Goal: Information Seeking & Learning: Learn about a topic

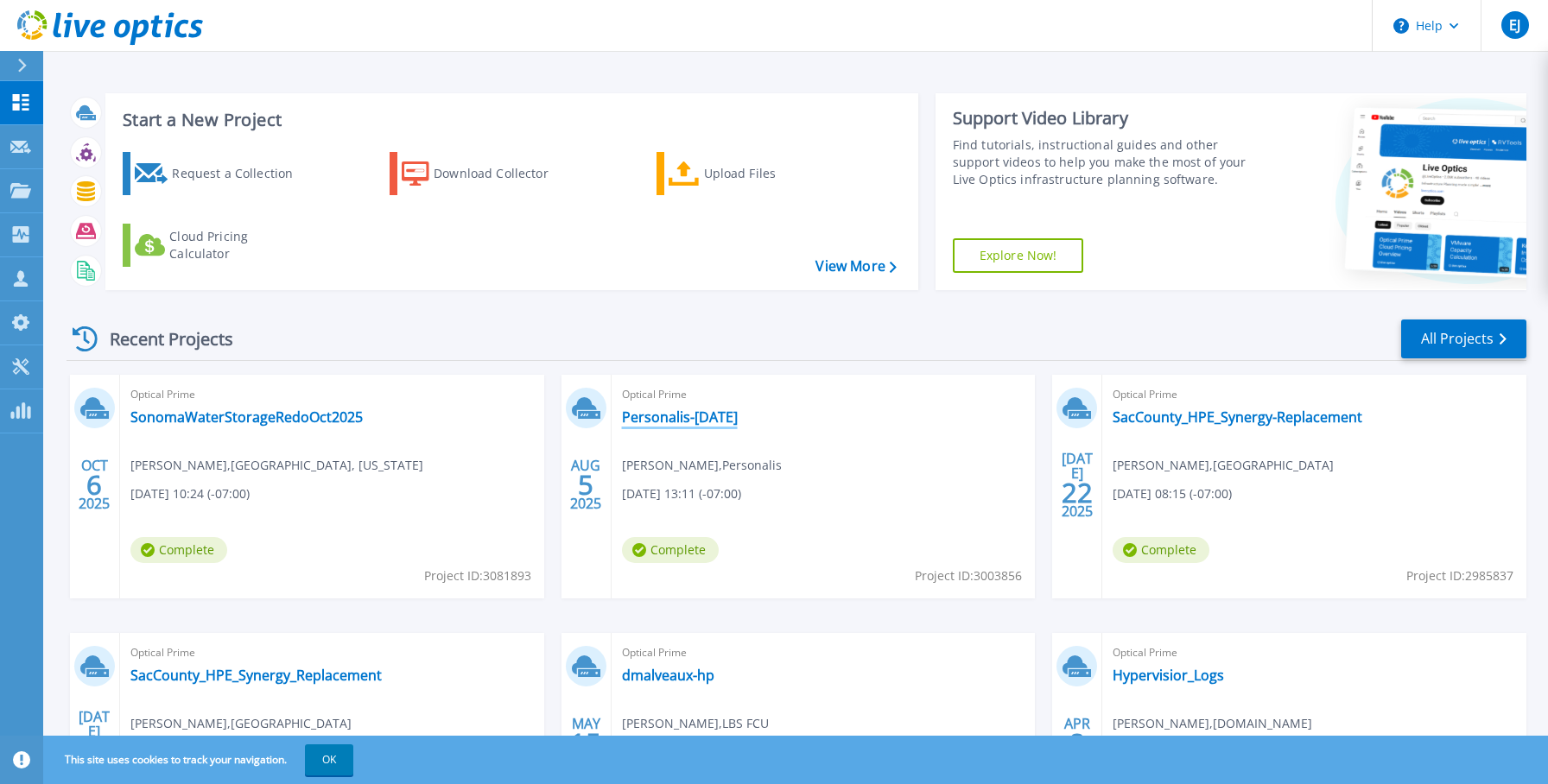
click at [692, 422] on link "Personalis-[DATE]" at bounding box center [680, 416] width 116 height 17
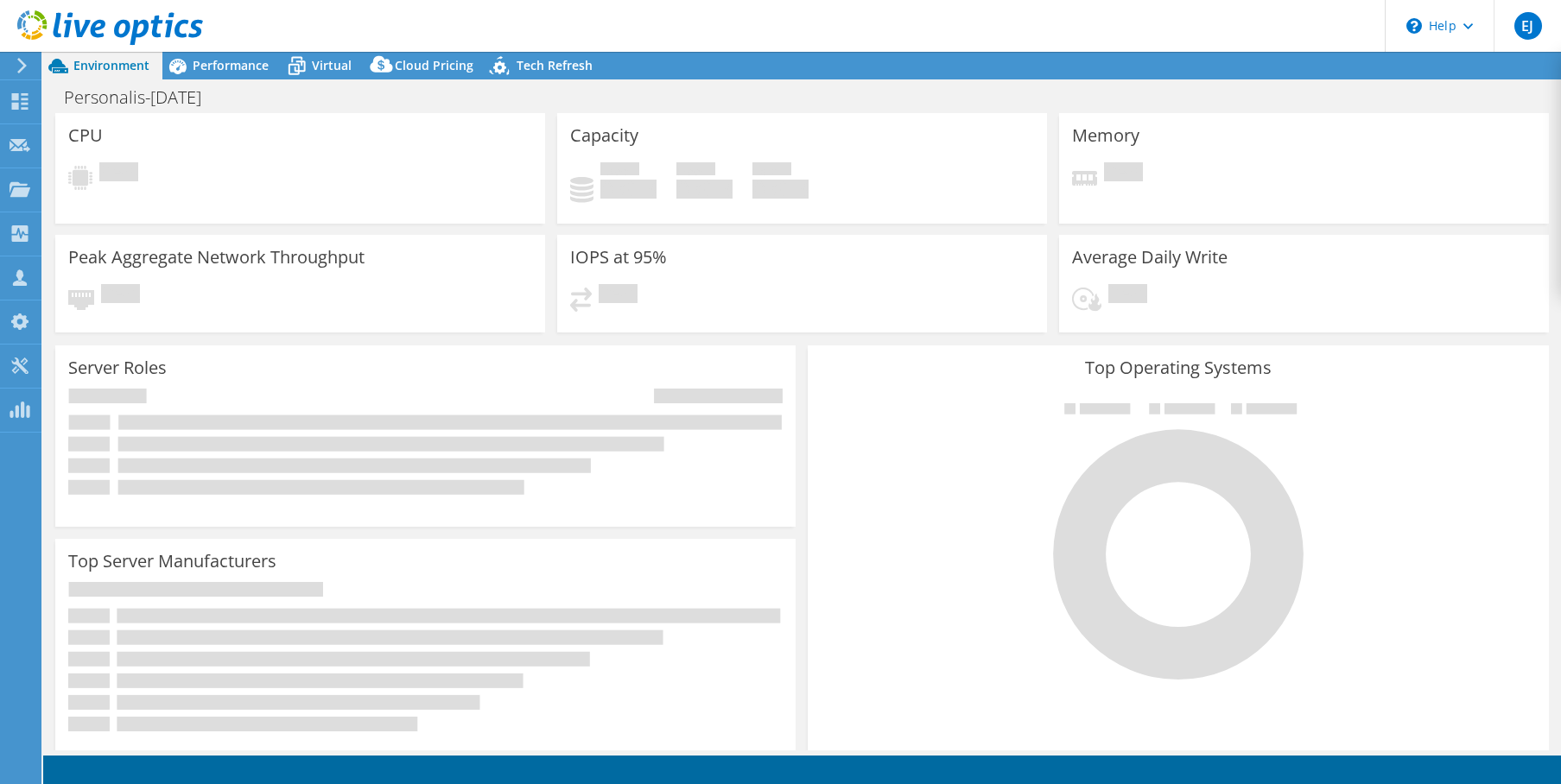
select select "USWest"
select select "USD"
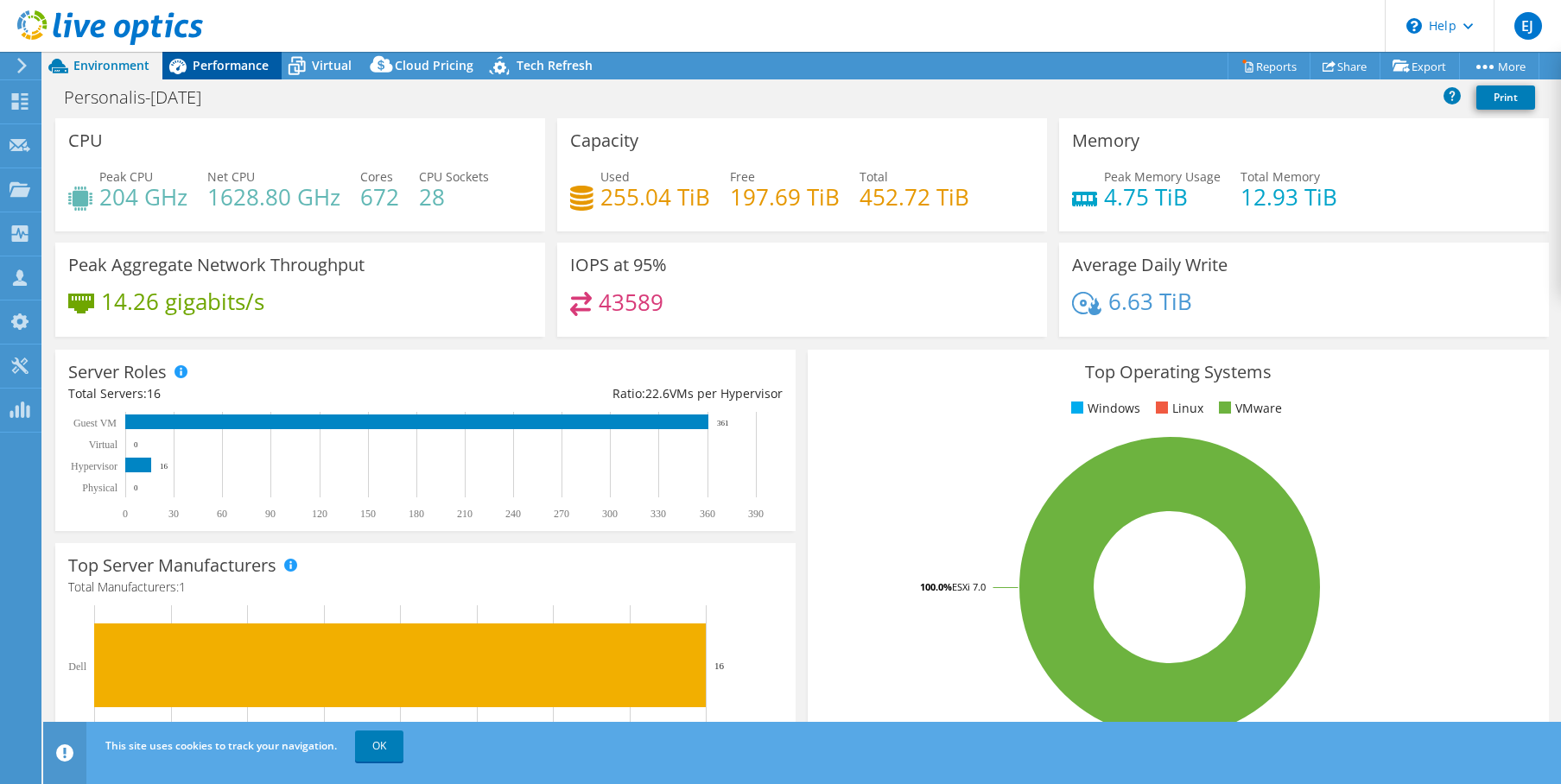
click at [237, 73] on div "Performance" at bounding box center [221, 65] width 119 height 28
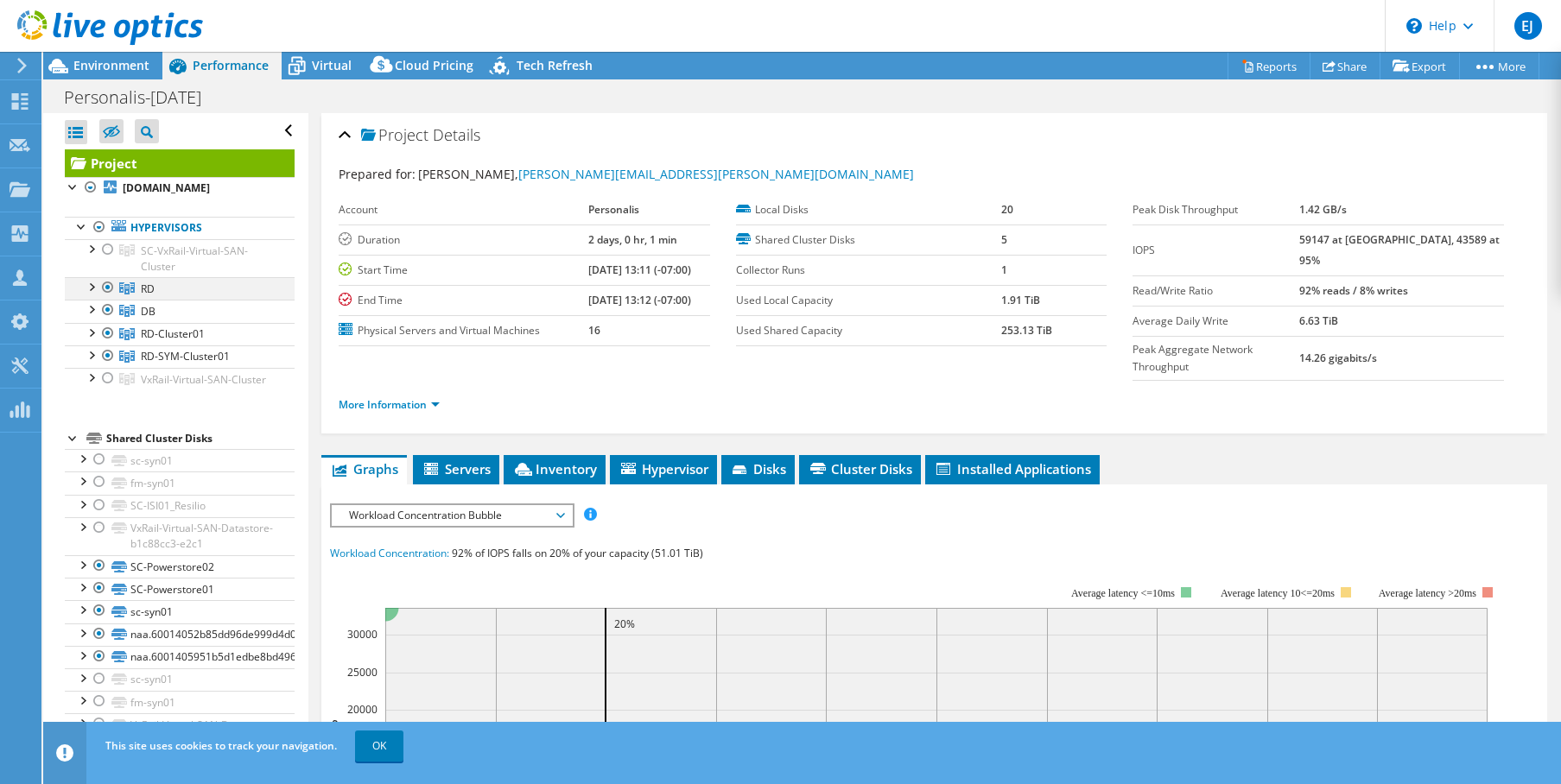
click at [95, 295] on div at bounding box center [90, 285] width 17 height 17
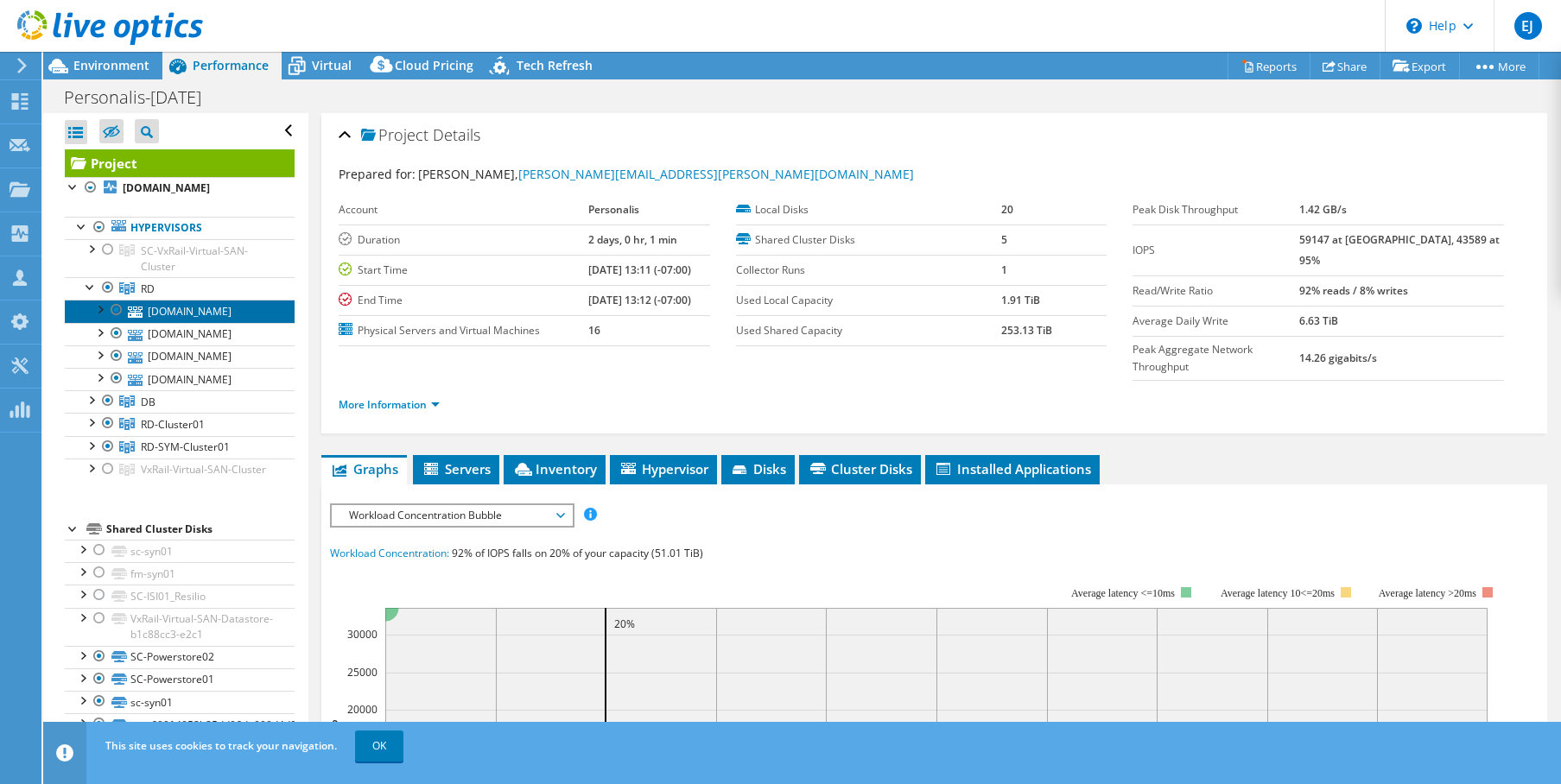
click at [156, 322] on link "[DOMAIN_NAME]" at bounding box center [179, 311] width 230 height 22
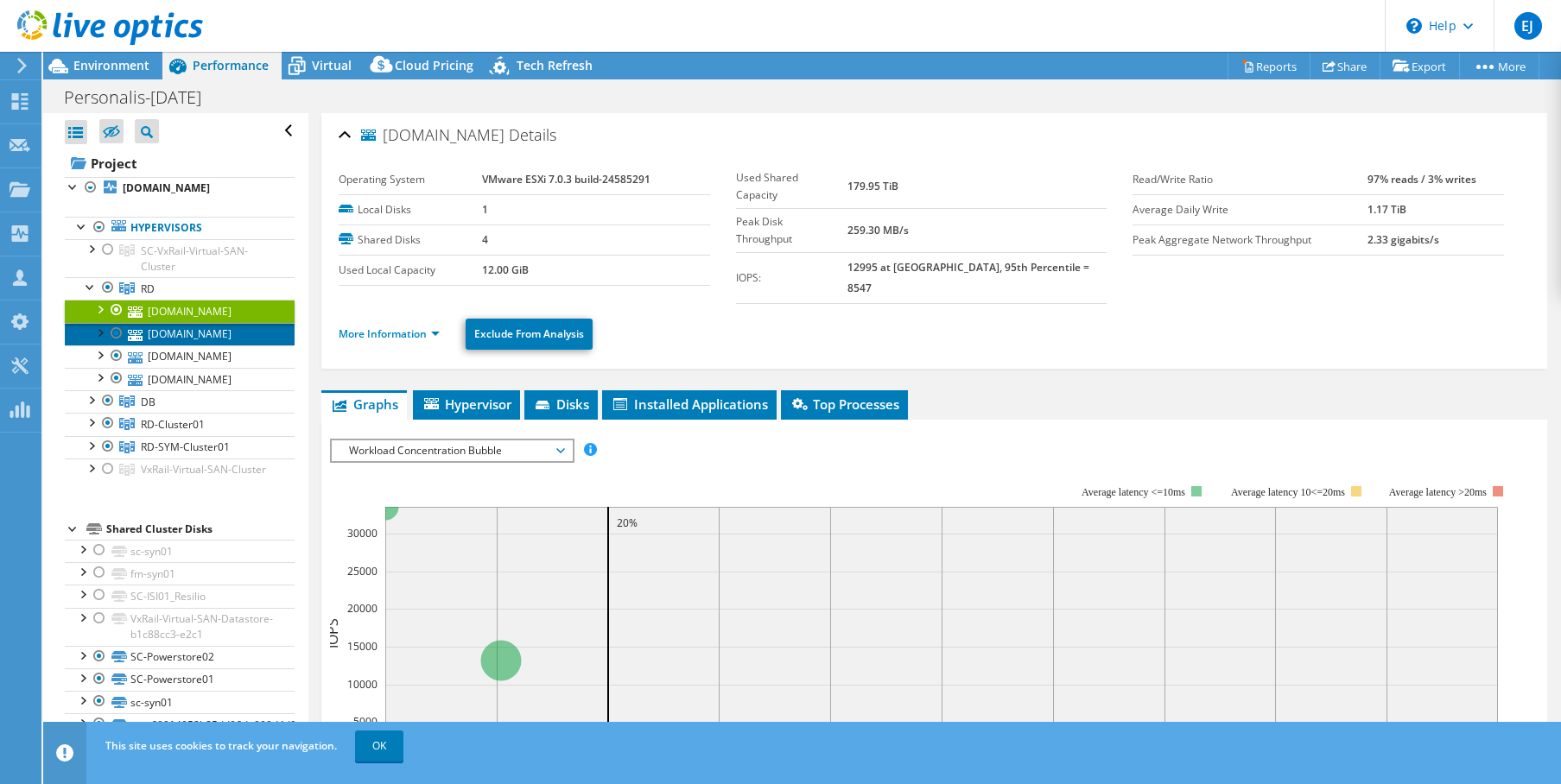
click at [203, 346] on link "[DOMAIN_NAME]" at bounding box center [179, 334] width 230 height 22
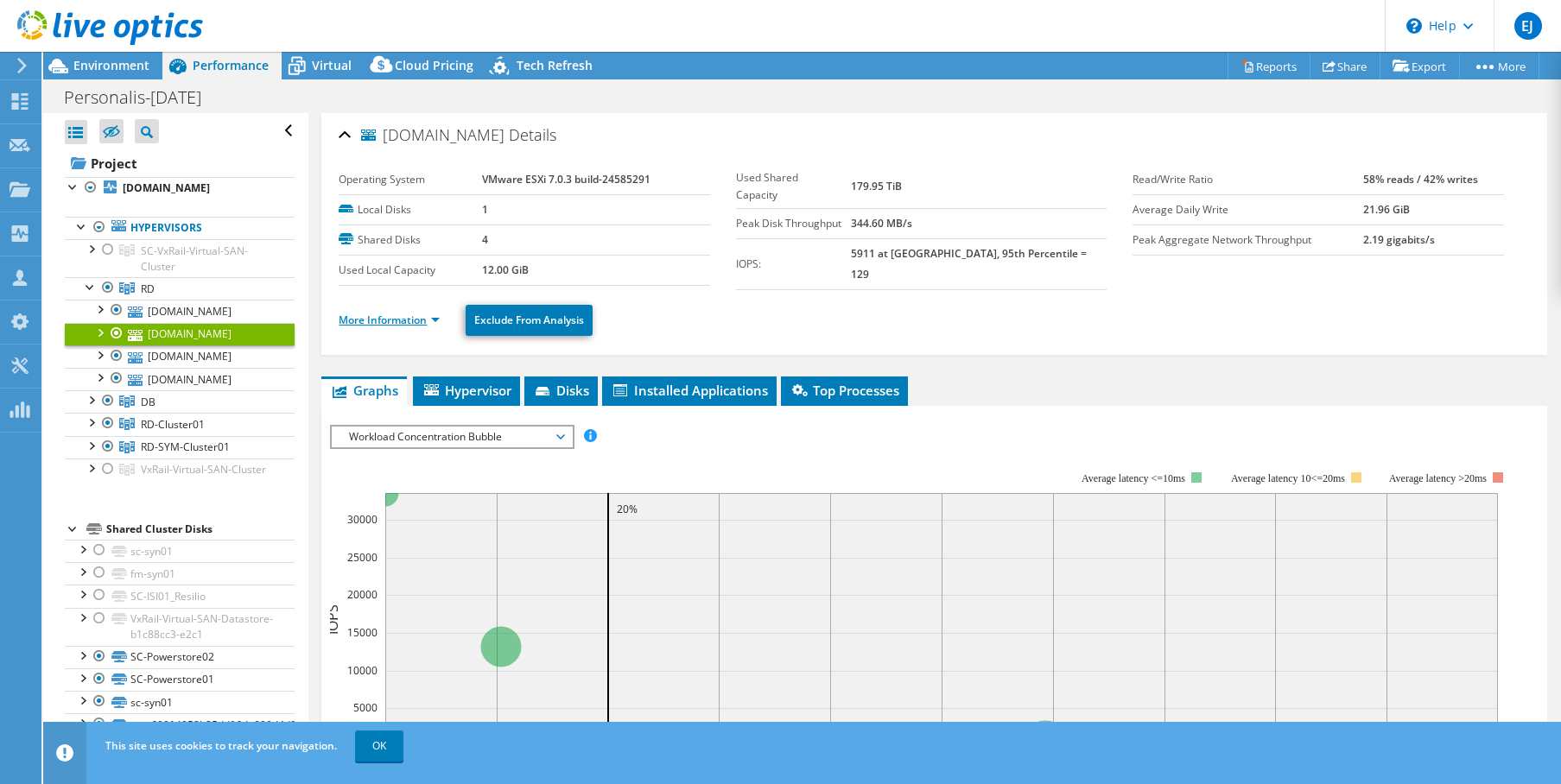
click at [422, 322] on link "More Information" at bounding box center [388, 320] width 101 height 14
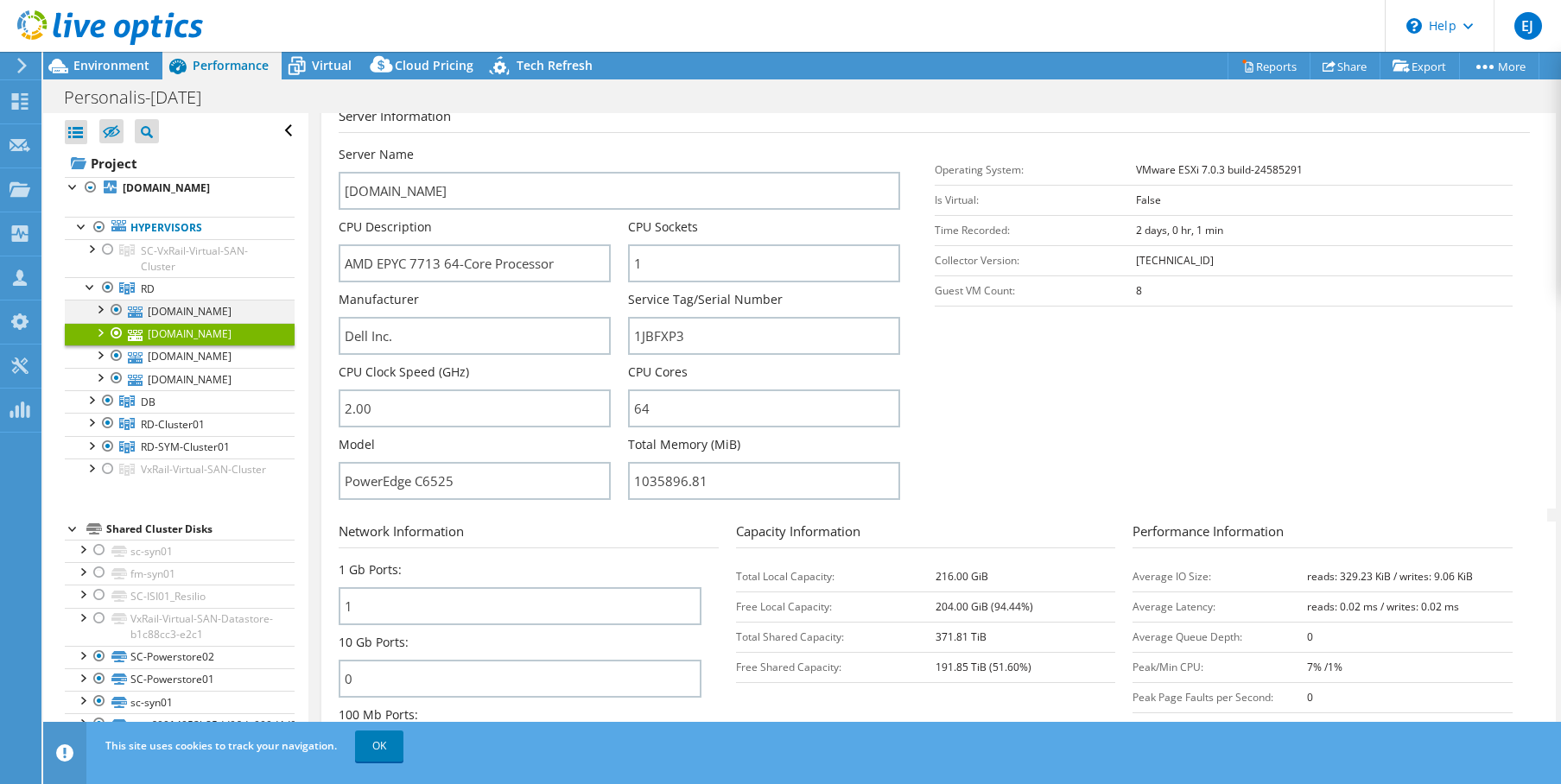
scroll to position [1, 0]
click at [97, 316] on div at bounding box center [99, 307] width 17 height 17
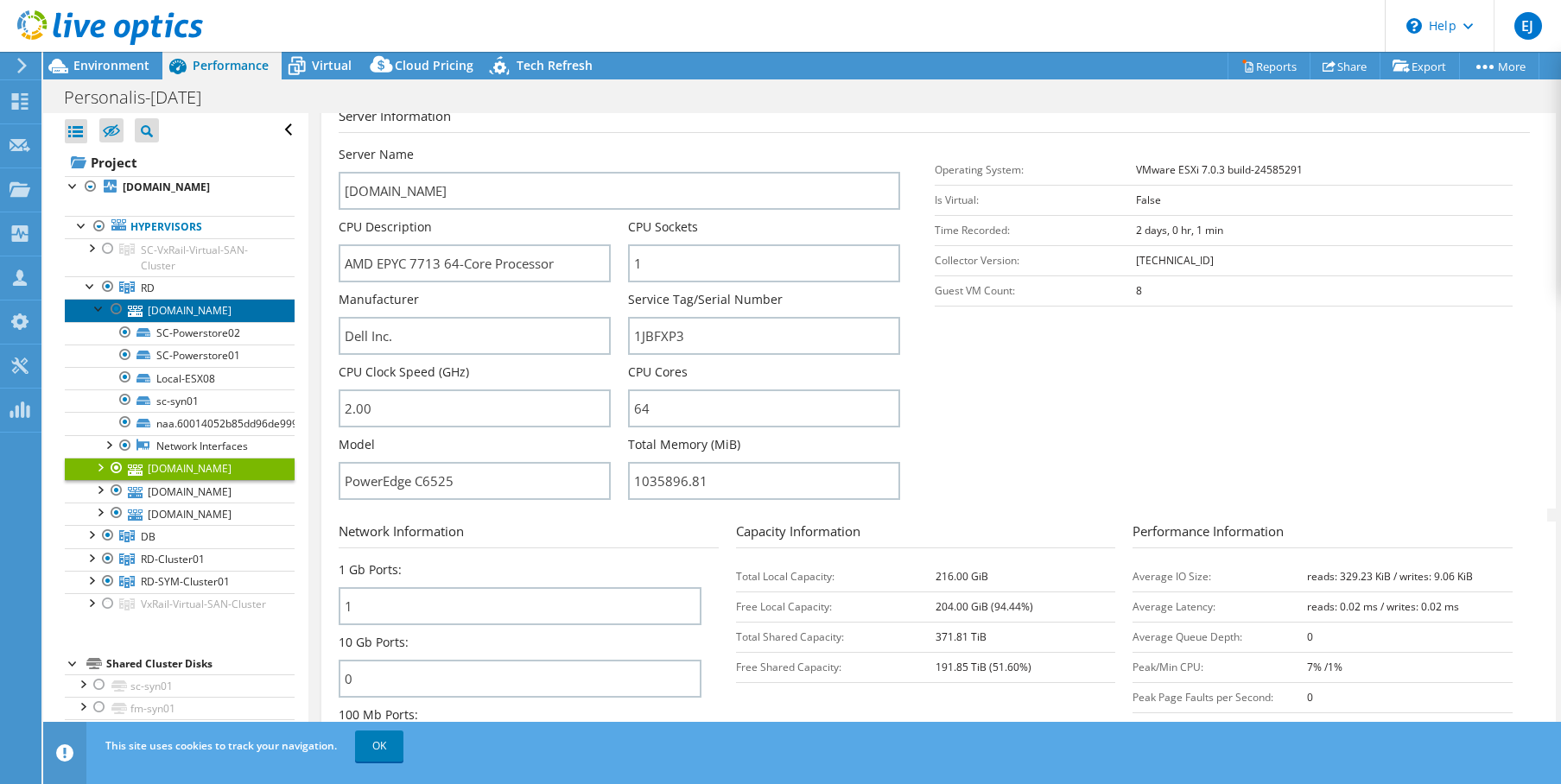
click at [224, 321] on link "[DOMAIN_NAME]" at bounding box center [179, 310] width 230 height 22
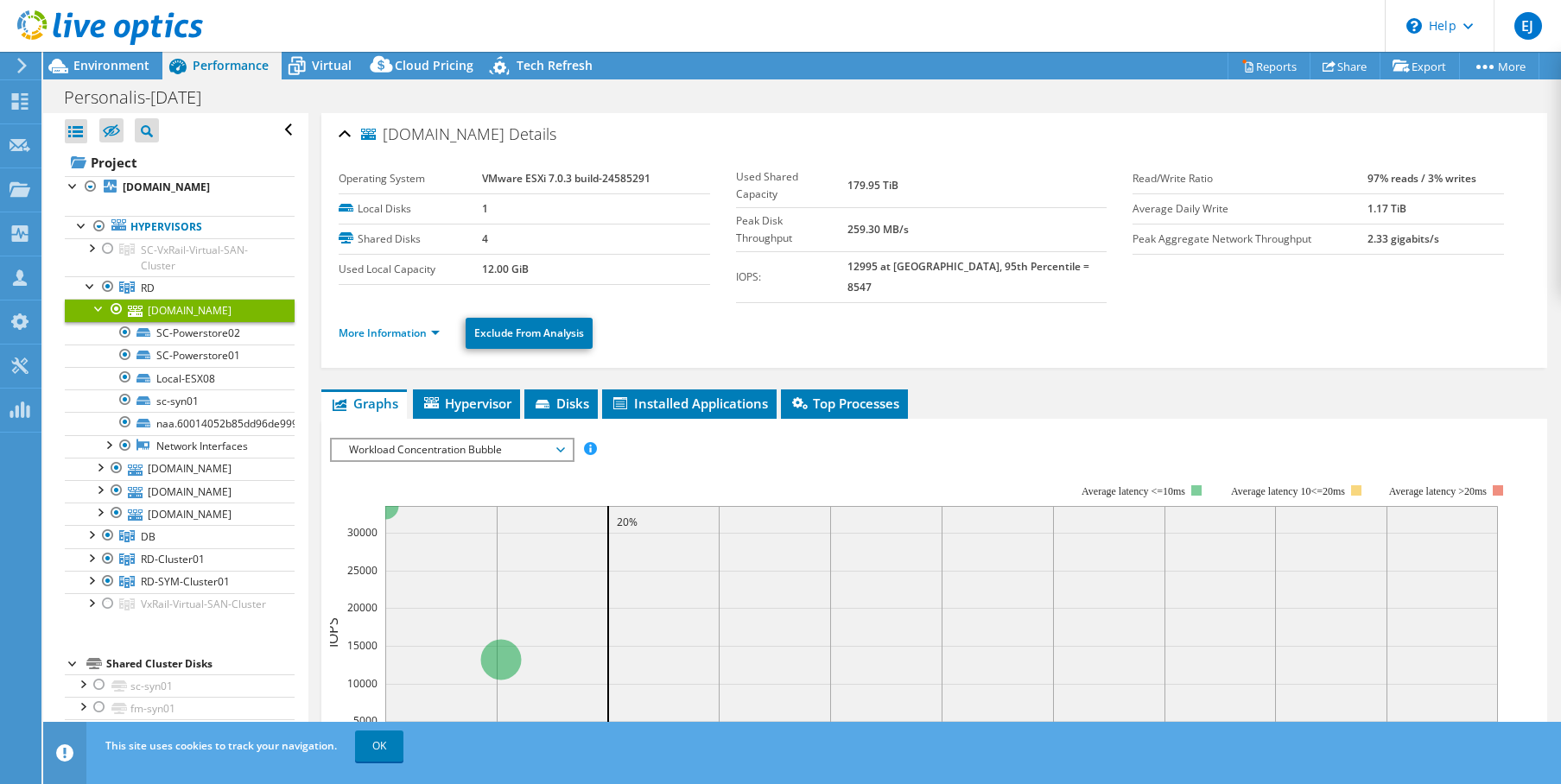
scroll to position [0, 0]
click at [395, 327] on link "More Information" at bounding box center [388, 334] width 101 height 14
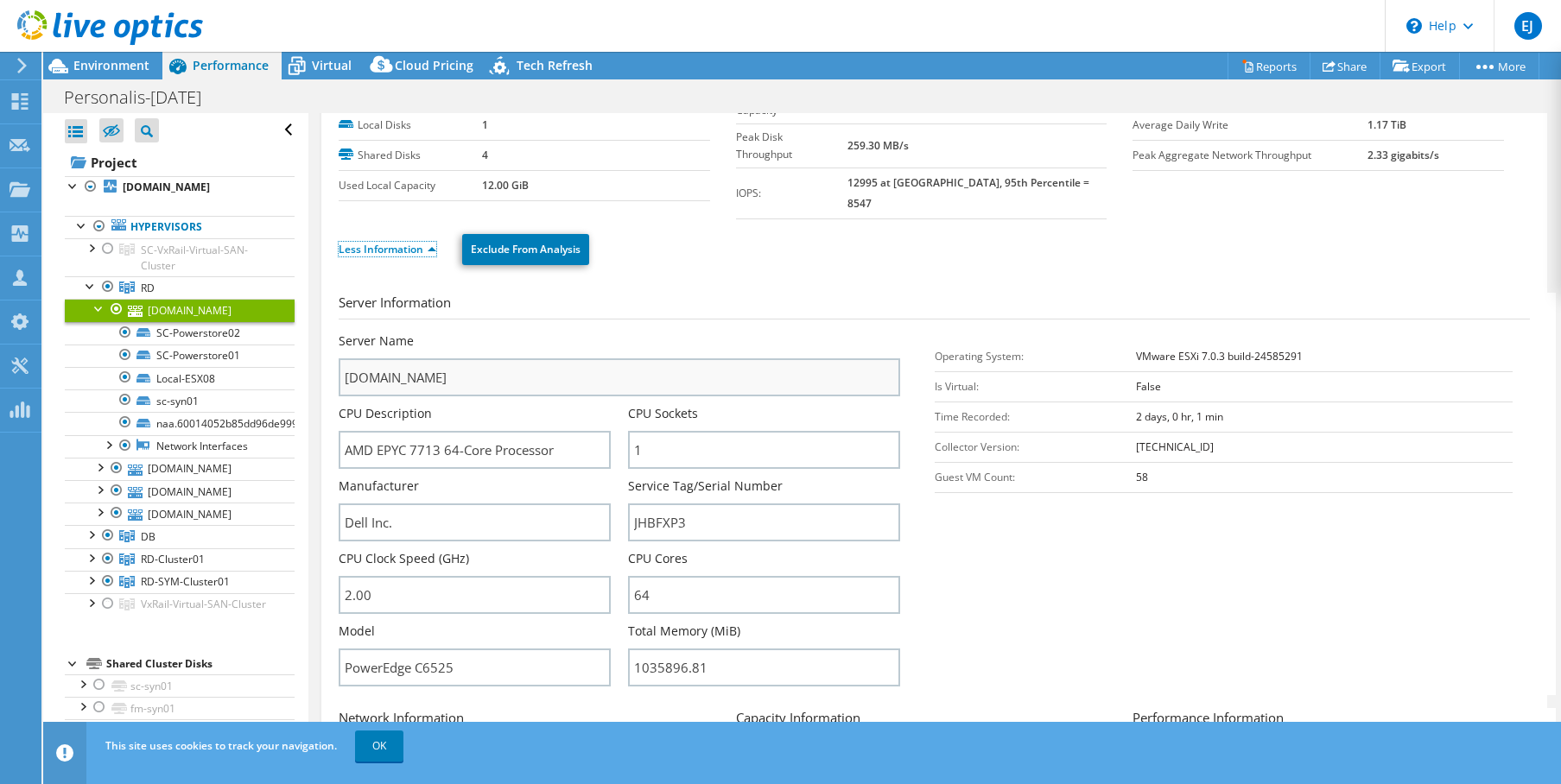
scroll to position [86, 0]
click at [96, 316] on div at bounding box center [99, 307] width 17 height 17
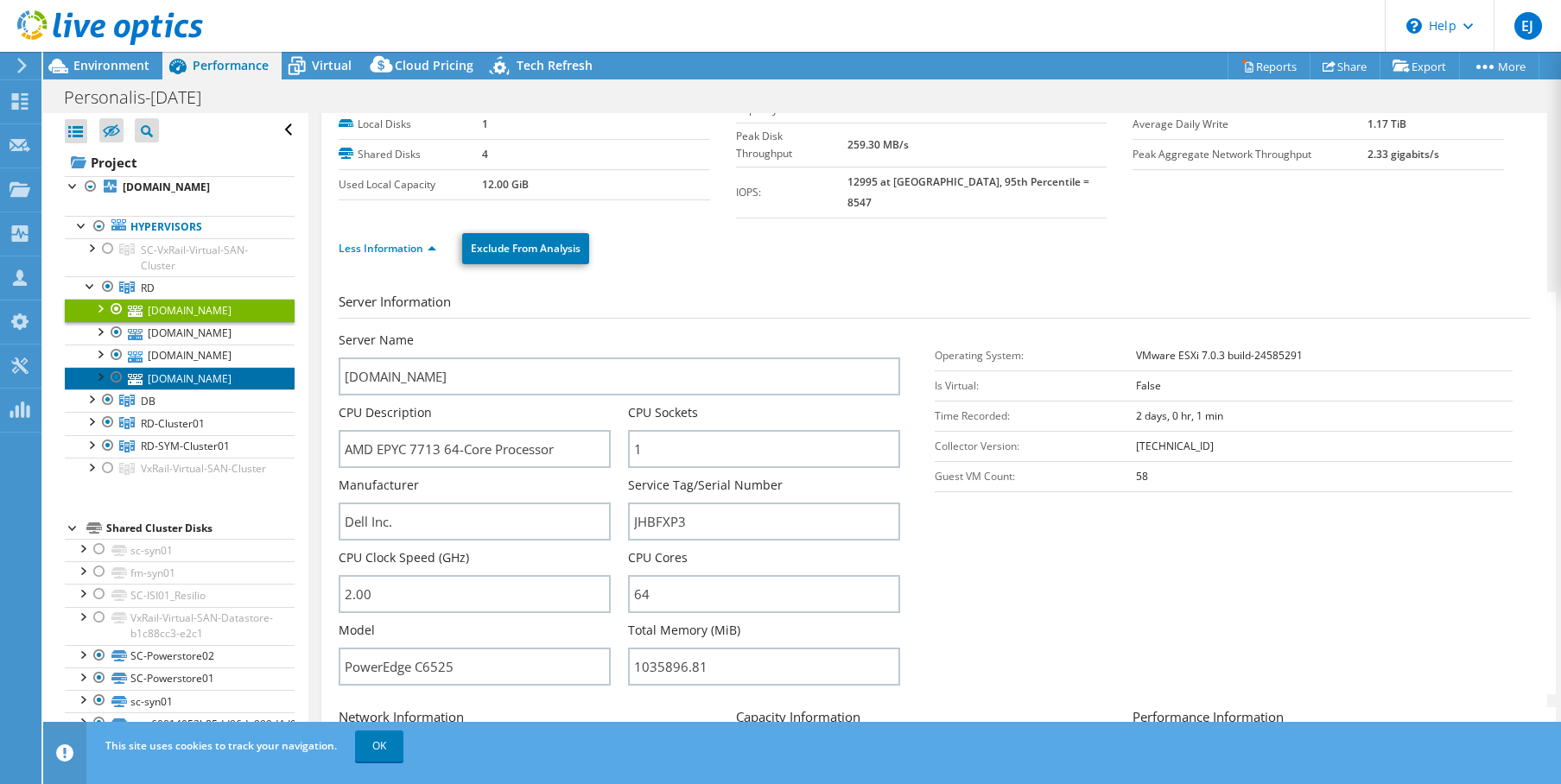
click at [171, 389] on link "[DOMAIN_NAME]" at bounding box center [179, 378] width 230 height 22
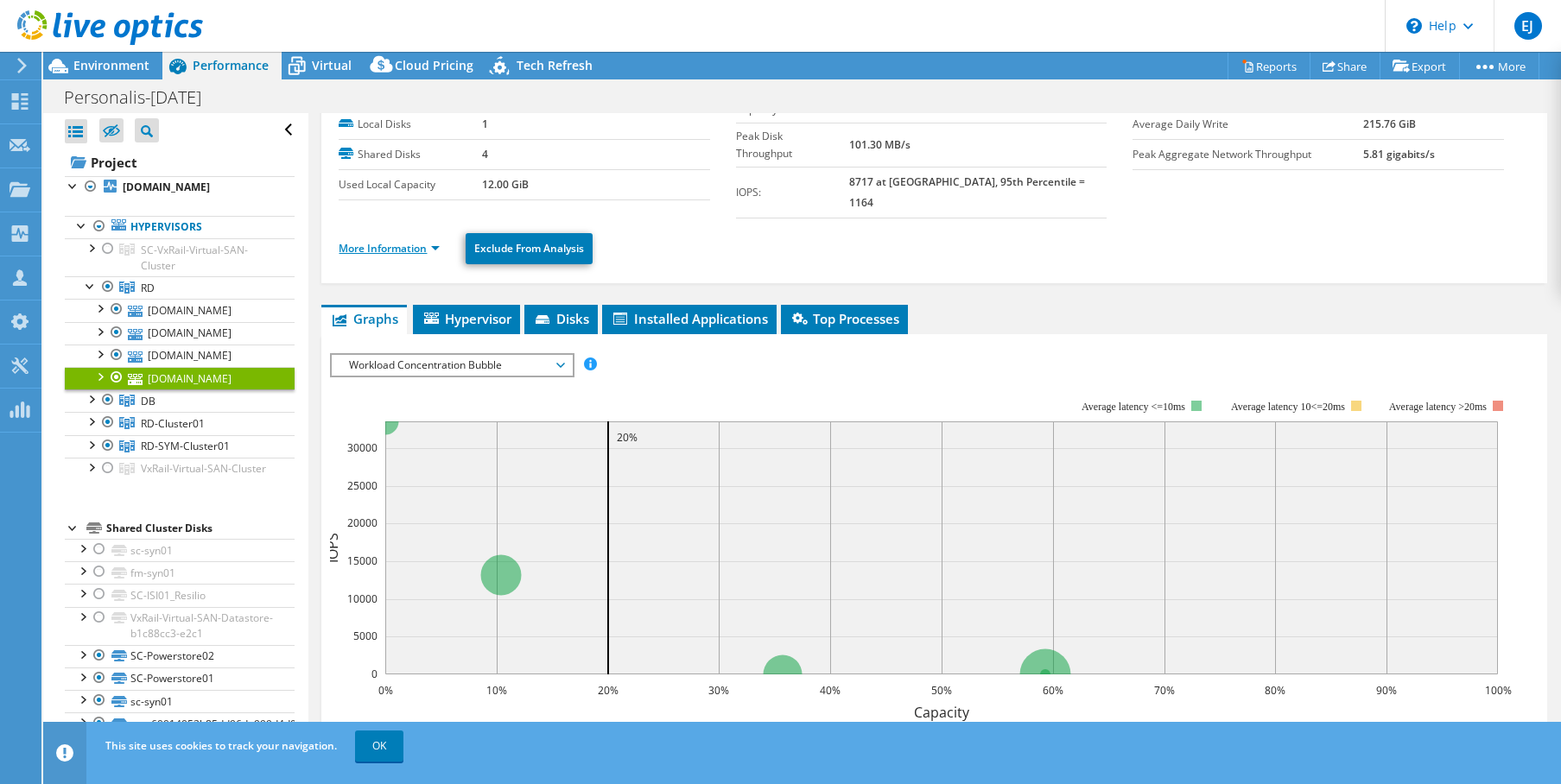
click at [397, 241] on link "More Information" at bounding box center [388, 248] width 101 height 14
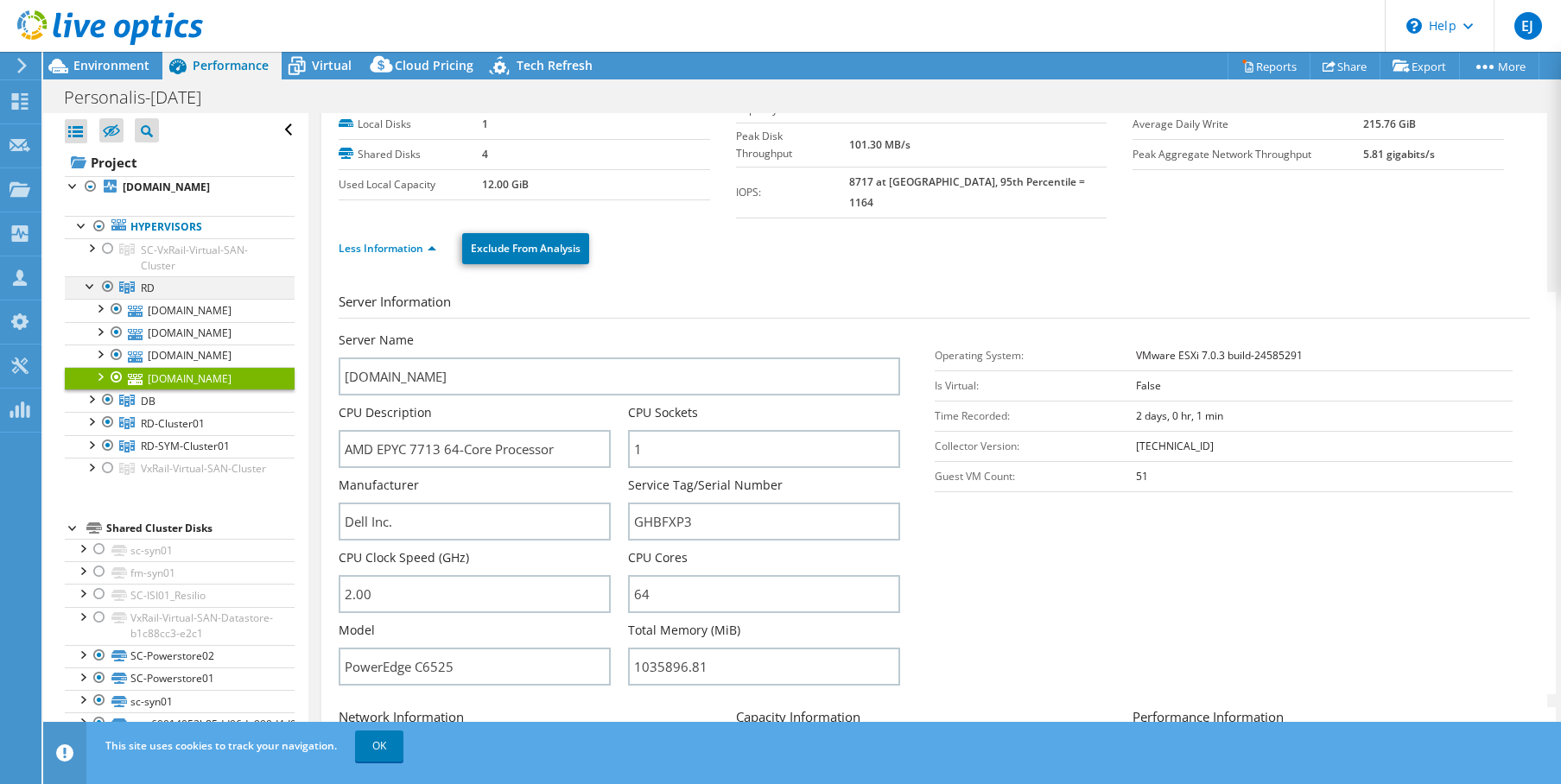
click at [88, 294] on div at bounding box center [90, 284] width 17 height 17
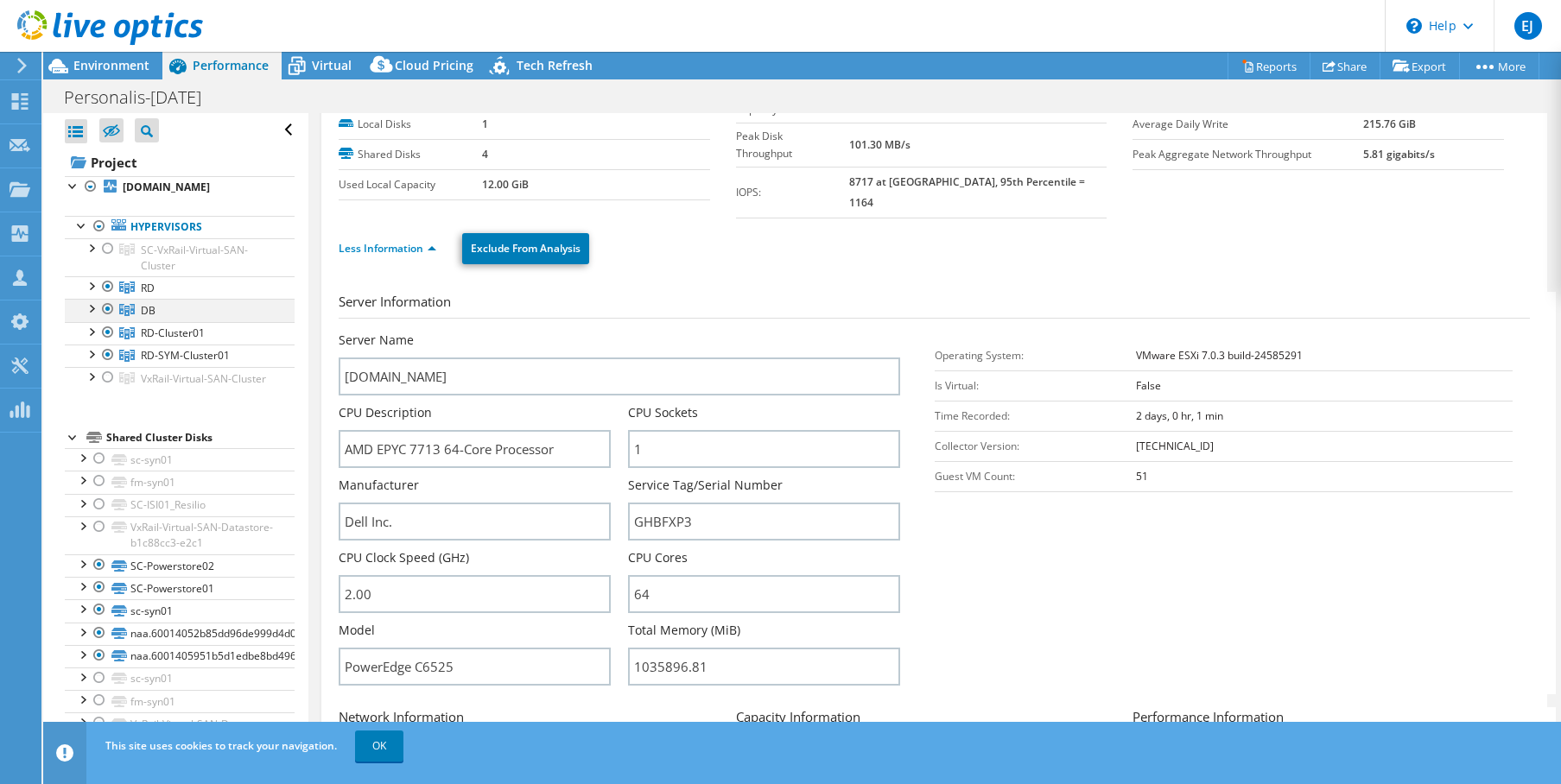
click at [92, 316] on div at bounding box center [90, 307] width 17 height 17
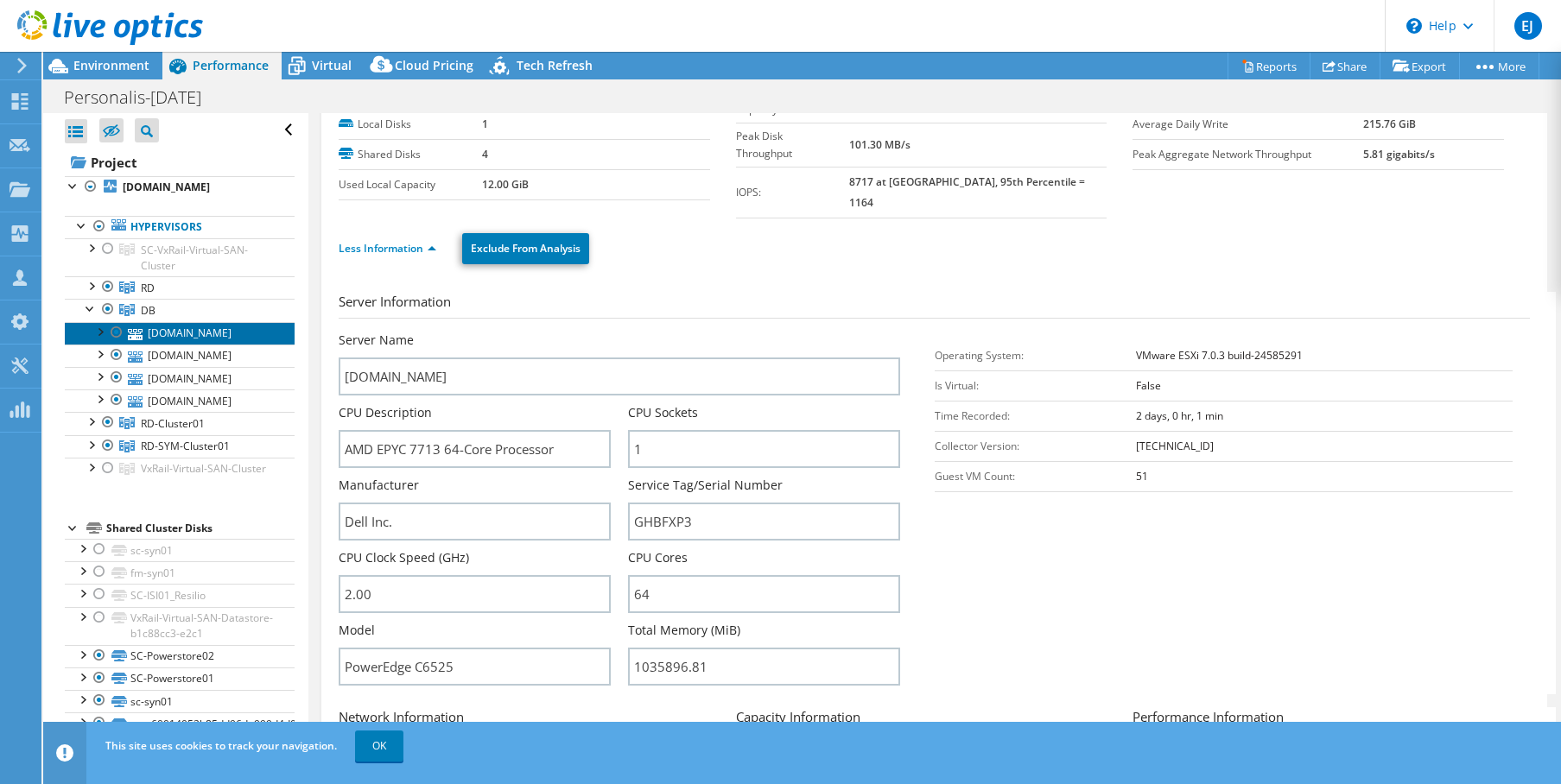
click at [205, 345] on link "[DOMAIN_NAME]" at bounding box center [179, 333] width 230 height 22
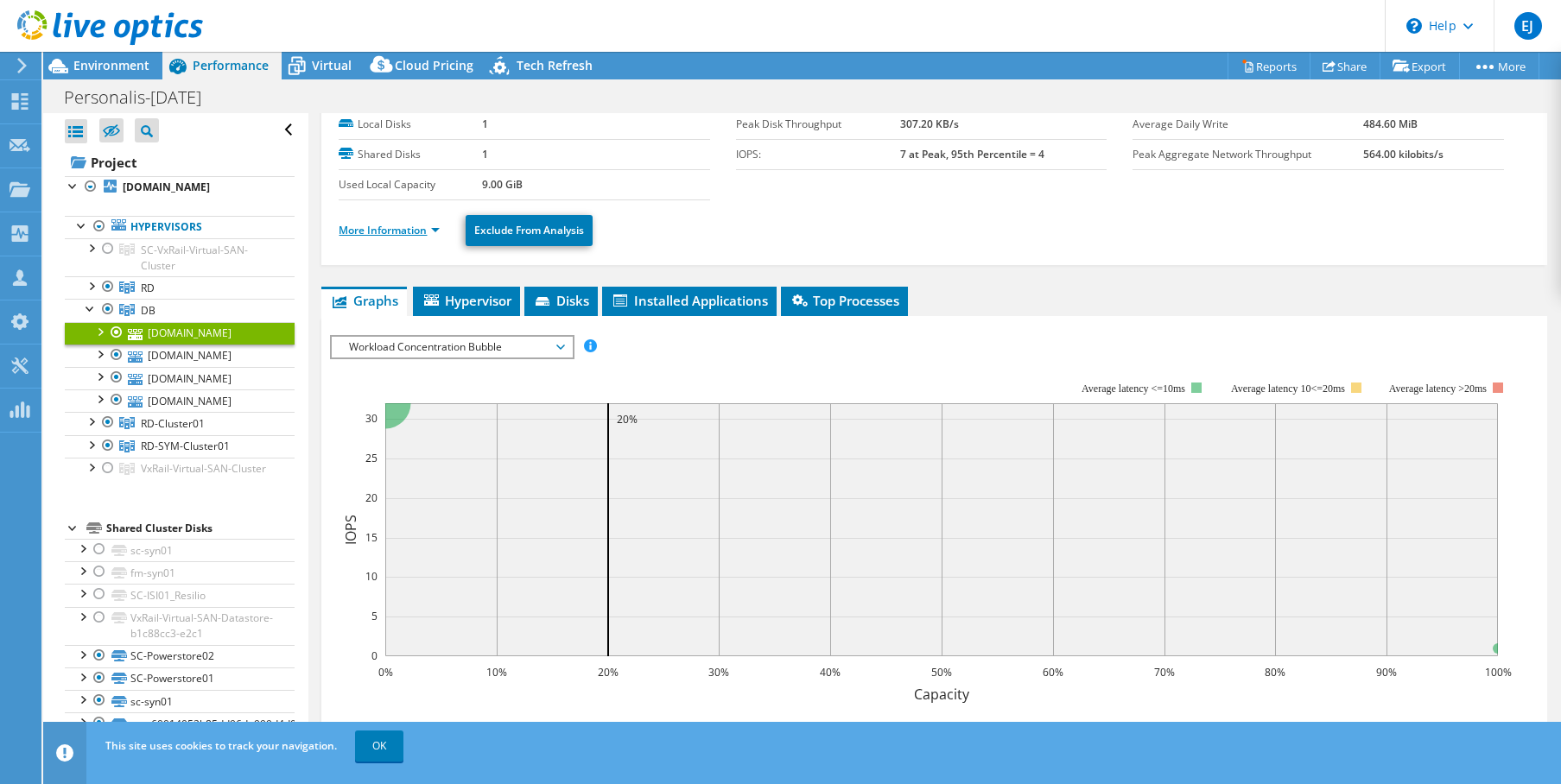
click at [385, 226] on link "More Information" at bounding box center [388, 230] width 101 height 14
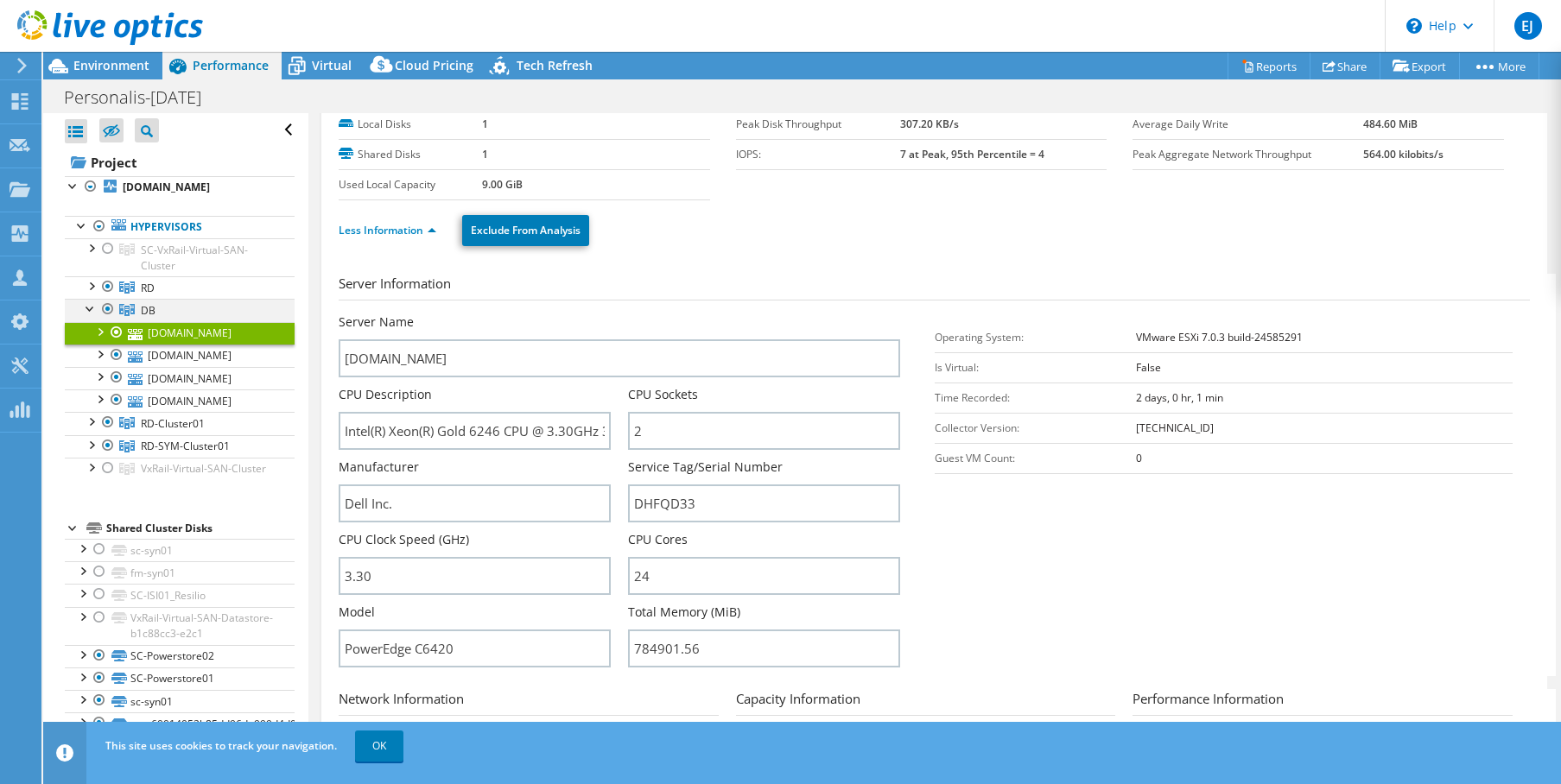
click at [87, 316] on div at bounding box center [90, 307] width 17 height 17
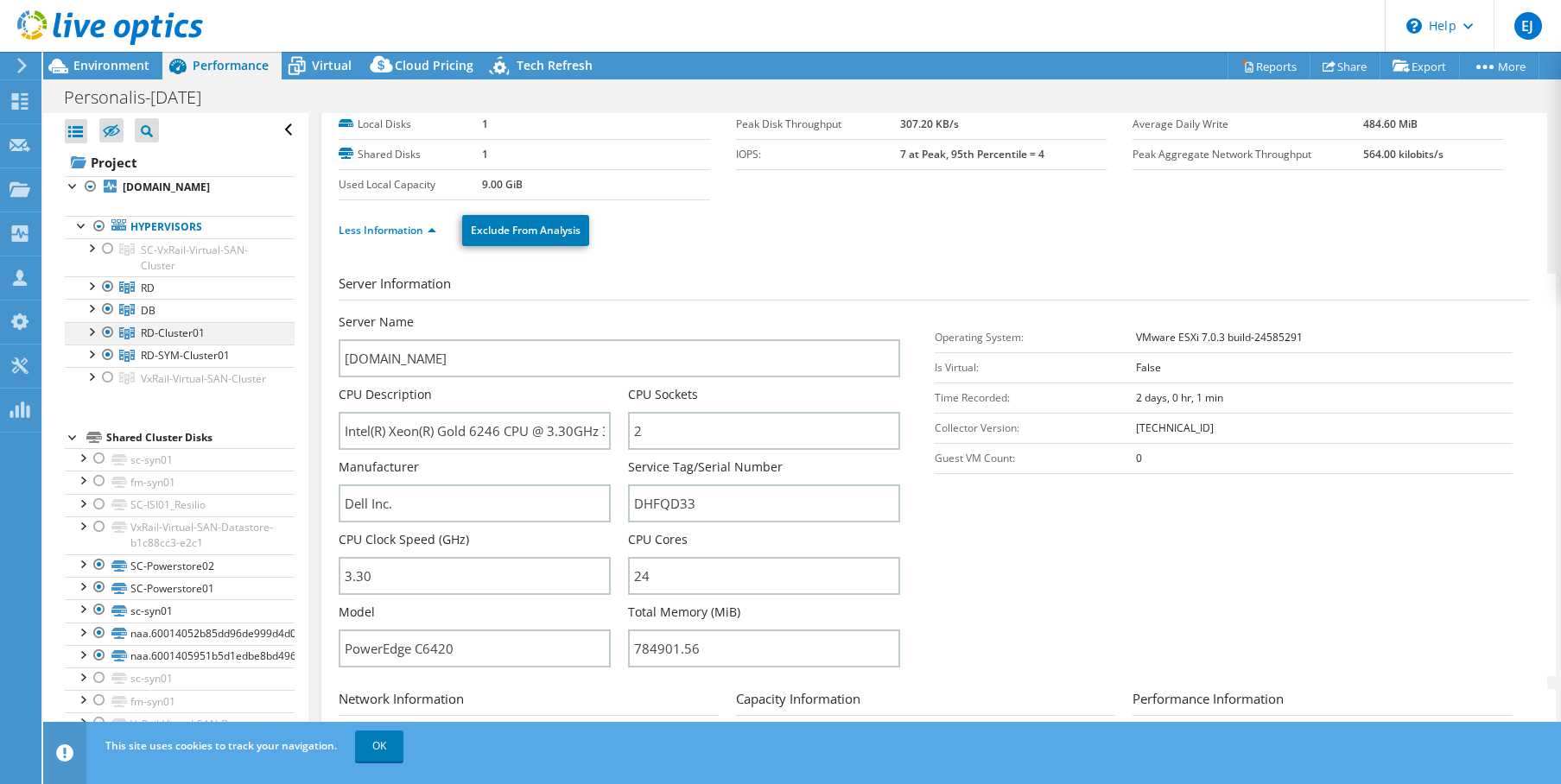
click at [88, 339] on div at bounding box center [90, 330] width 17 height 17
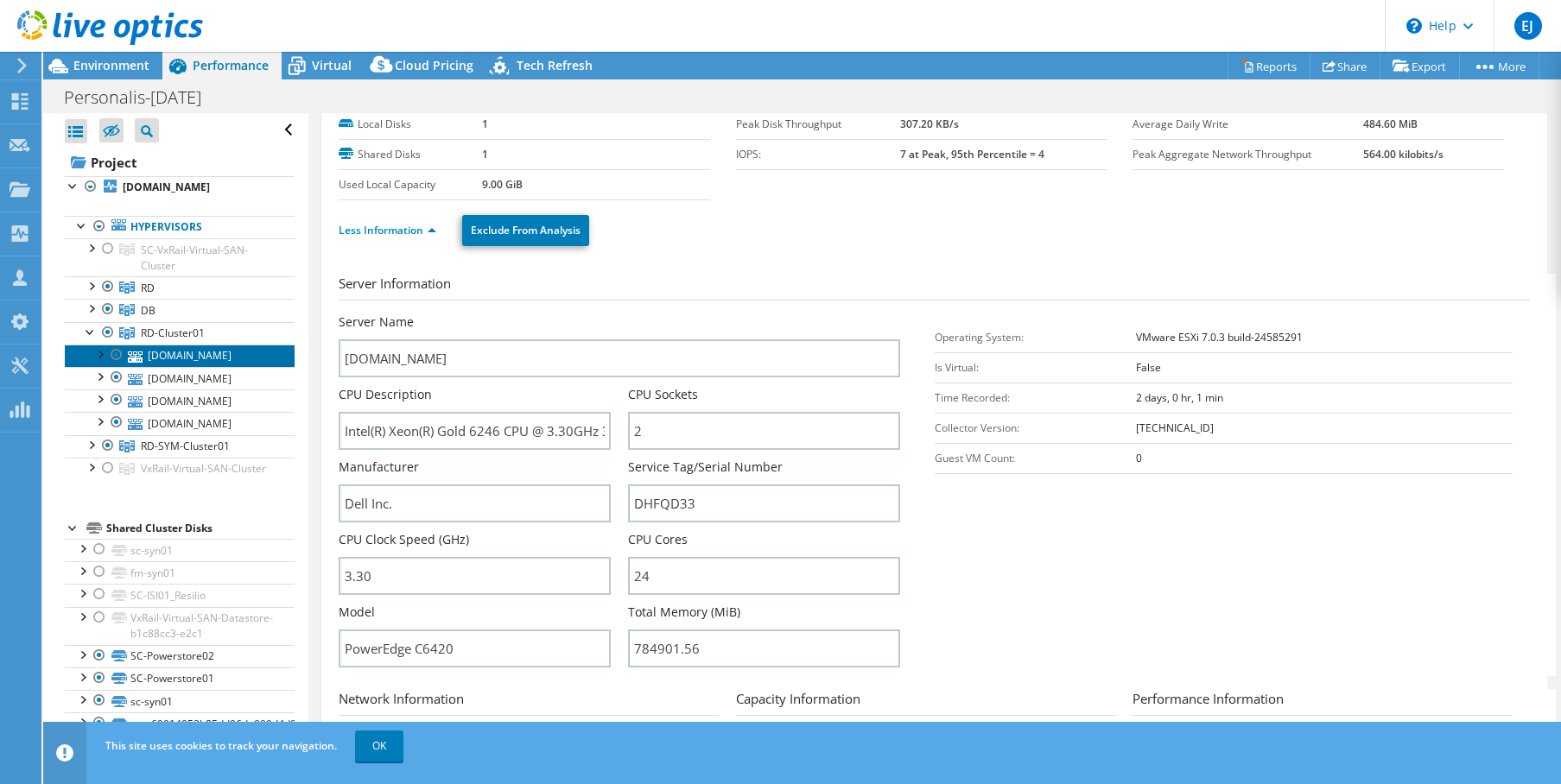
click at [161, 367] on link "[DOMAIN_NAME]" at bounding box center [179, 355] width 230 height 22
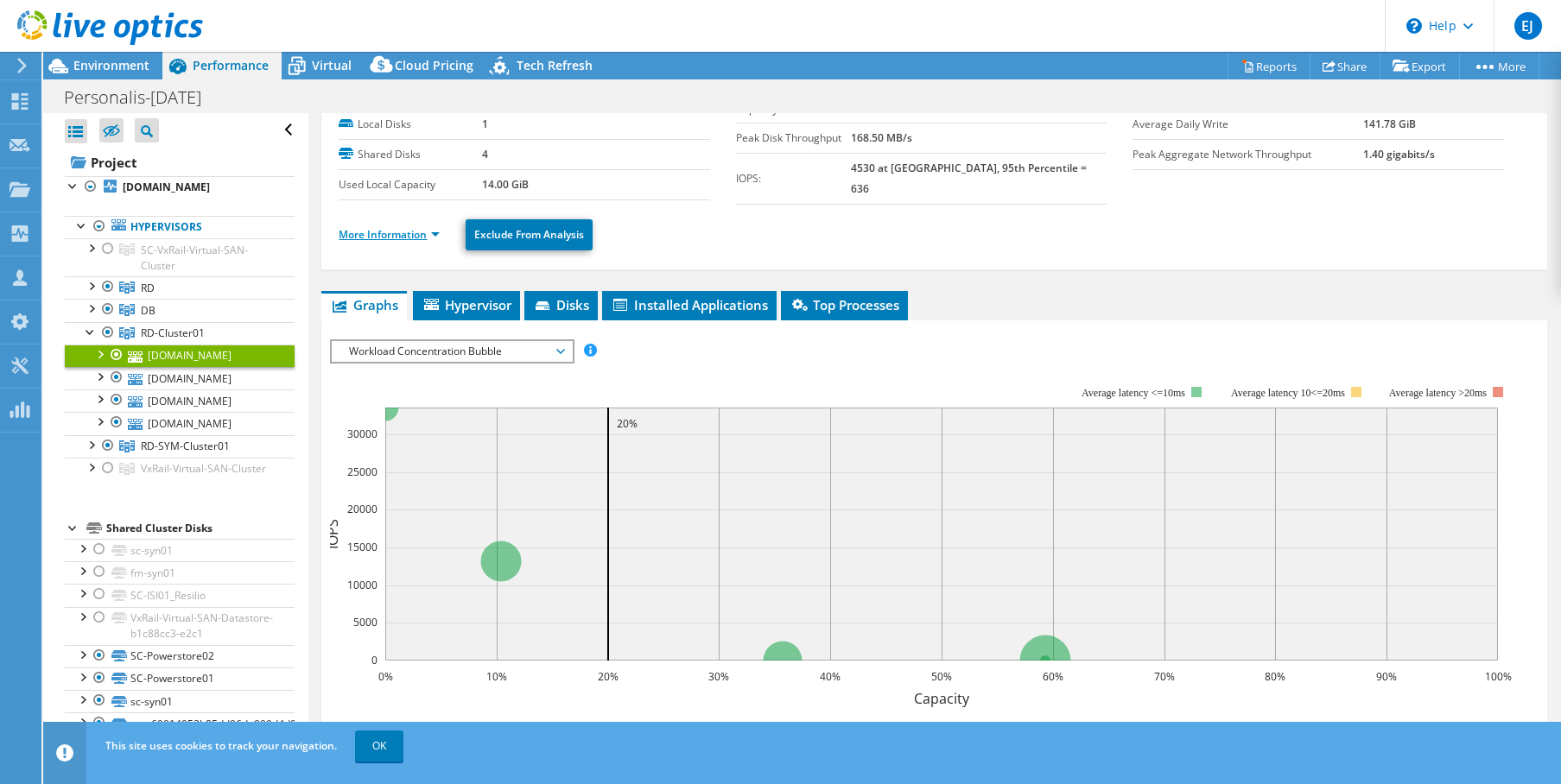
click at [392, 232] on link "More Information" at bounding box center [388, 234] width 101 height 14
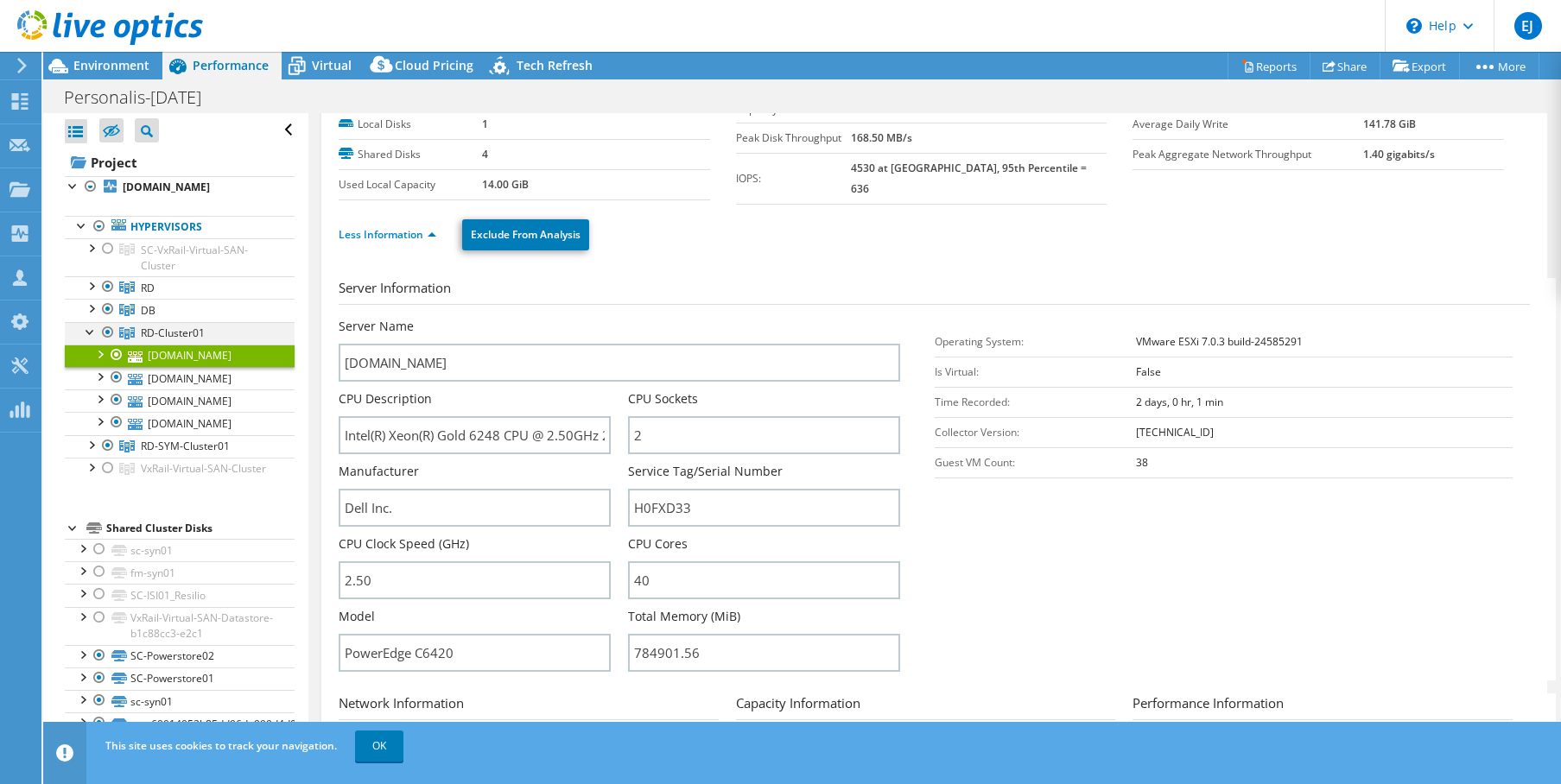
click at [89, 339] on div at bounding box center [90, 330] width 17 height 17
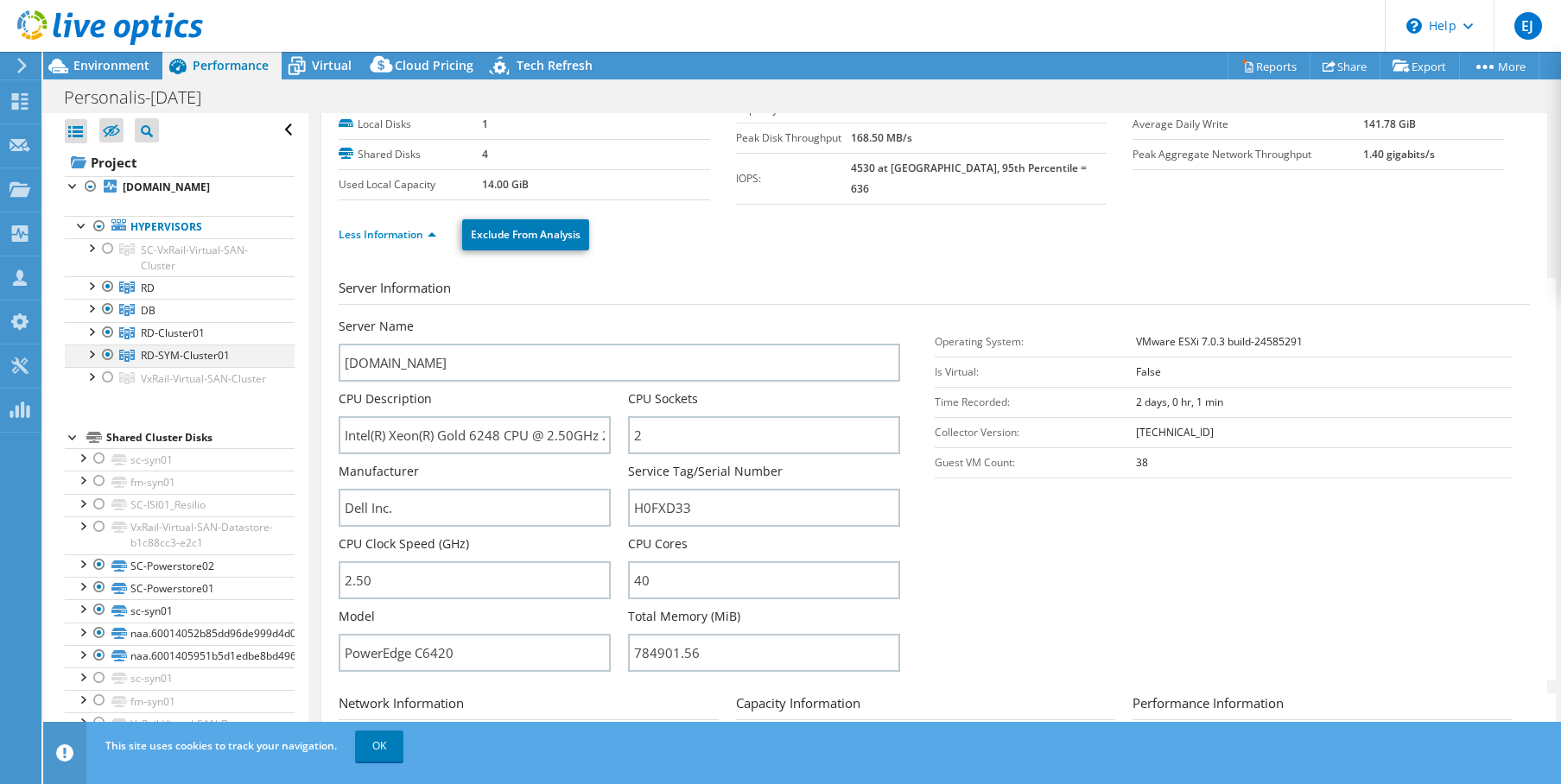
click at [88, 362] on div at bounding box center [90, 353] width 17 height 17
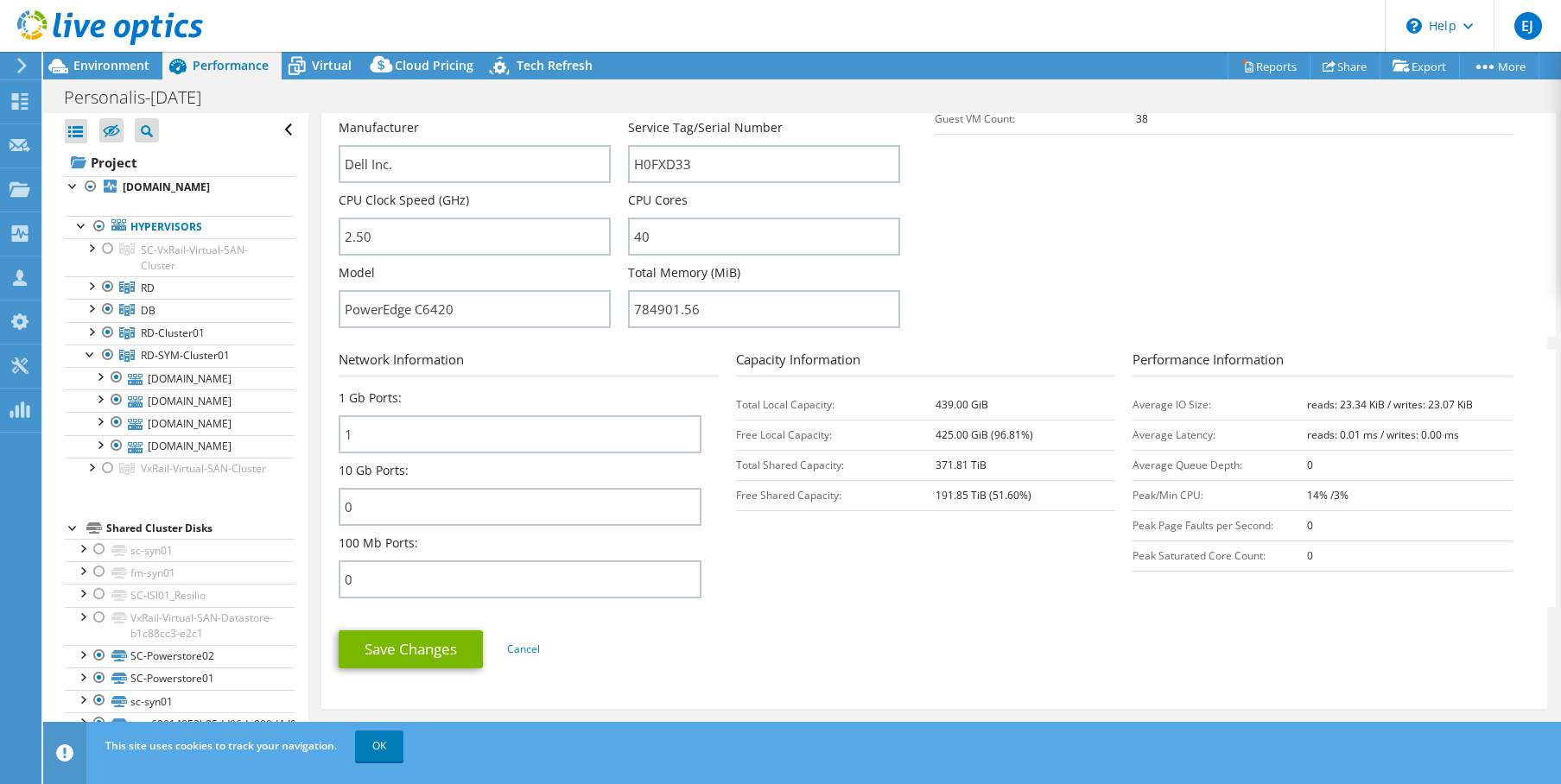
scroll to position [430, 0]
click at [84, 362] on div at bounding box center [90, 353] width 17 height 17
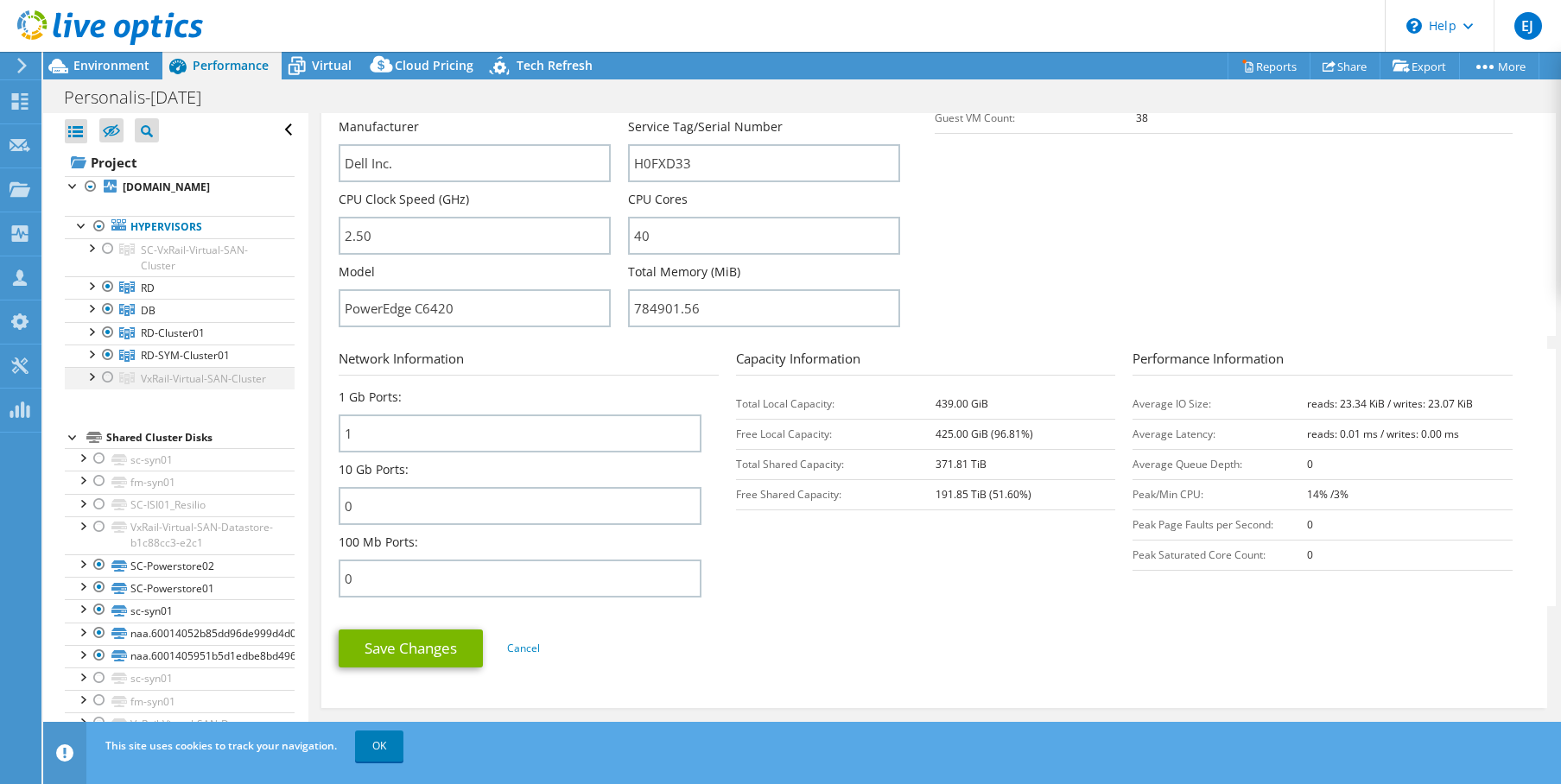
click at [101, 388] on div at bounding box center [107, 377] width 17 height 21
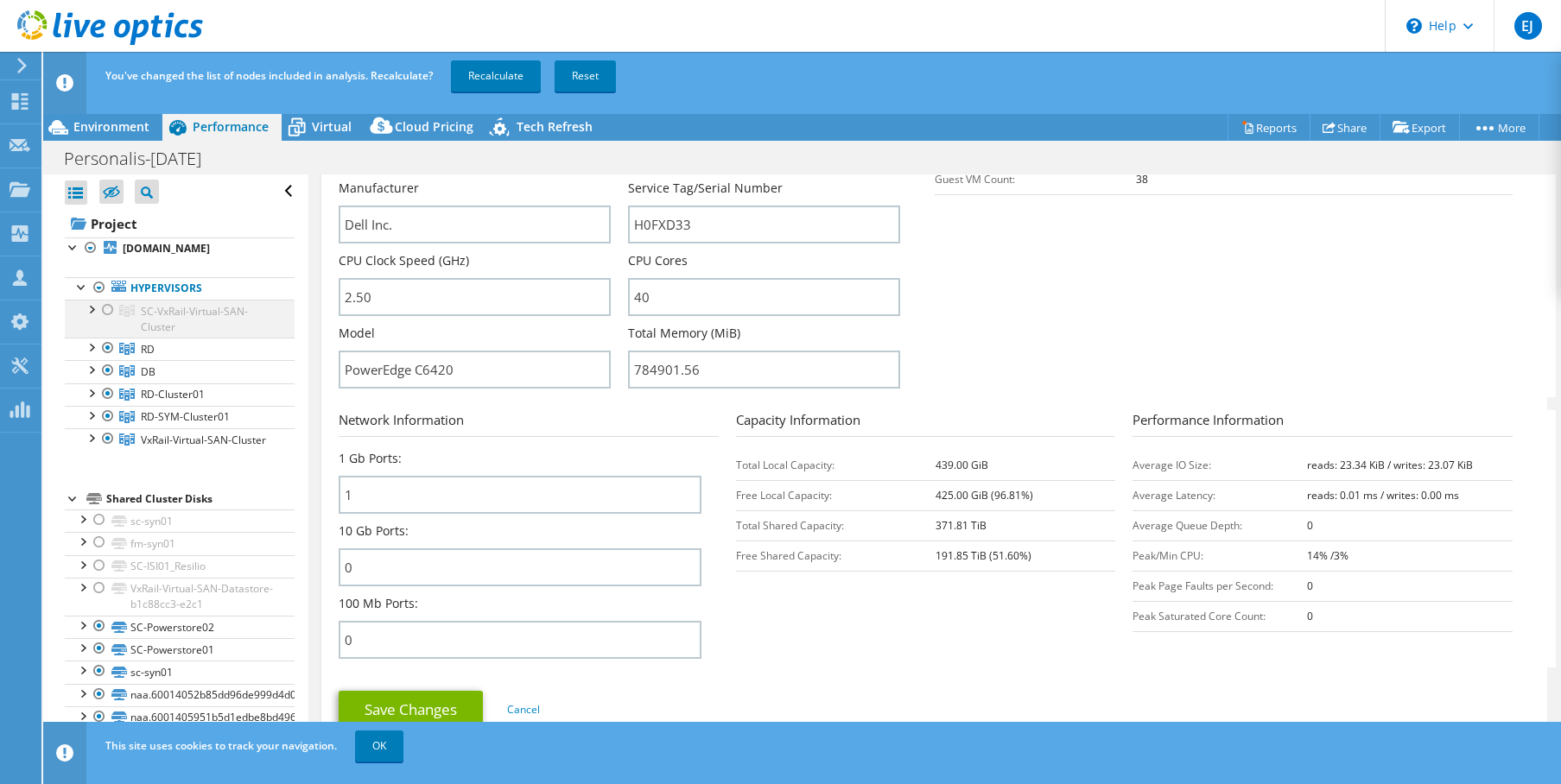
drag, startPoint x: 96, startPoint y: 315, endPoint x: 109, endPoint y: 322, distance: 14.8
click at [99, 315] on li "SC-VxRail-Virtual-SAN-Cluster [DOMAIN_NAME] DE300223611118-01-01-service-datast…" at bounding box center [179, 319] width 230 height 38
click at [111, 321] on div at bounding box center [107, 310] width 17 height 21
click at [93, 446] on div at bounding box center [90, 437] width 17 height 17
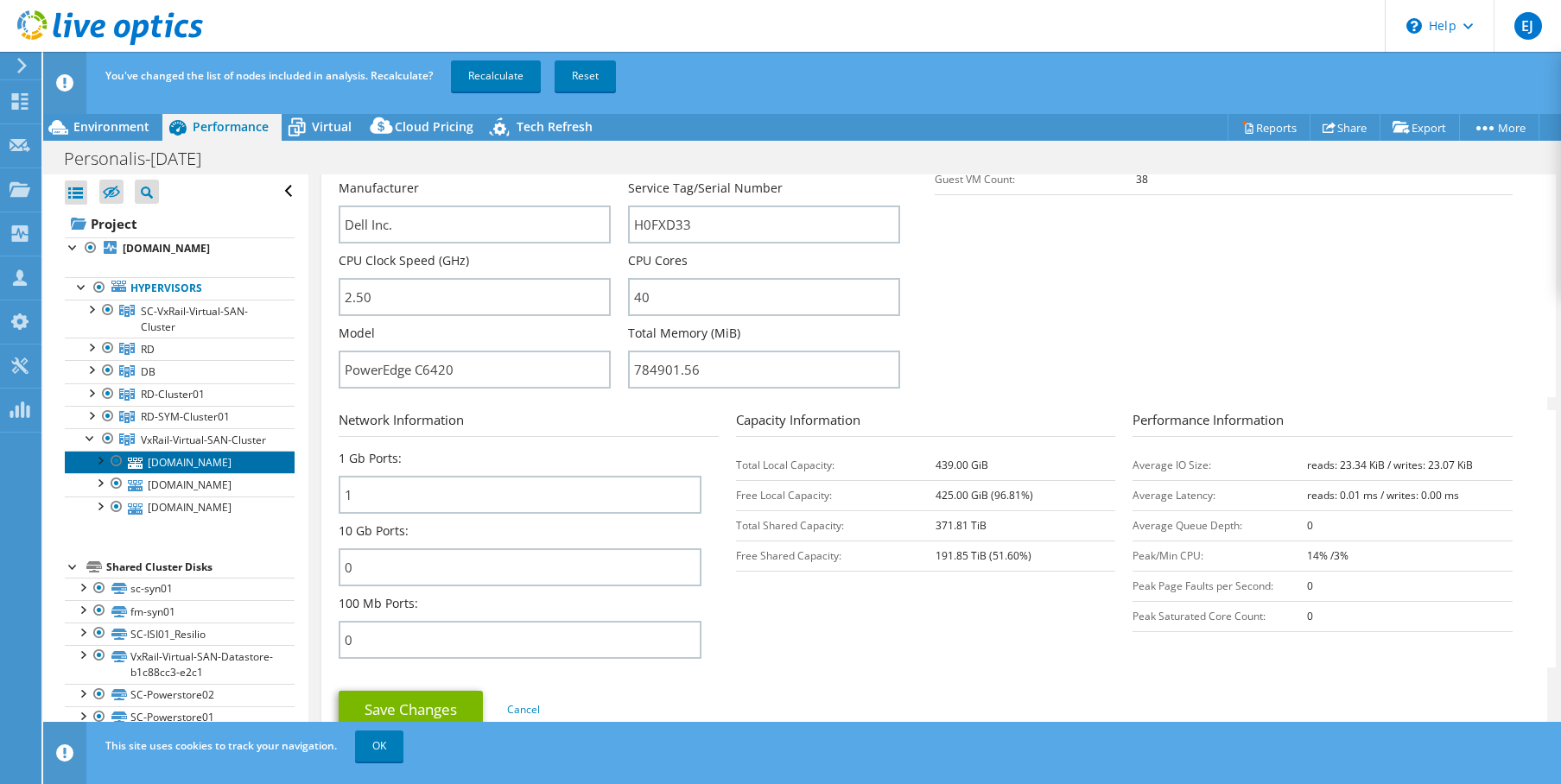
click at [171, 473] on link "[DOMAIN_NAME]" at bounding box center [179, 462] width 230 height 22
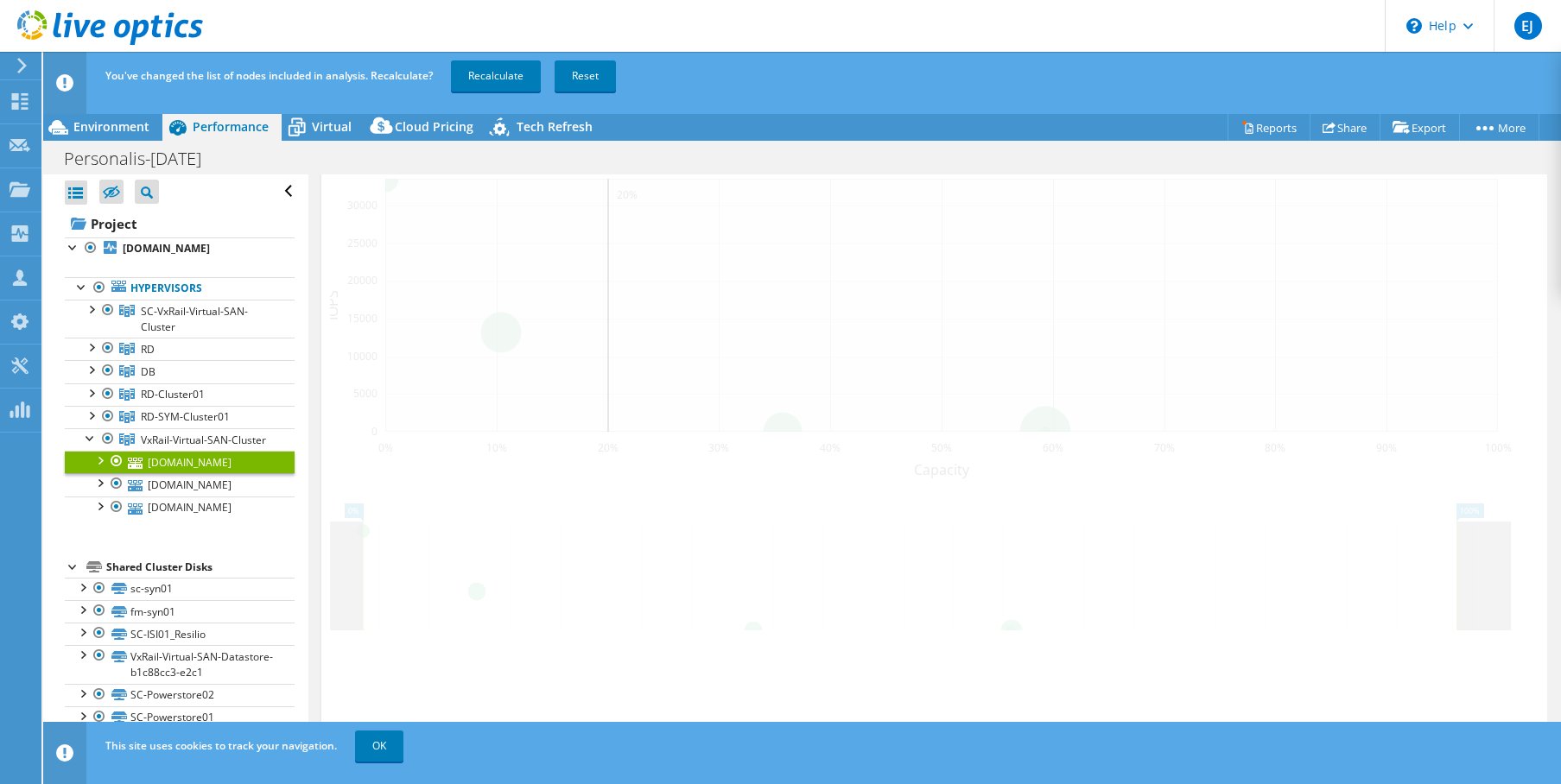
scroll to position [392, 0]
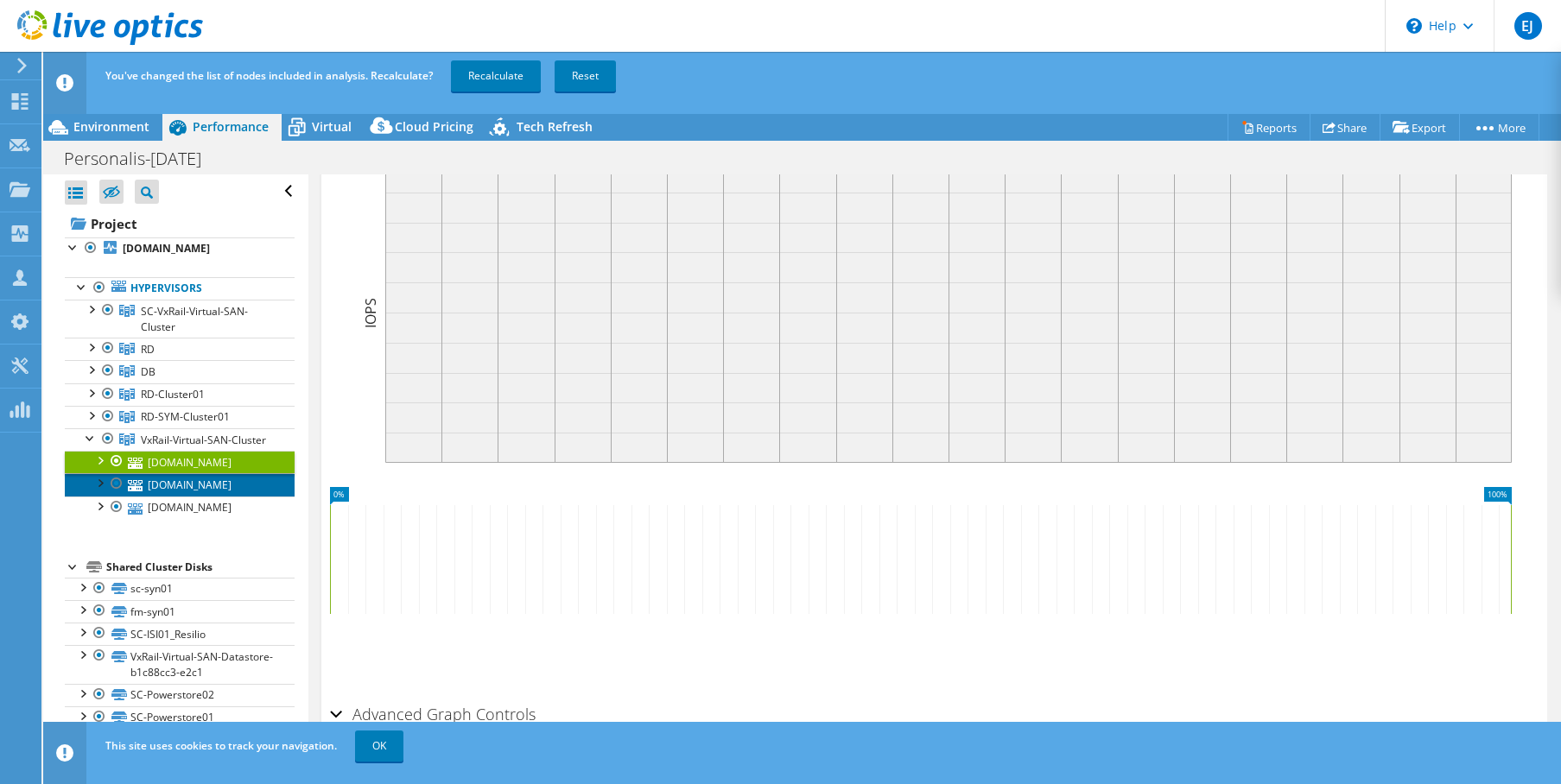
click at [209, 496] on link "[DOMAIN_NAME]" at bounding box center [179, 484] width 230 height 22
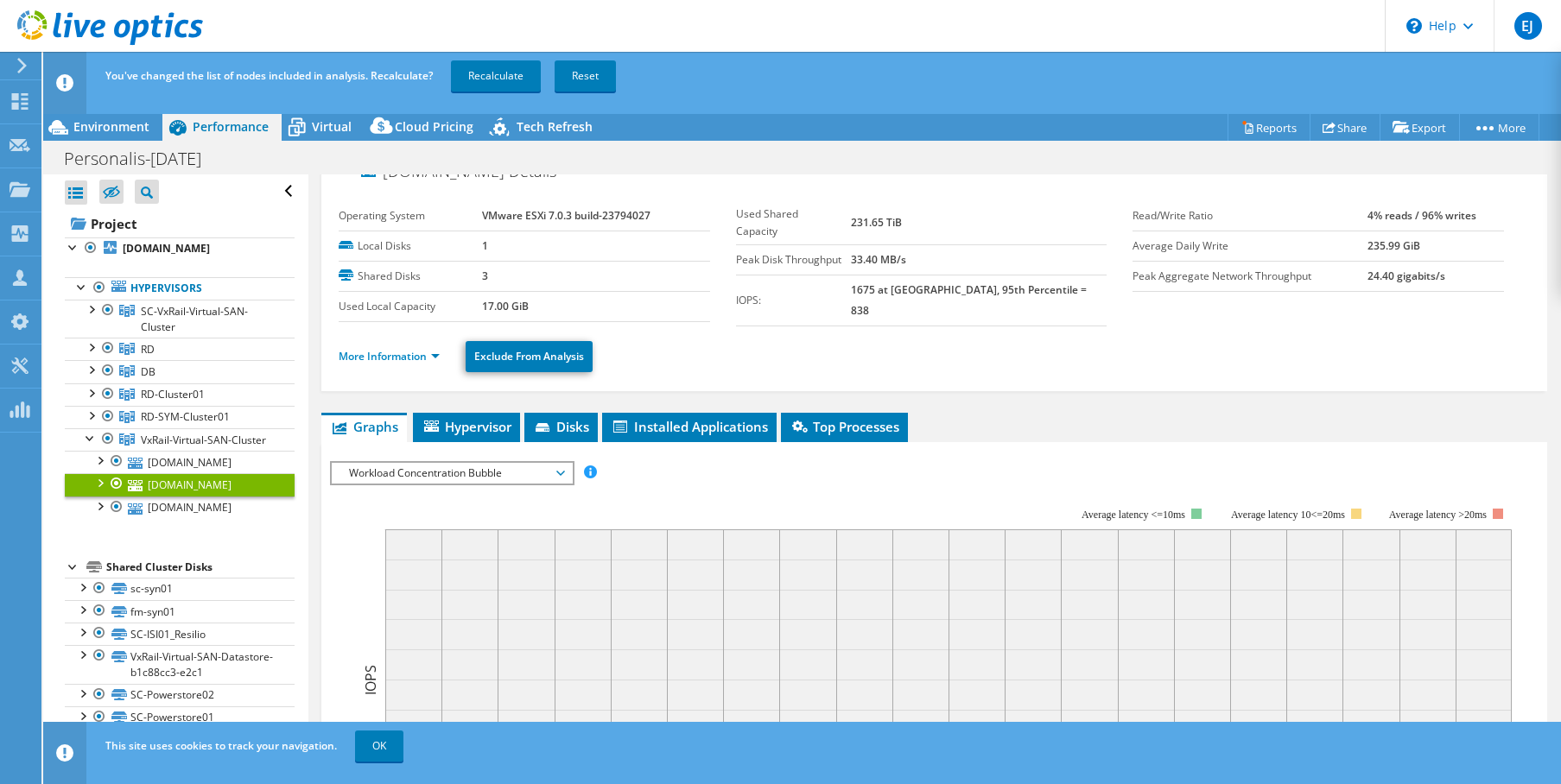
scroll to position [0, 0]
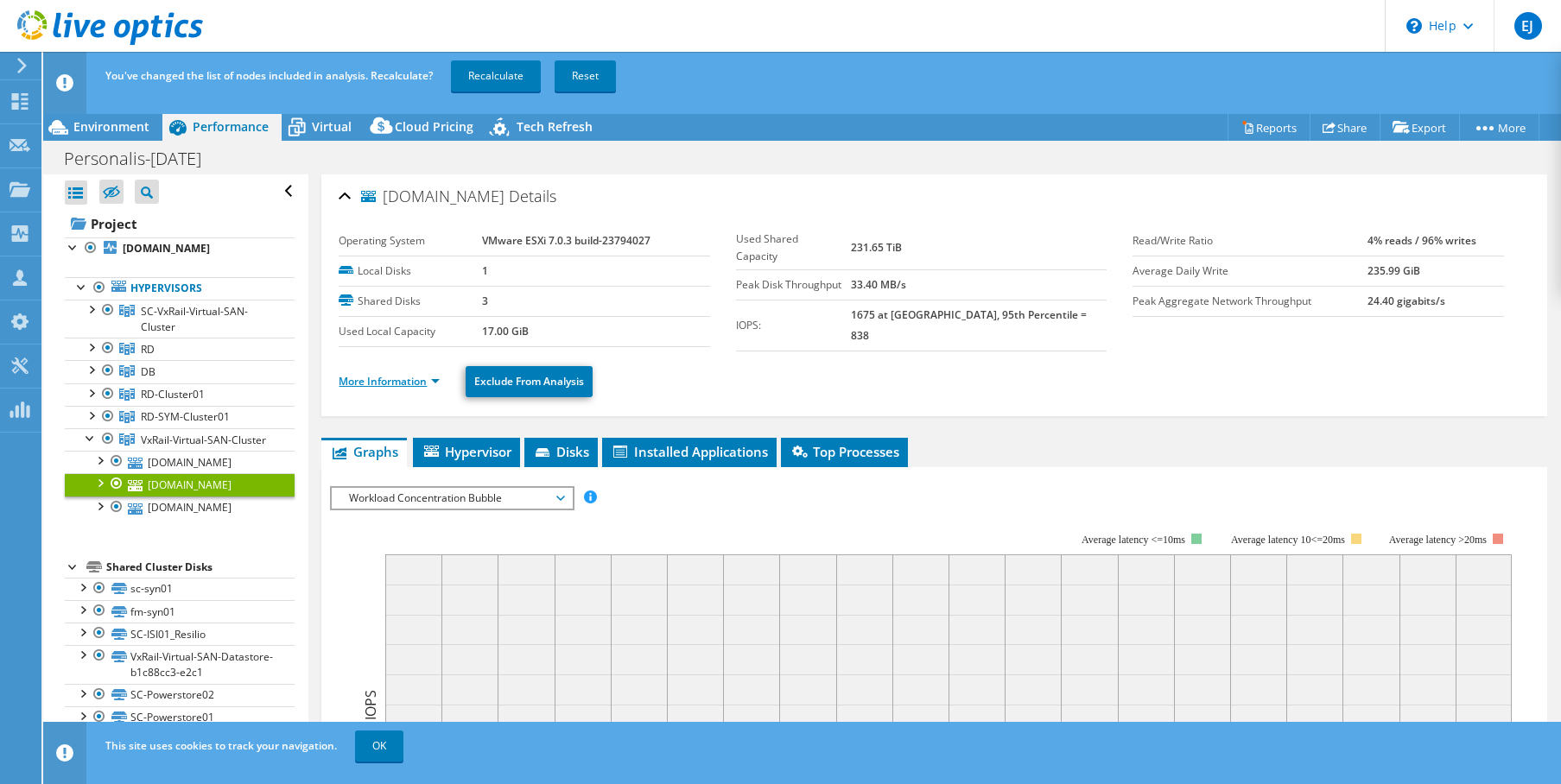
click at [425, 374] on link "More Information" at bounding box center [388, 381] width 101 height 14
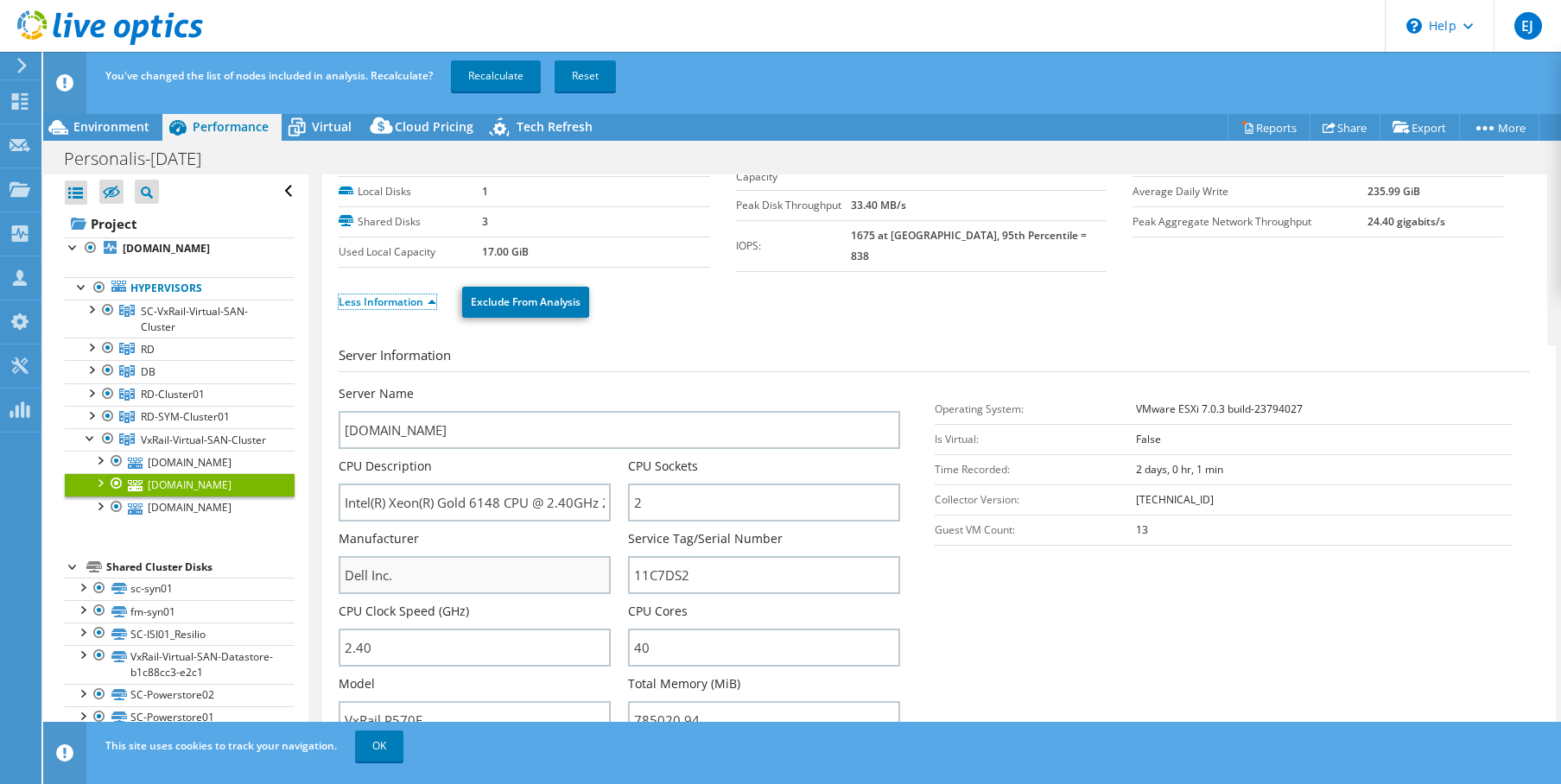
scroll to position [81, 0]
click at [171, 519] on link "[DOMAIN_NAME]" at bounding box center [179, 507] width 230 height 22
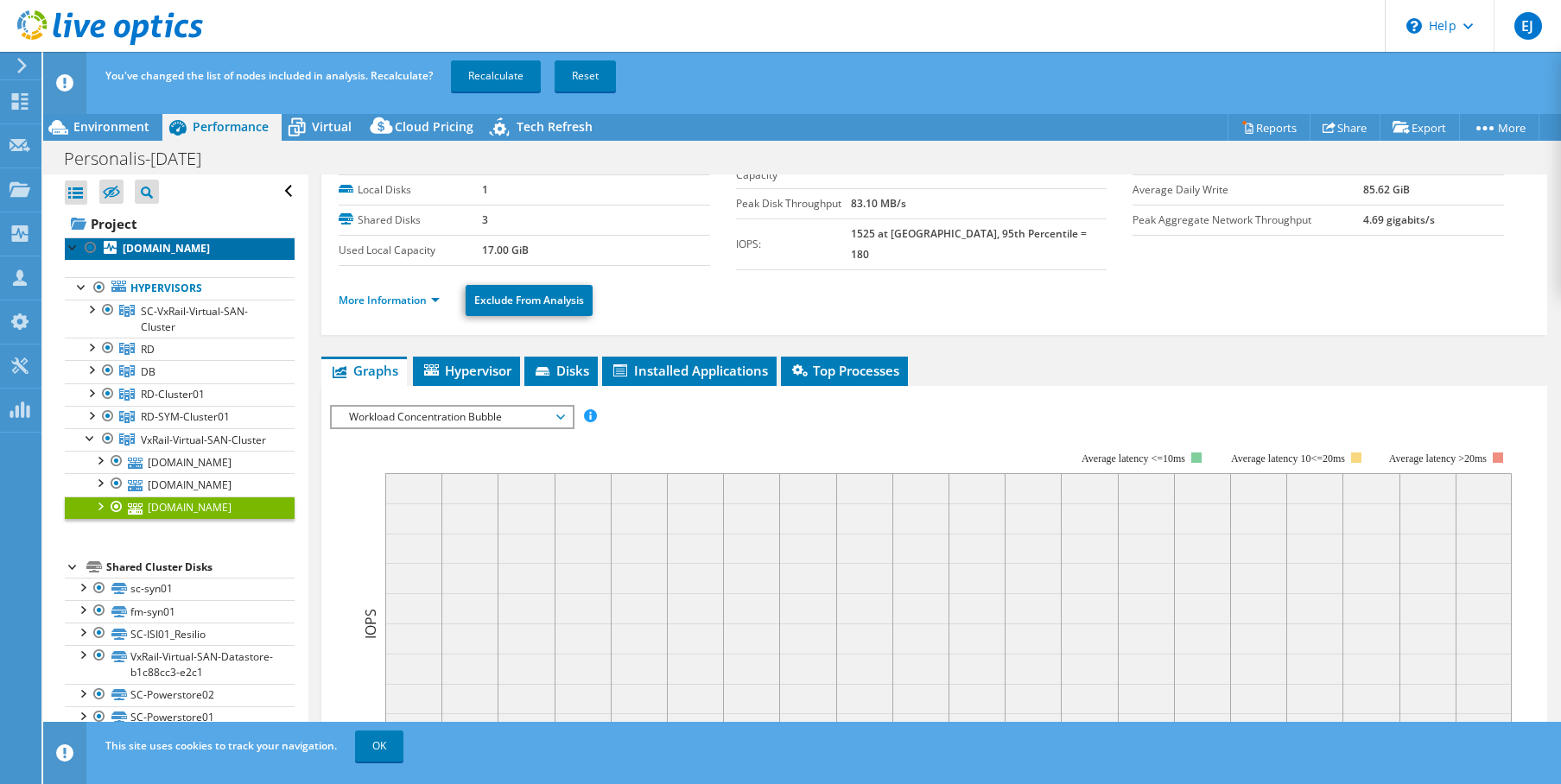
click at [179, 260] on link "[DOMAIN_NAME]" at bounding box center [179, 248] width 230 height 22
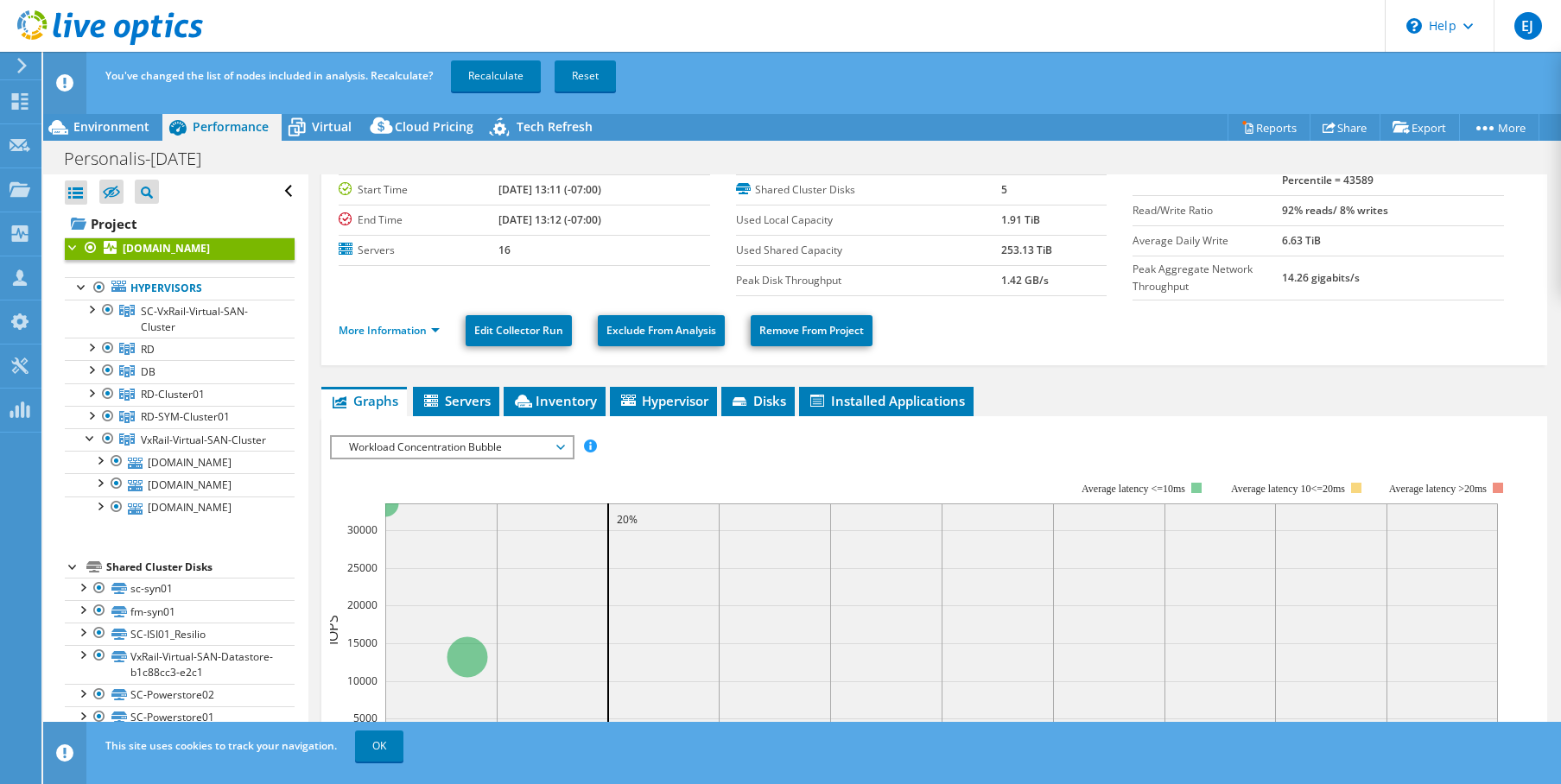
click at [405, 346] on ul "More Information Edit Collector Run Exclude From Analysis Remove From Project" at bounding box center [933, 329] width 1190 height 36
click at [405, 339] on li "More Information" at bounding box center [394, 330] width 112 height 19
click at [405, 331] on link "More Information" at bounding box center [388, 330] width 101 height 14
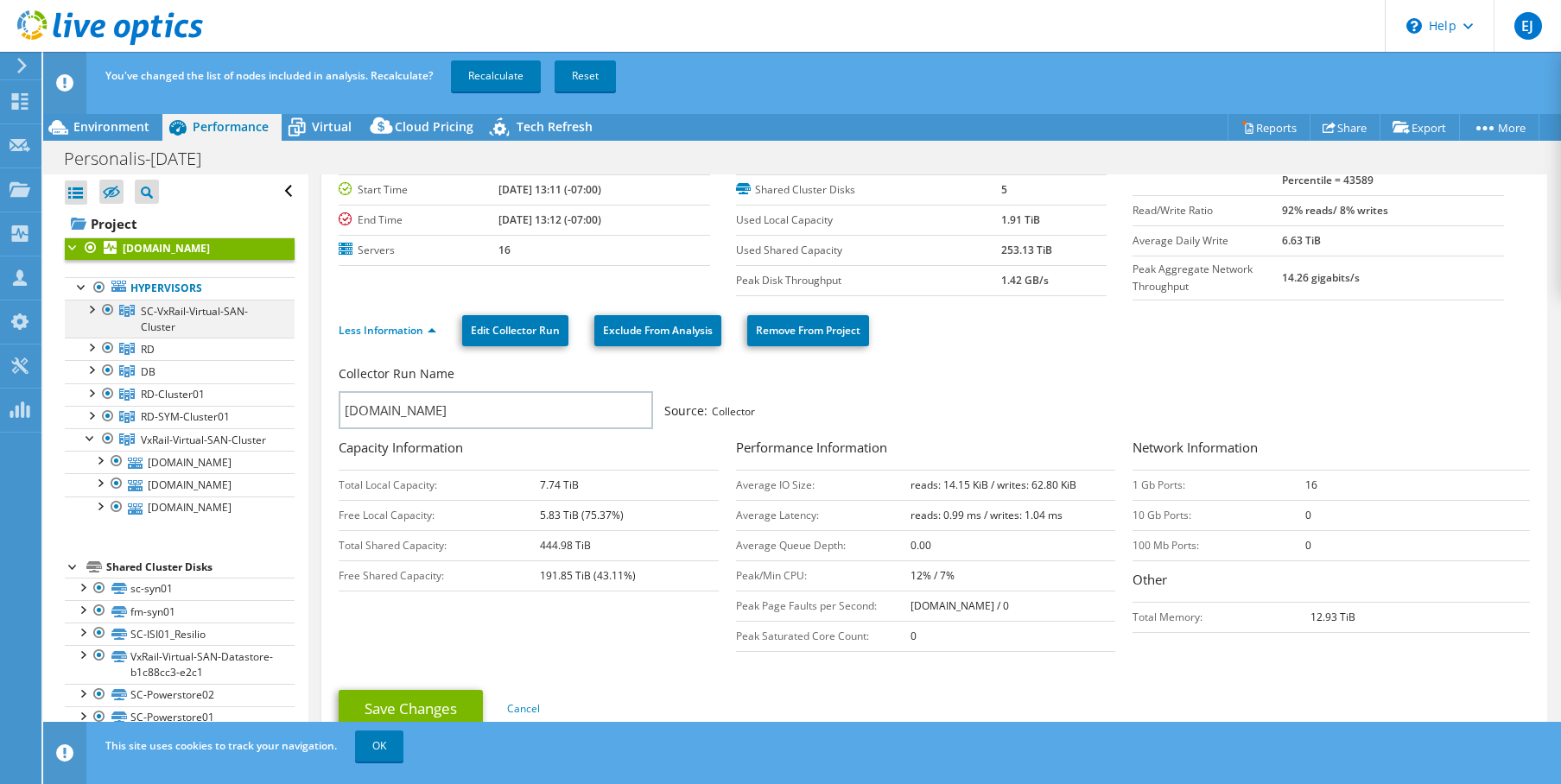
click at [92, 317] on div at bounding box center [90, 308] width 17 height 17
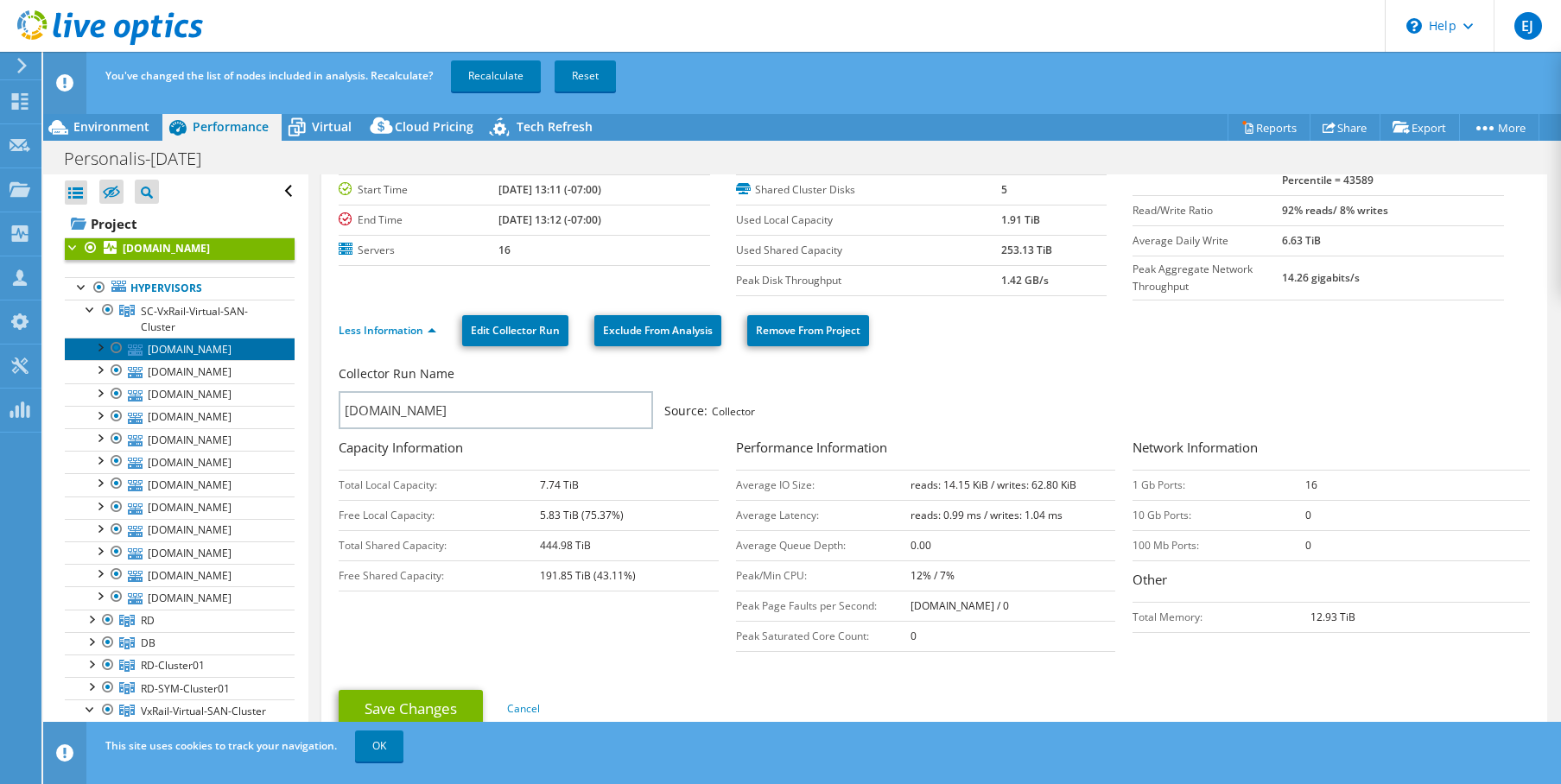
click at [174, 360] on link "[DOMAIN_NAME]" at bounding box center [179, 348] width 230 height 22
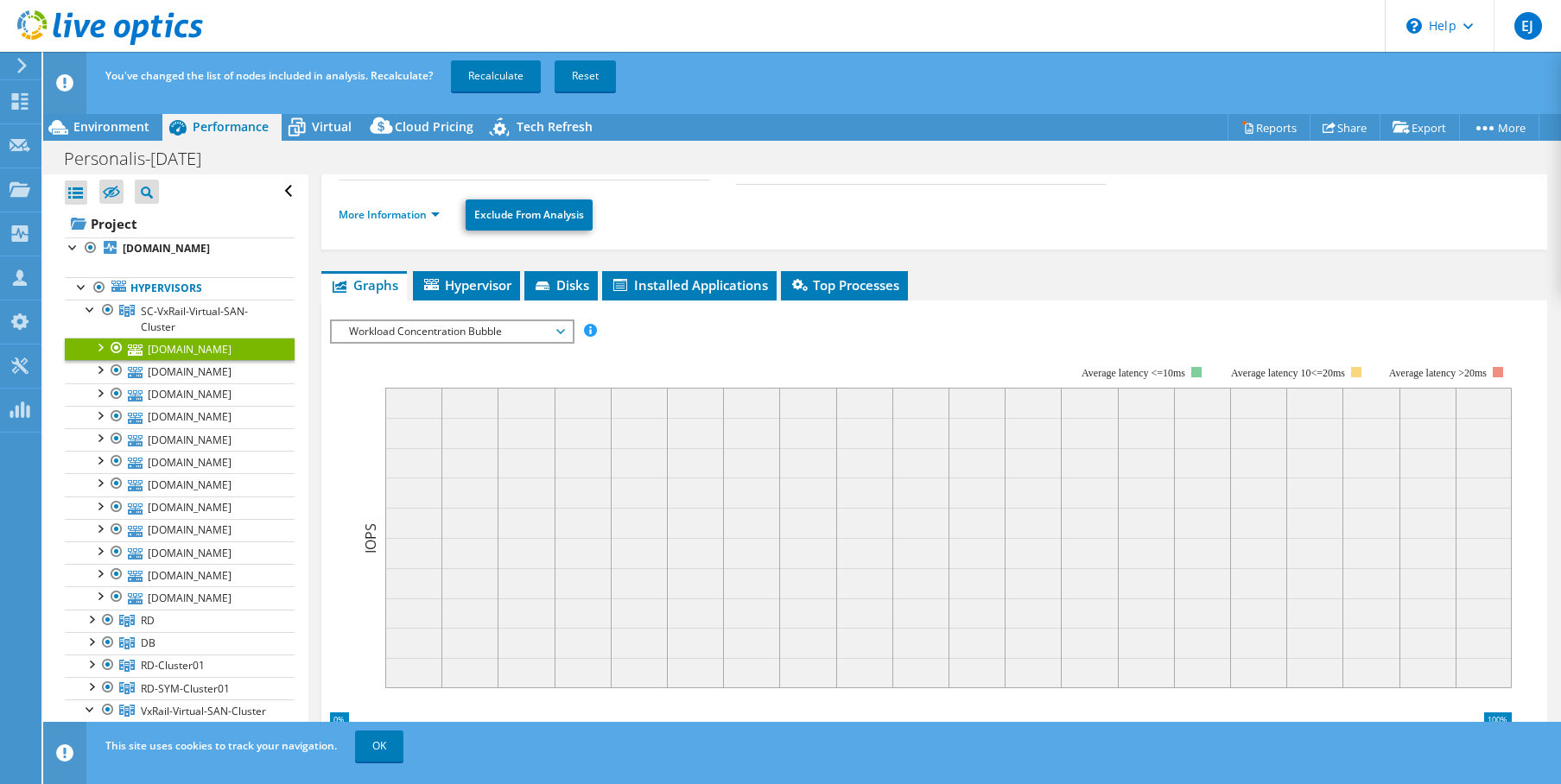
scroll to position [168, 0]
click at [422, 211] on link "More Information" at bounding box center [388, 213] width 101 height 14
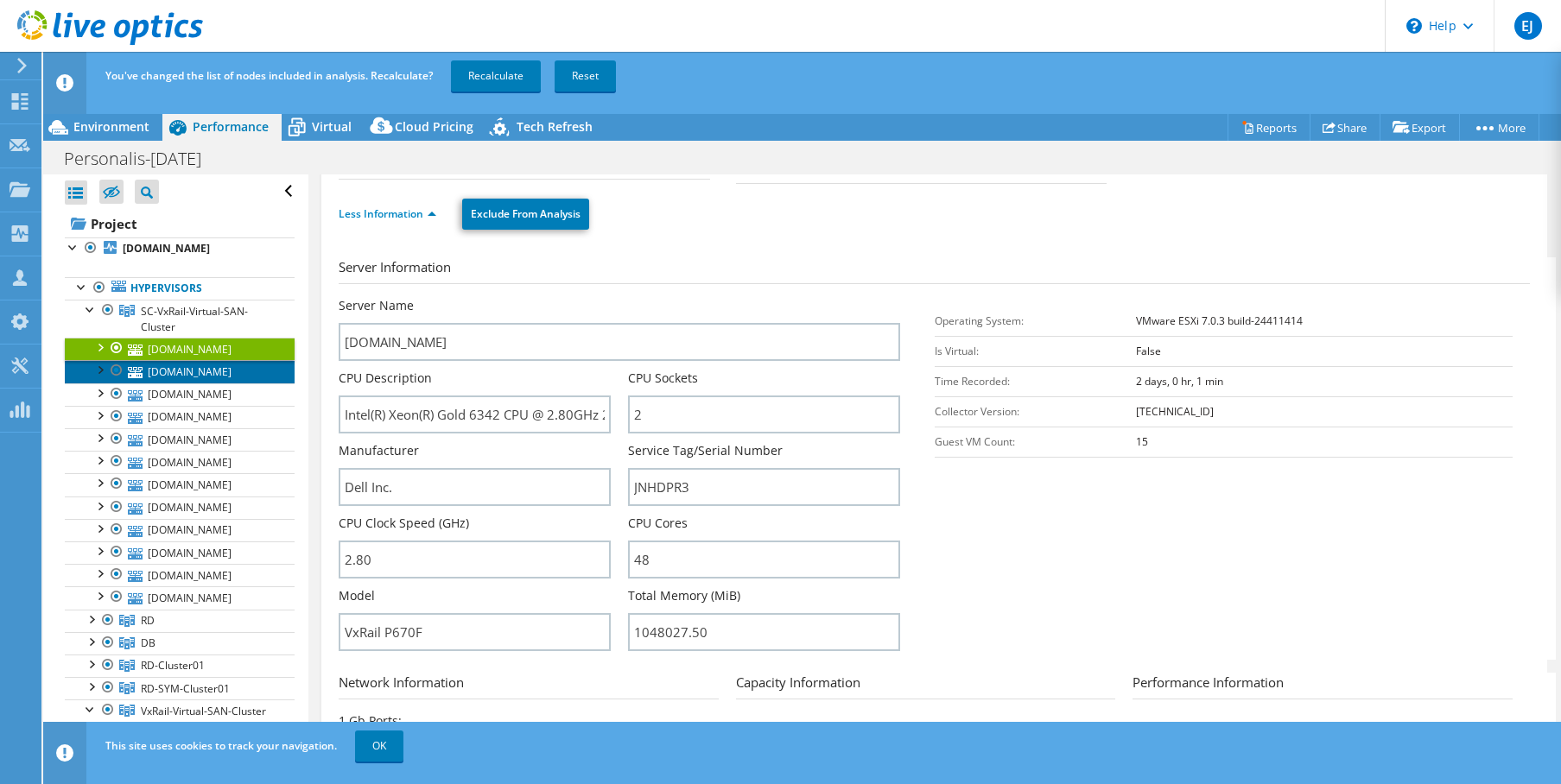
click at [212, 382] on link "[DOMAIN_NAME]" at bounding box center [179, 371] width 230 height 22
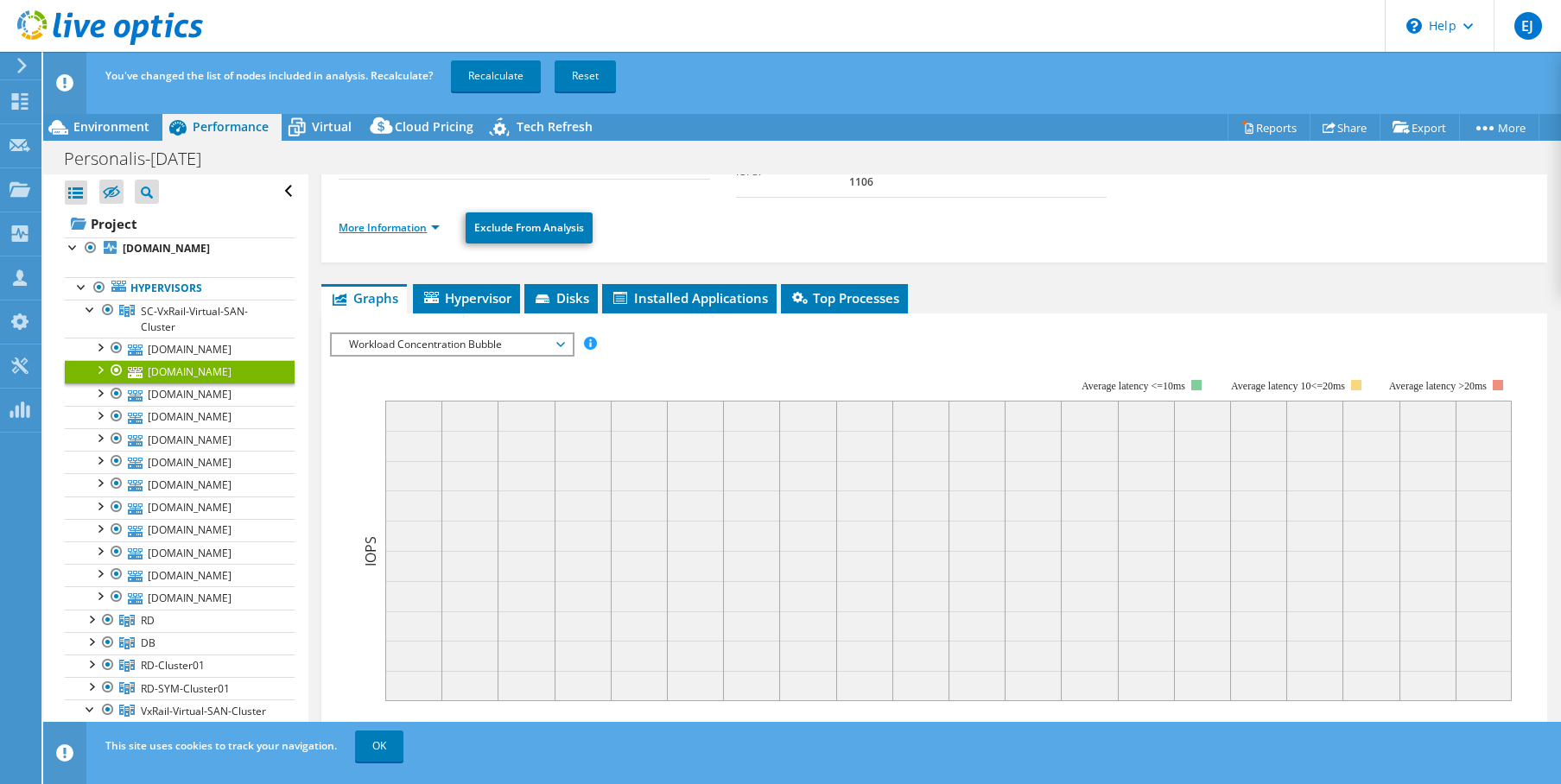
click at [426, 221] on link "More Information" at bounding box center [388, 228] width 101 height 14
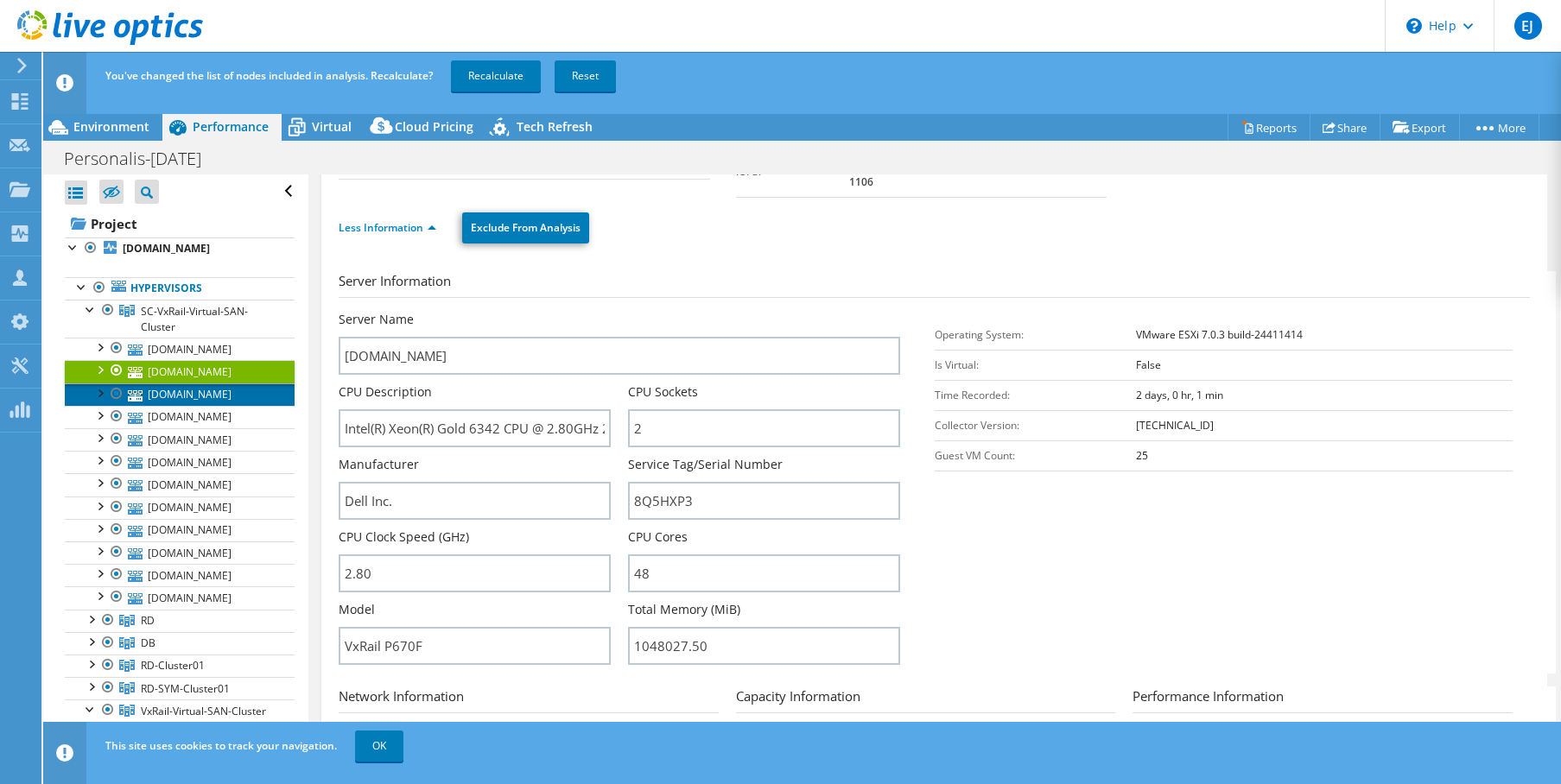
click at [222, 406] on link "[DOMAIN_NAME]" at bounding box center [179, 394] width 230 height 22
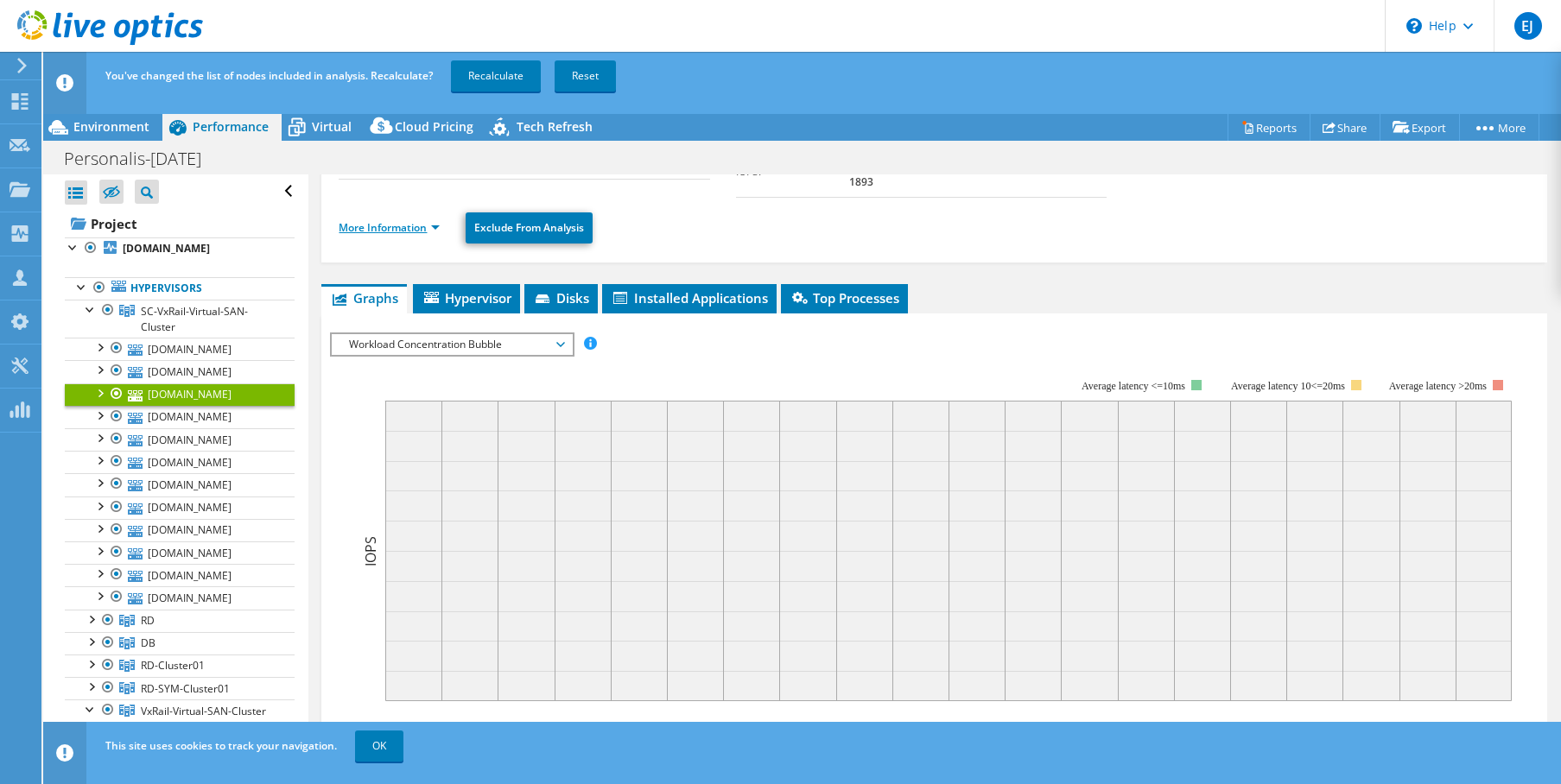
click at [434, 221] on link "More Information" at bounding box center [388, 228] width 101 height 14
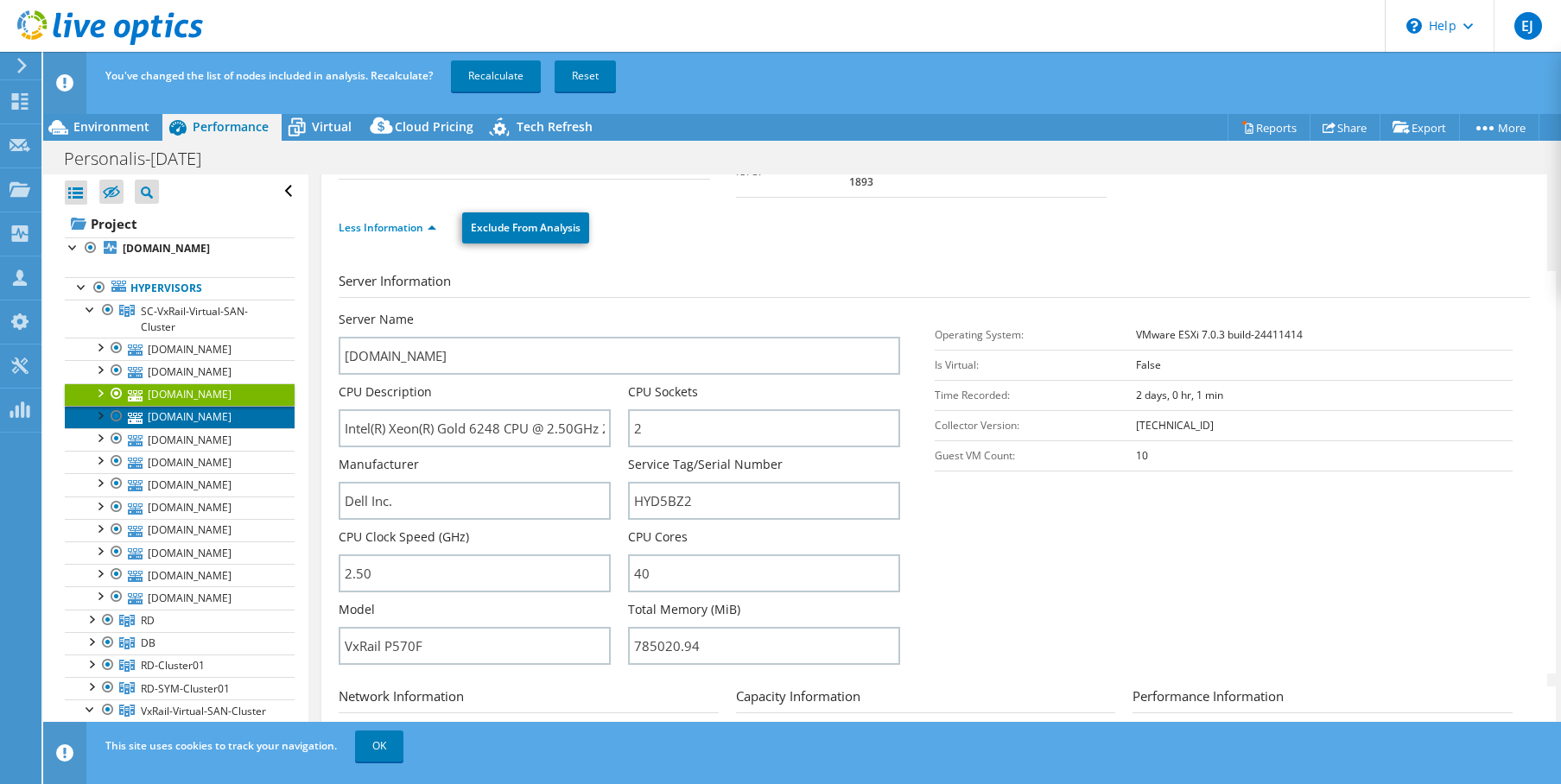
click at [234, 429] on link "[DOMAIN_NAME]" at bounding box center [179, 417] width 230 height 22
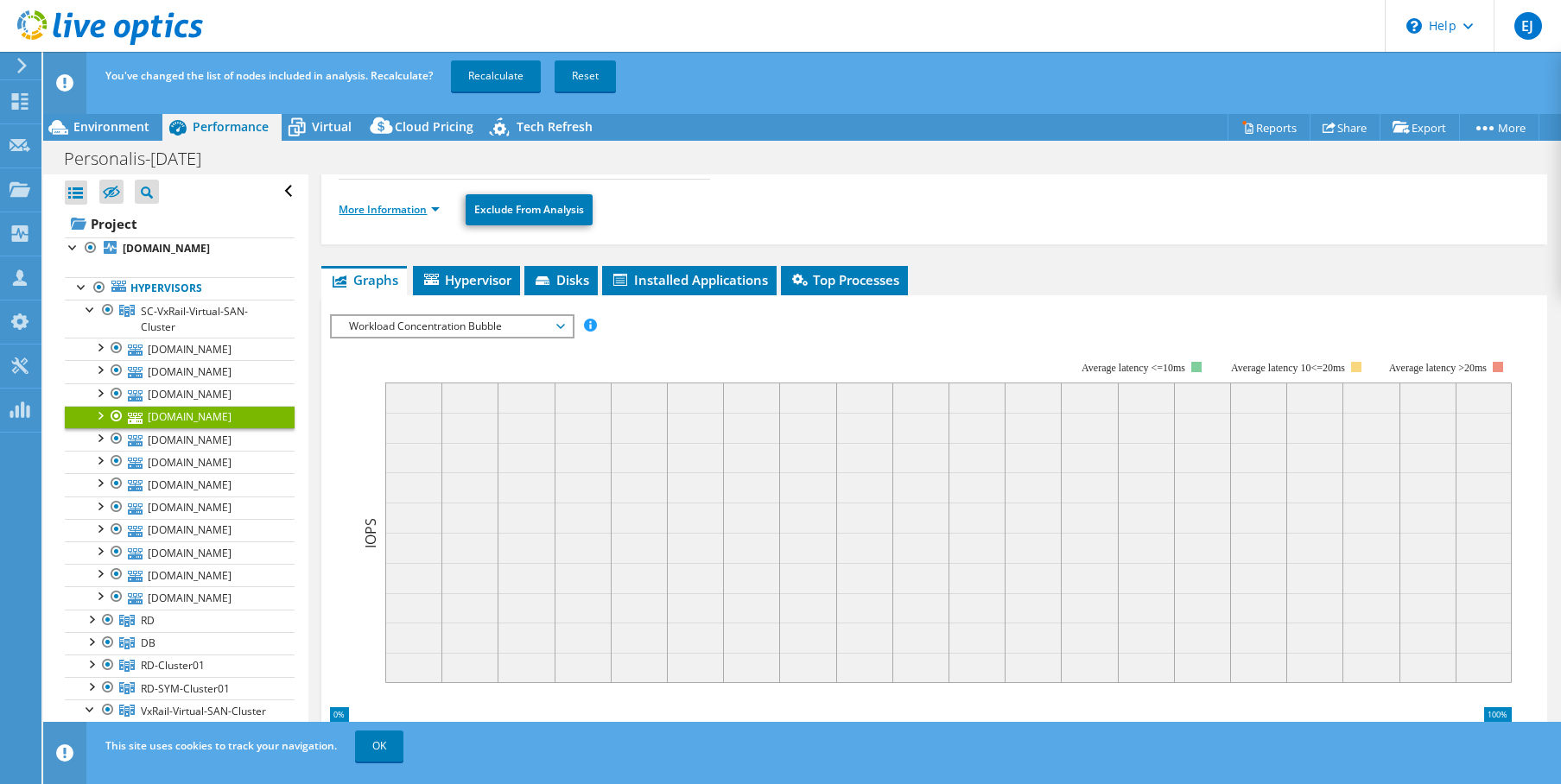
click at [411, 210] on link "More Information" at bounding box center [388, 209] width 101 height 14
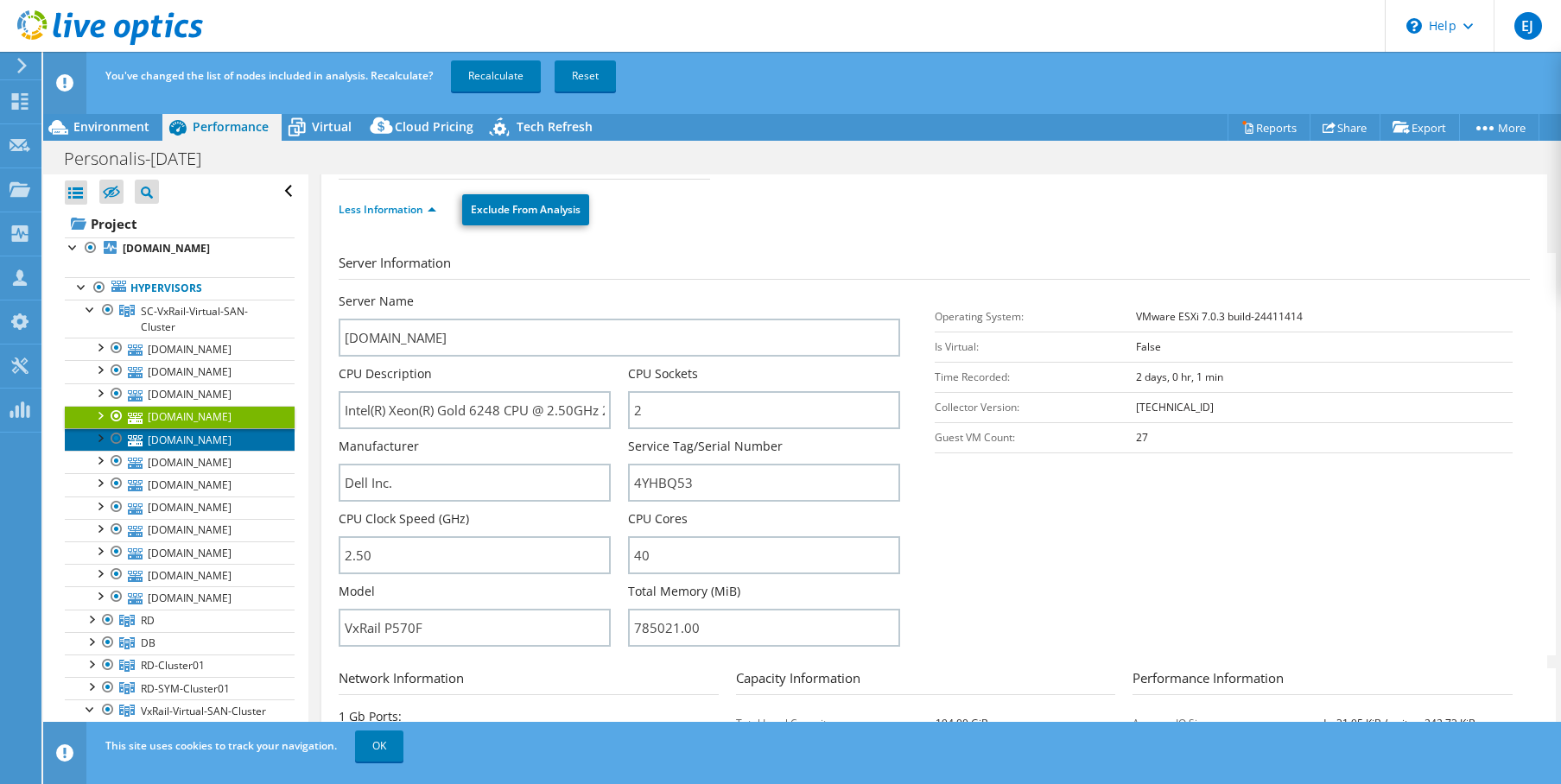
click at [222, 451] on link "[DOMAIN_NAME]" at bounding box center [179, 439] width 230 height 22
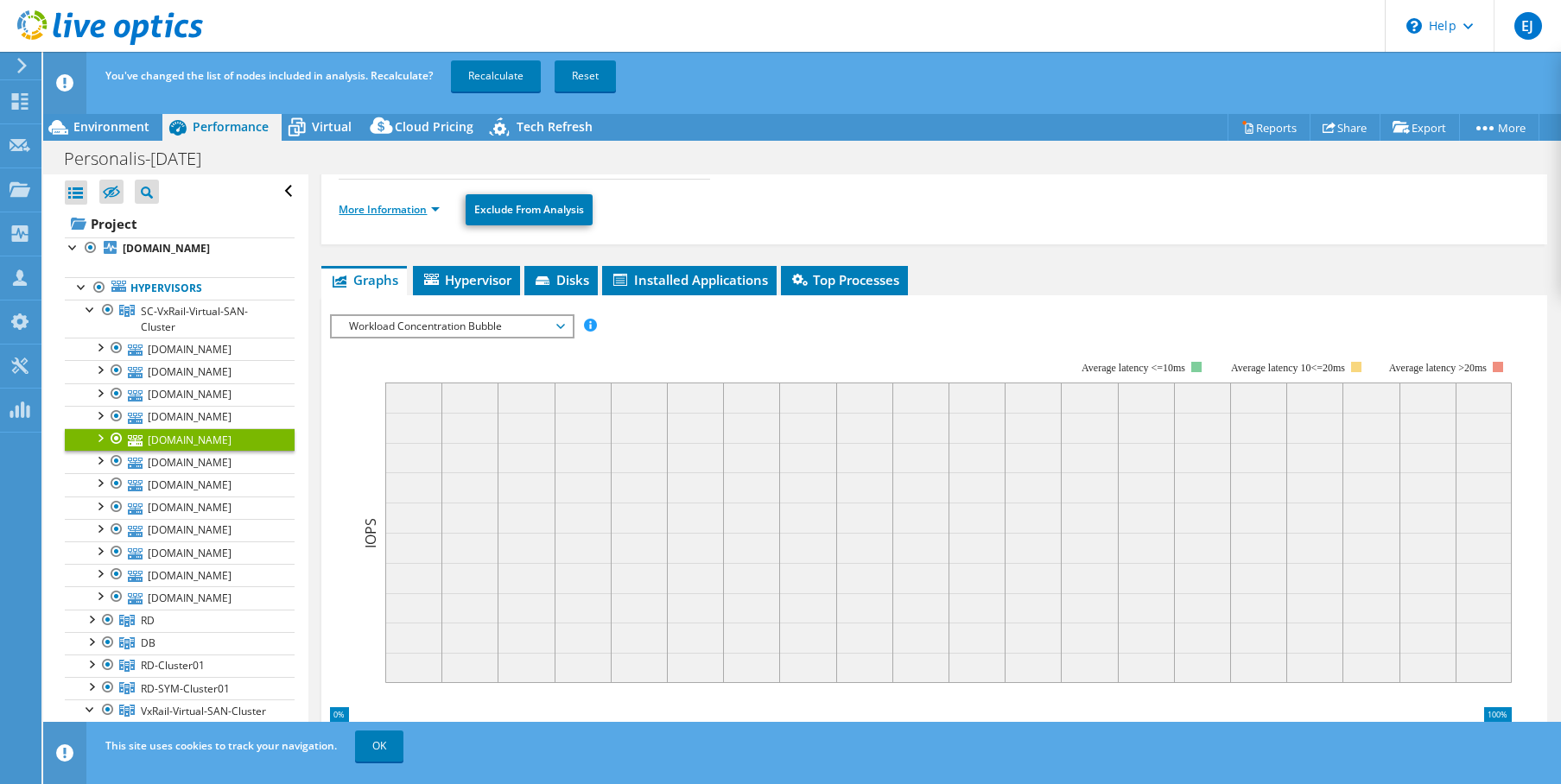
click at [403, 215] on link "More Information" at bounding box center [388, 209] width 101 height 14
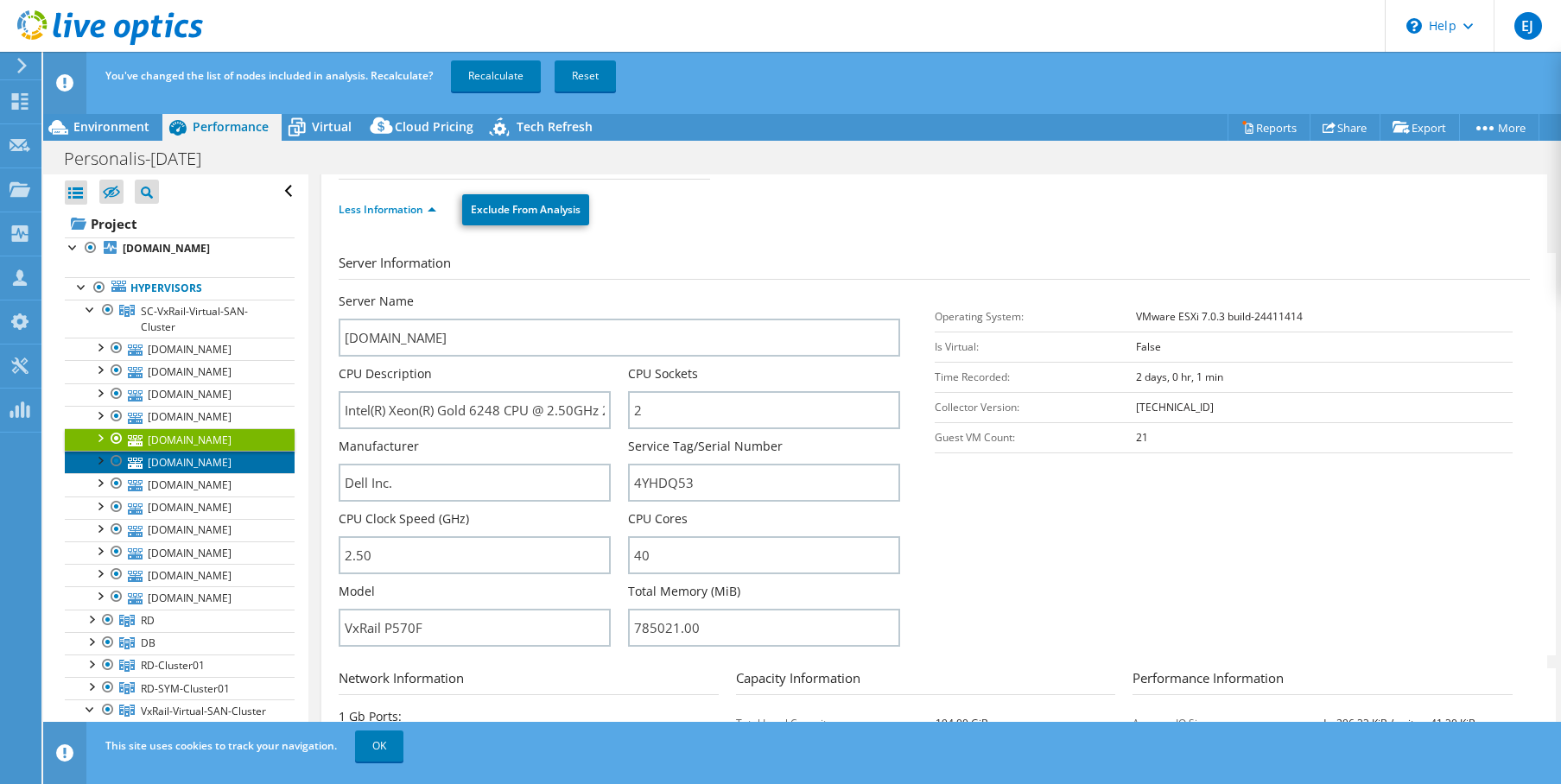
click at [178, 473] on link "[DOMAIN_NAME]" at bounding box center [179, 462] width 230 height 22
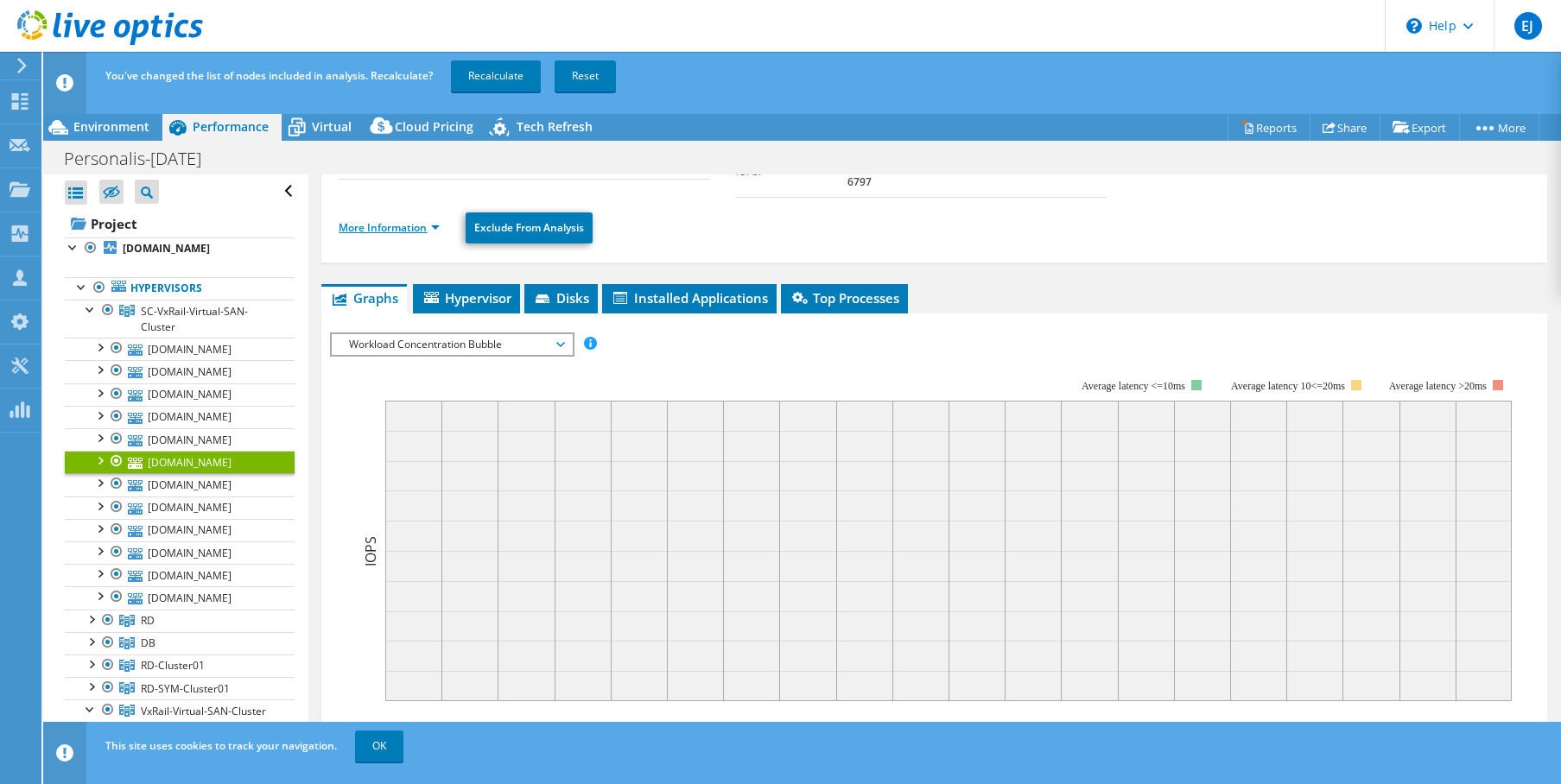
click at [383, 221] on link "More Information" at bounding box center [388, 228] width 101 height 14
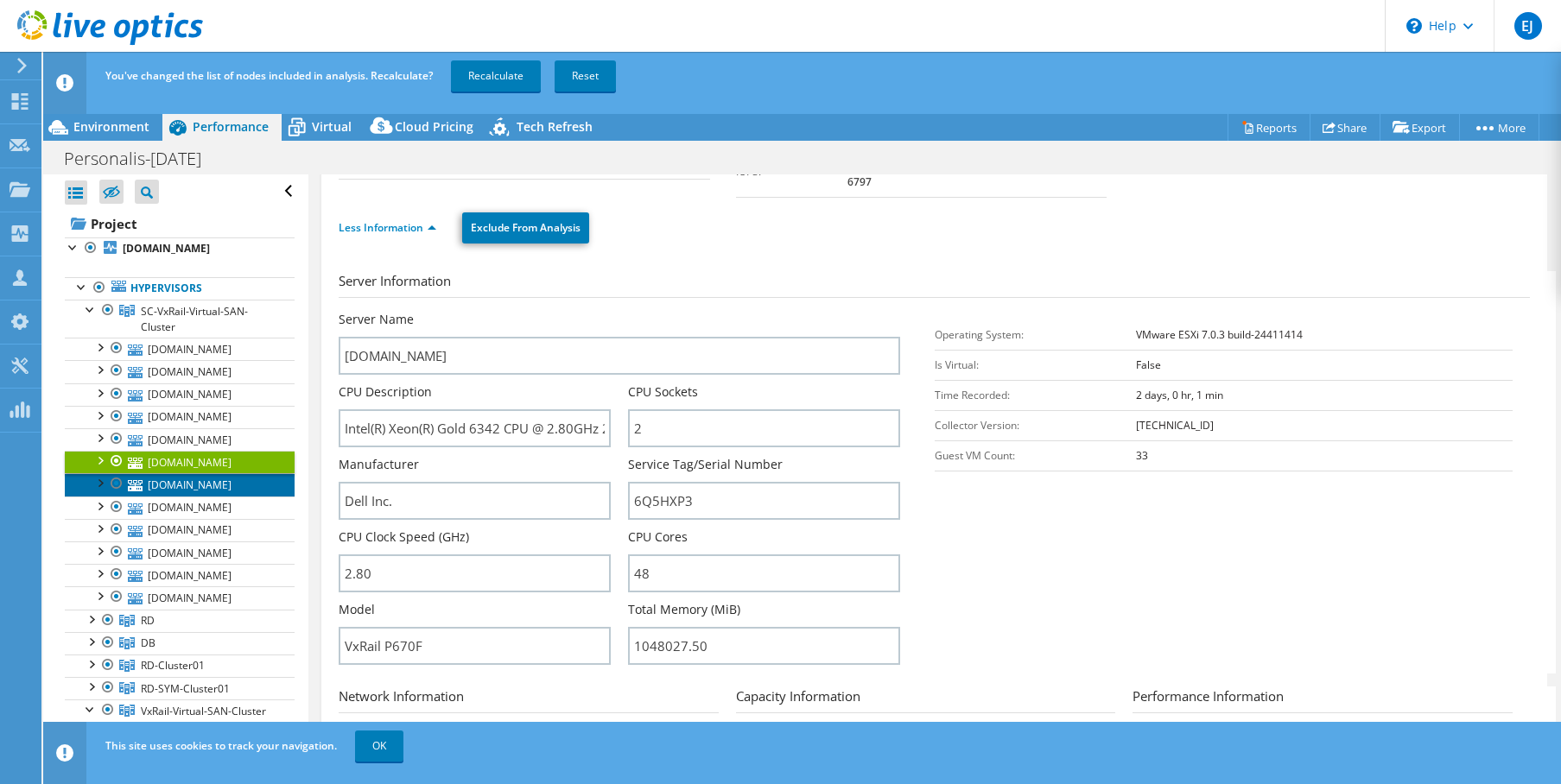
click at [220, 496] on link "[DOMAIN_NAME]" at bounding box center [179, 484] width 230 height 22
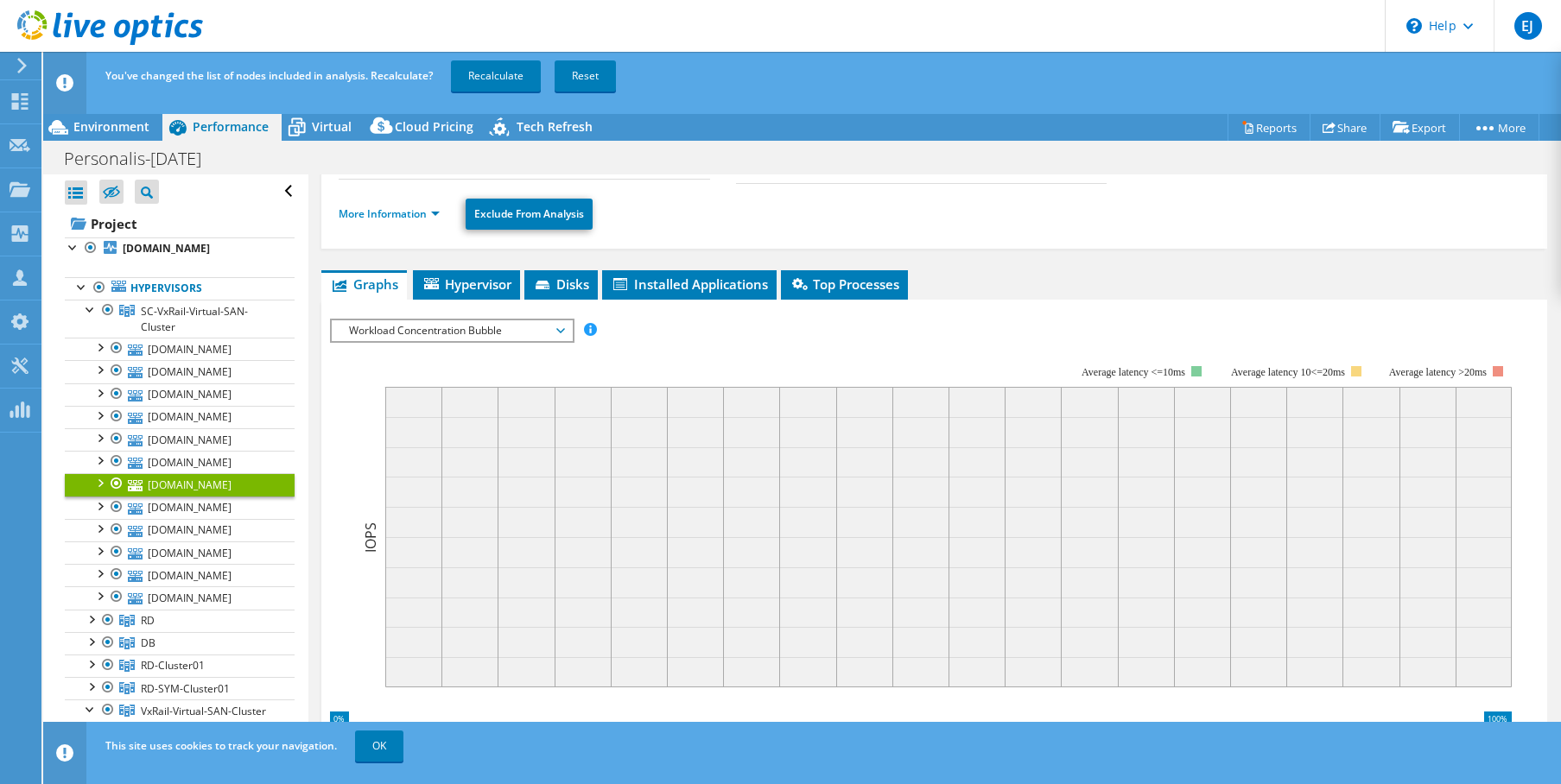
click at [423, 204] on li "More Information" at bounding box center [394, 213] width 112 height 19
click at [424, 206] on link "More Information" at bounding box center [388, 213] width 101 height 14
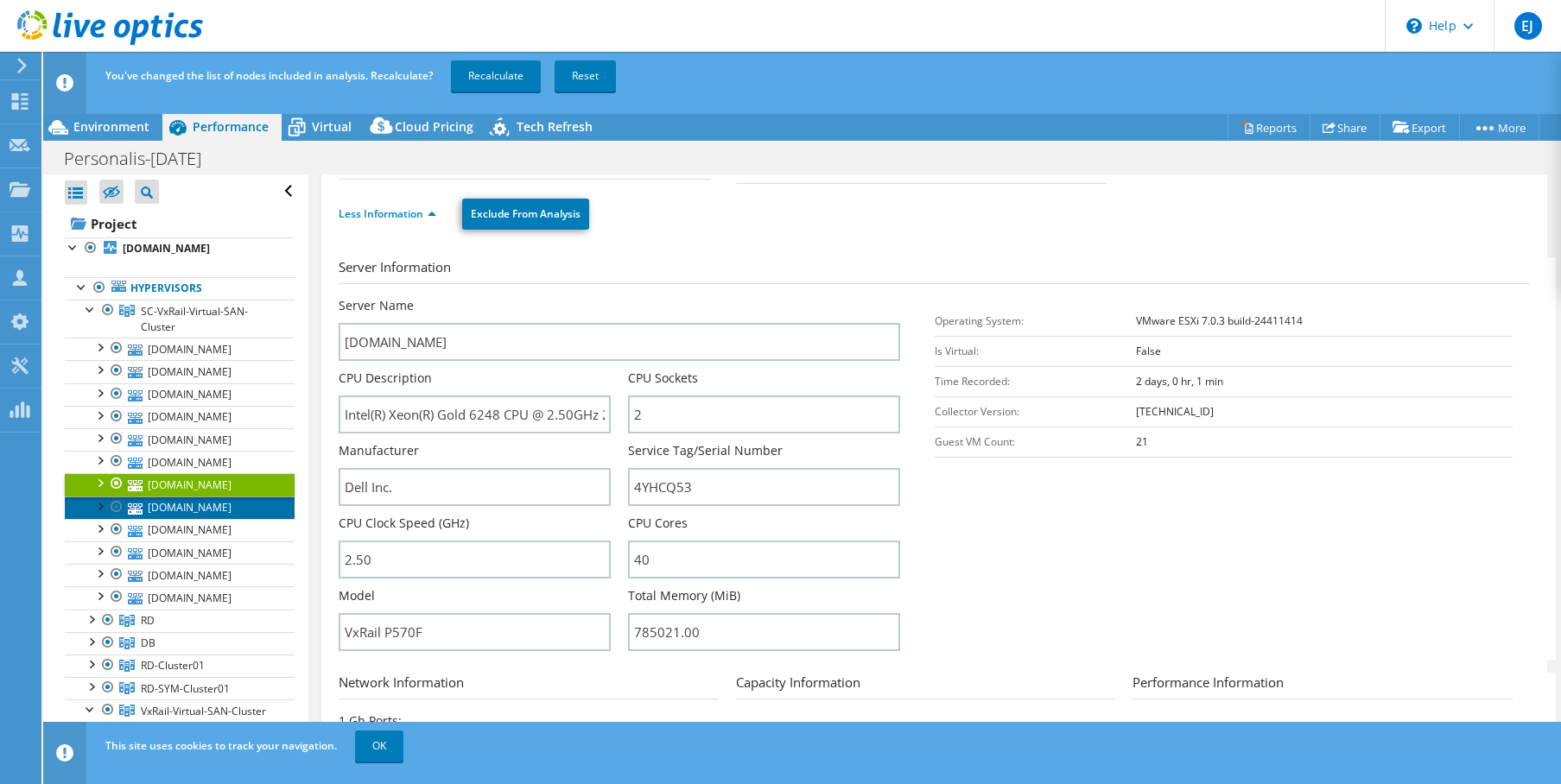
click at [176, 519] on link "[DOMAIN_NAME]" at bounding box center [179, 507] width 230 height 22
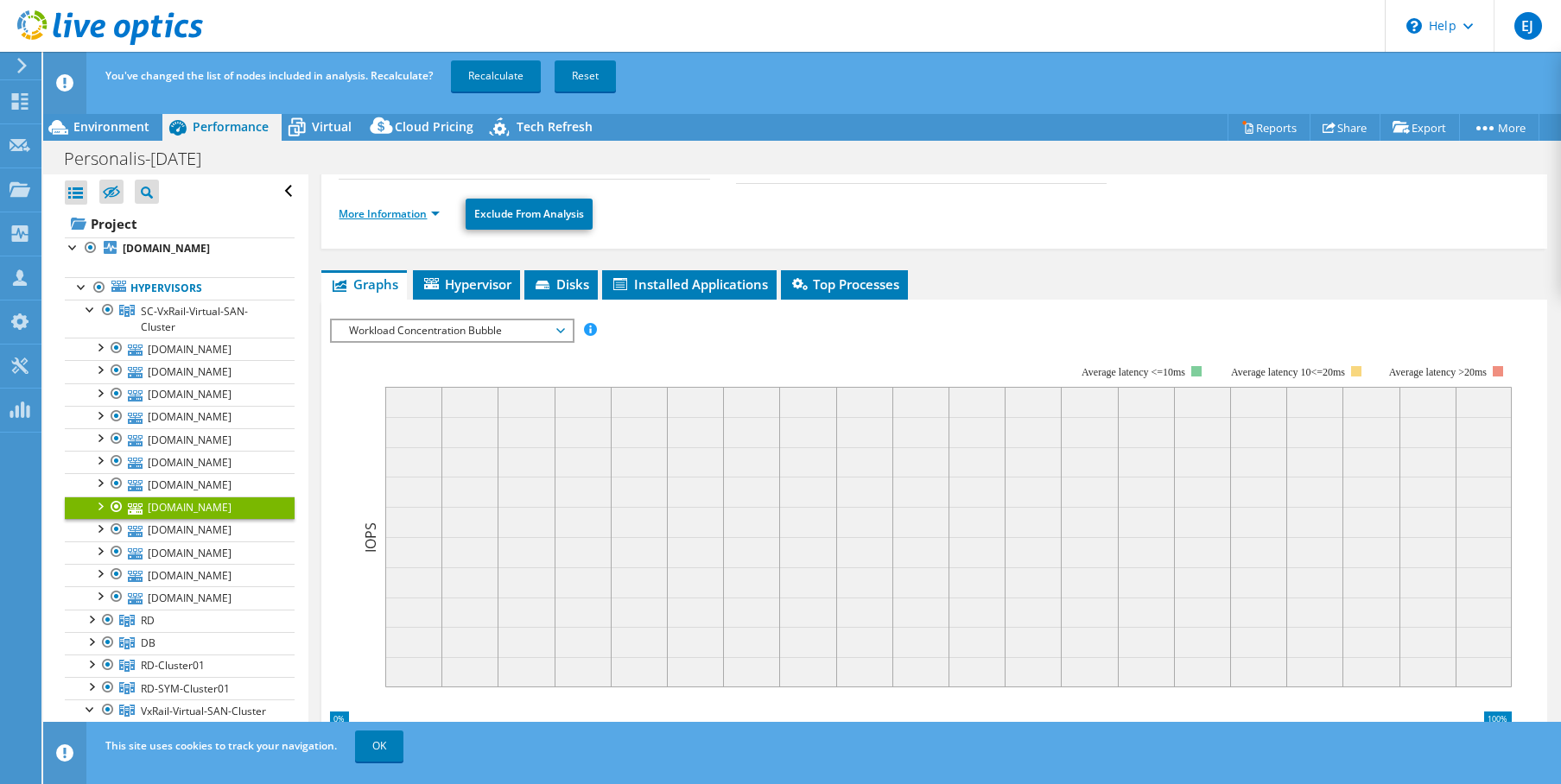
click at [389, 213] on link "More Information" at bounding box center [388, 213] width 101 height 14
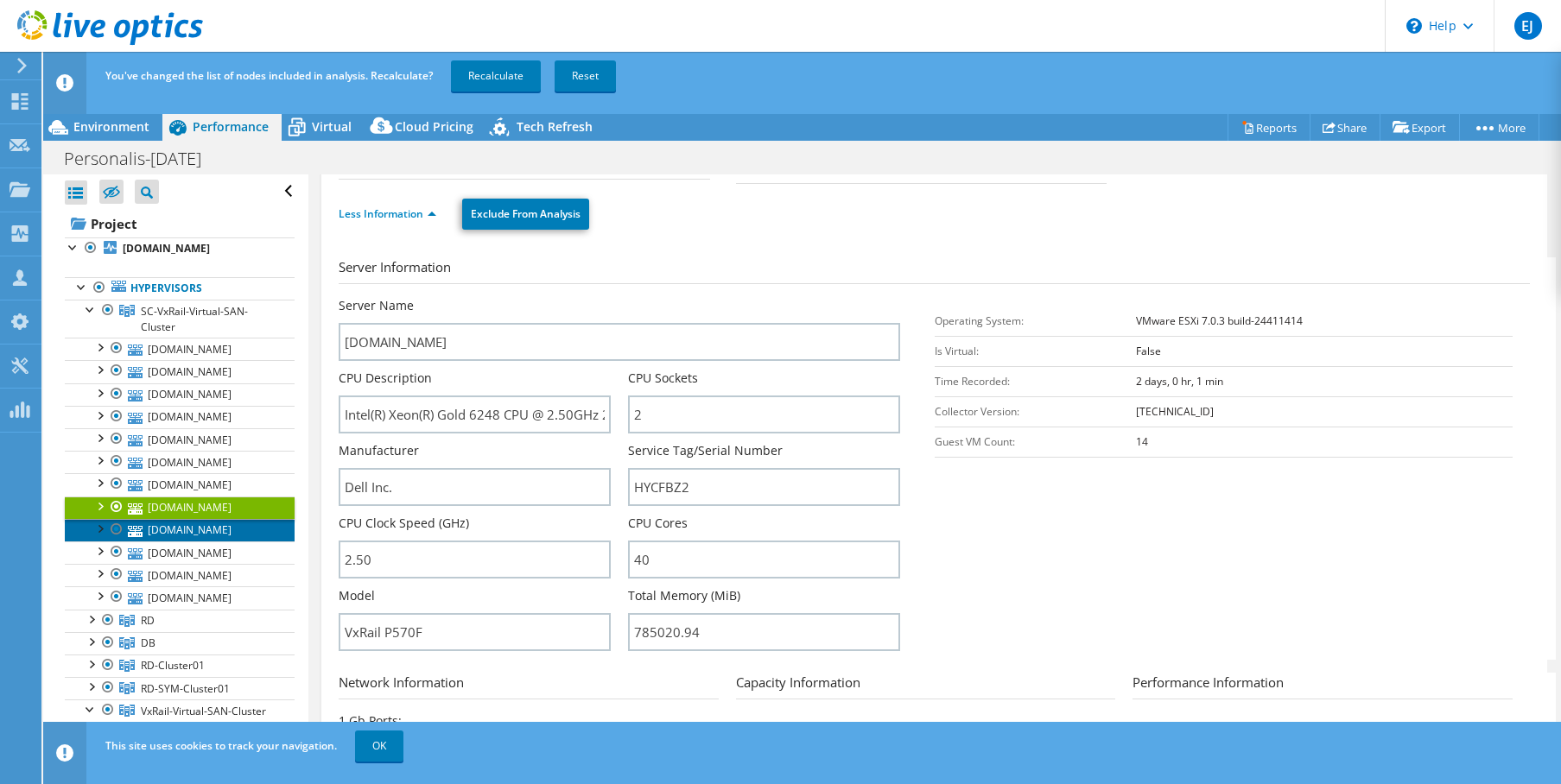
click at [175, 541] on link "[DOMAIN_NAME]" at bounding box center [179, 530] width 230 height 22
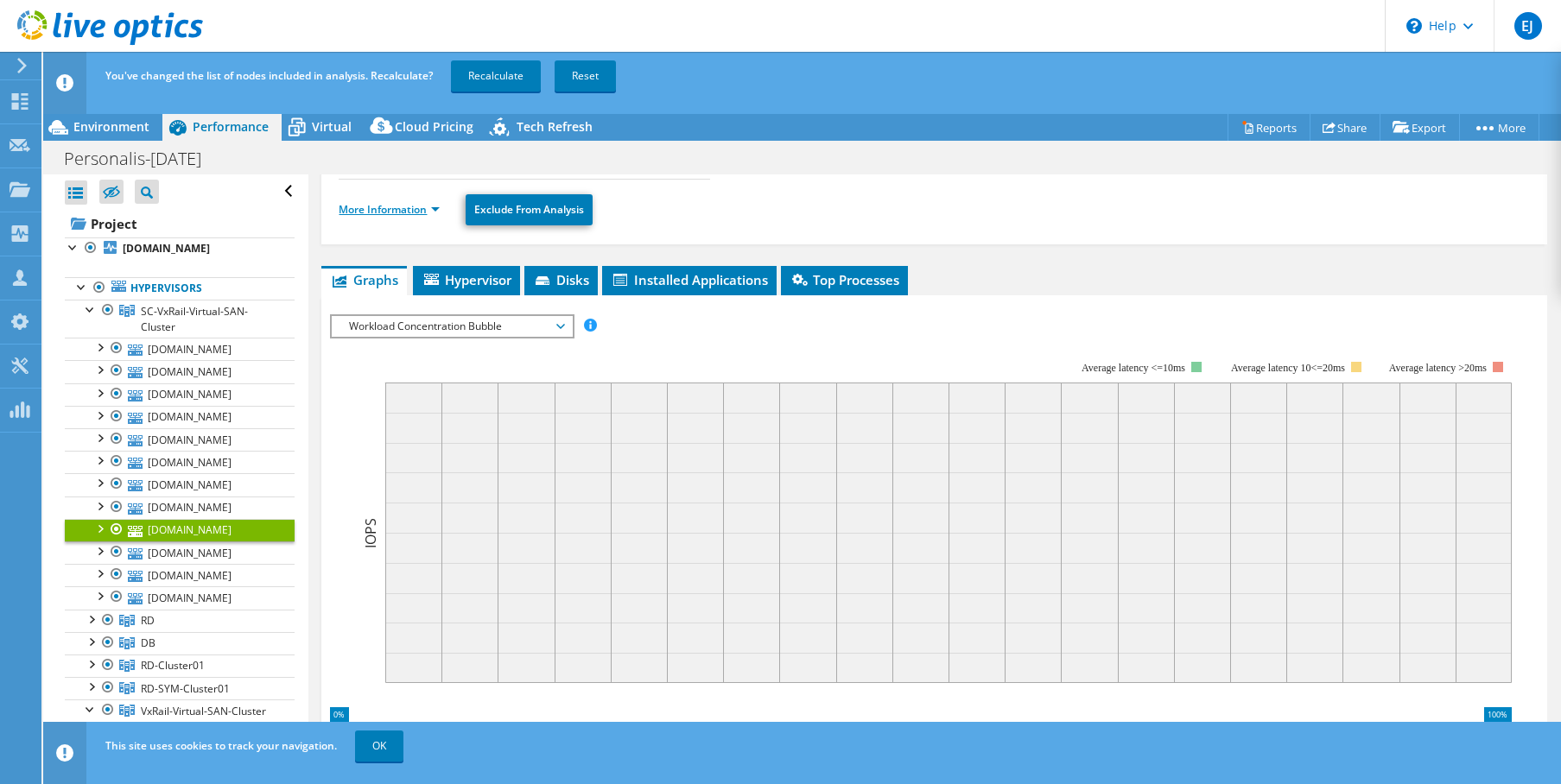
click at [426, 211] on link "More Information" at bounding box center [388, 209] width 101 height 14
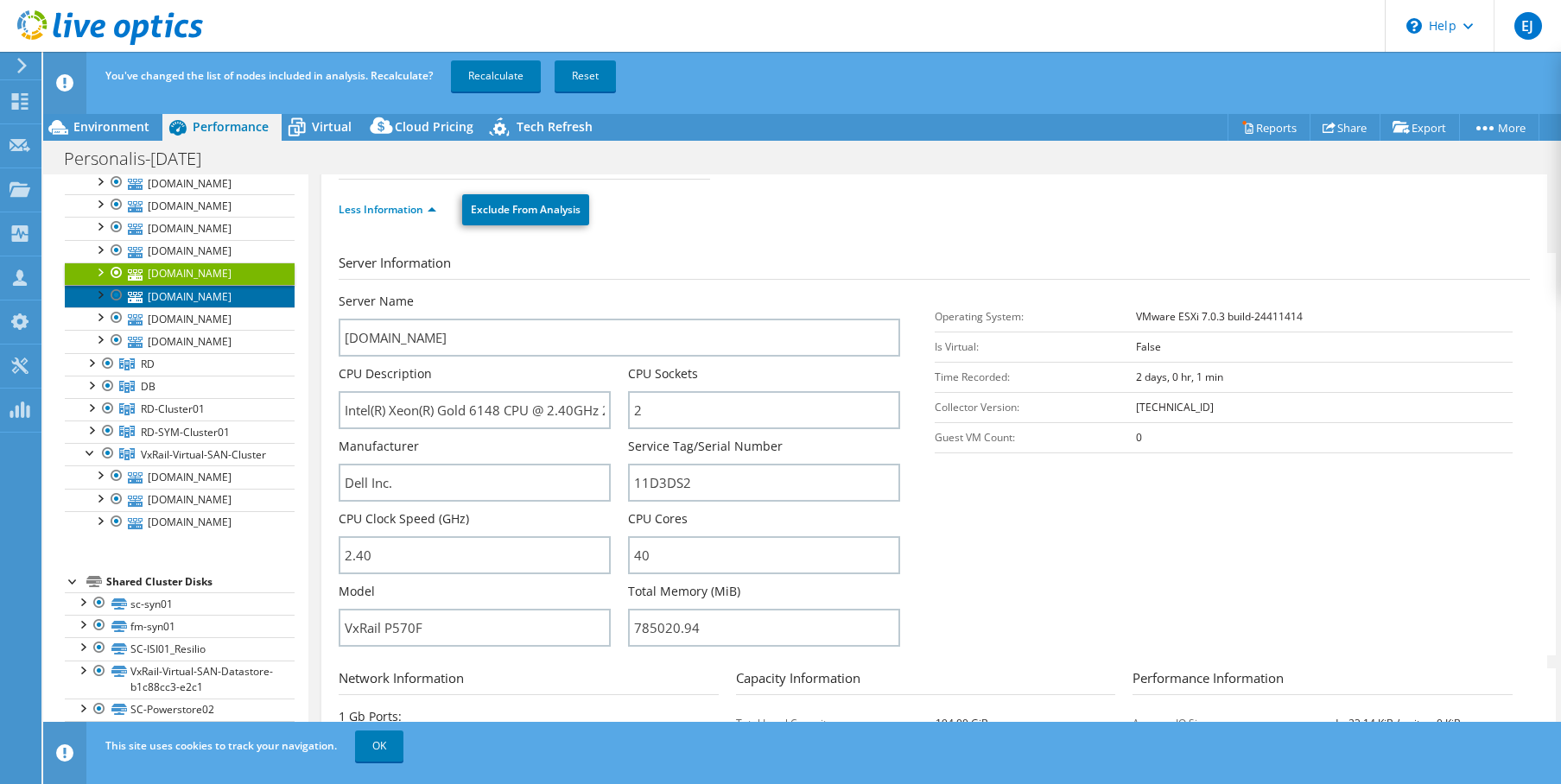
click at [211, 307] on link "[DOMAIN_NAME]" at bounding box center [179, 296] width 230 height 22
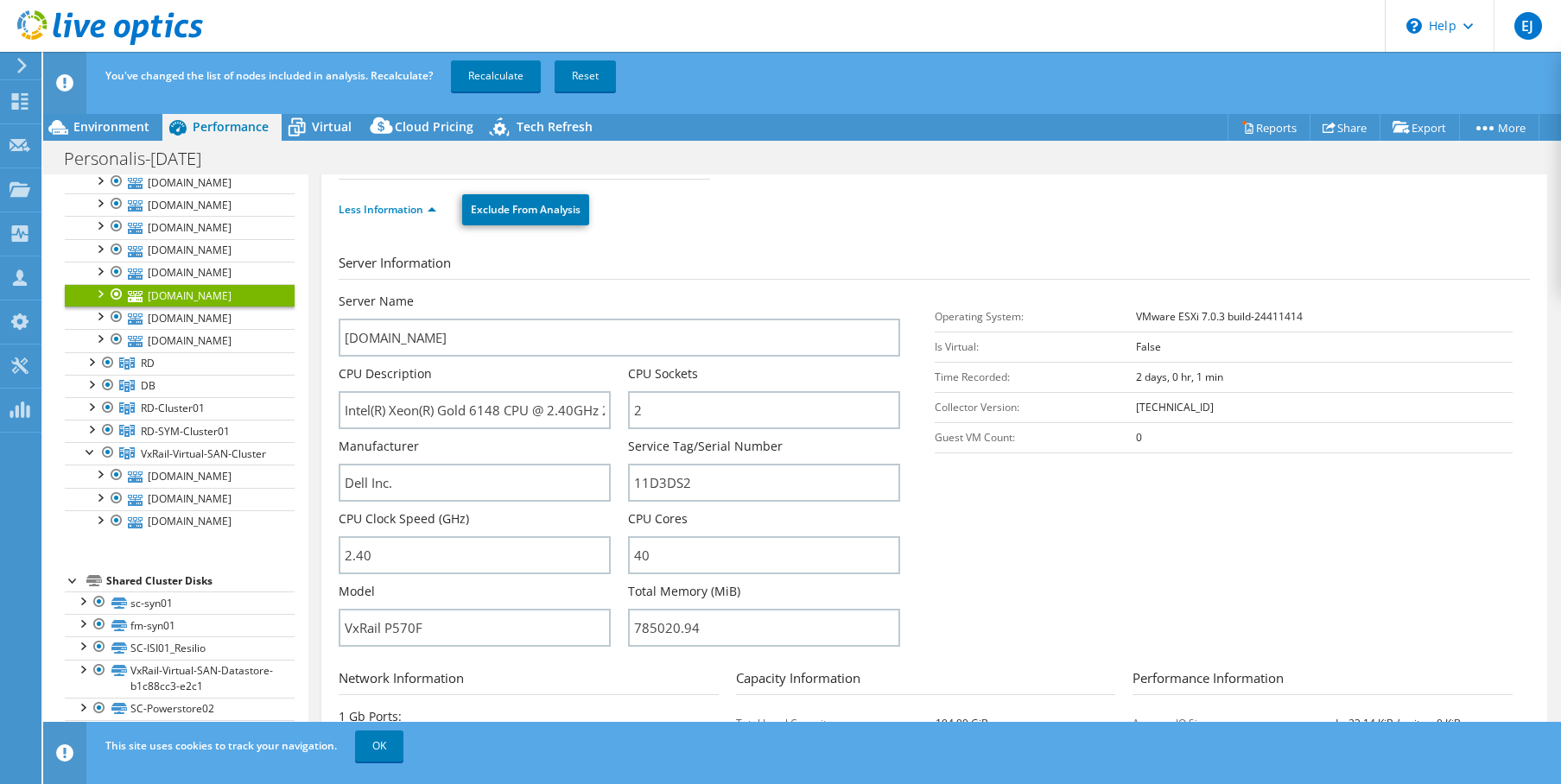
scroll to position [259, 0]
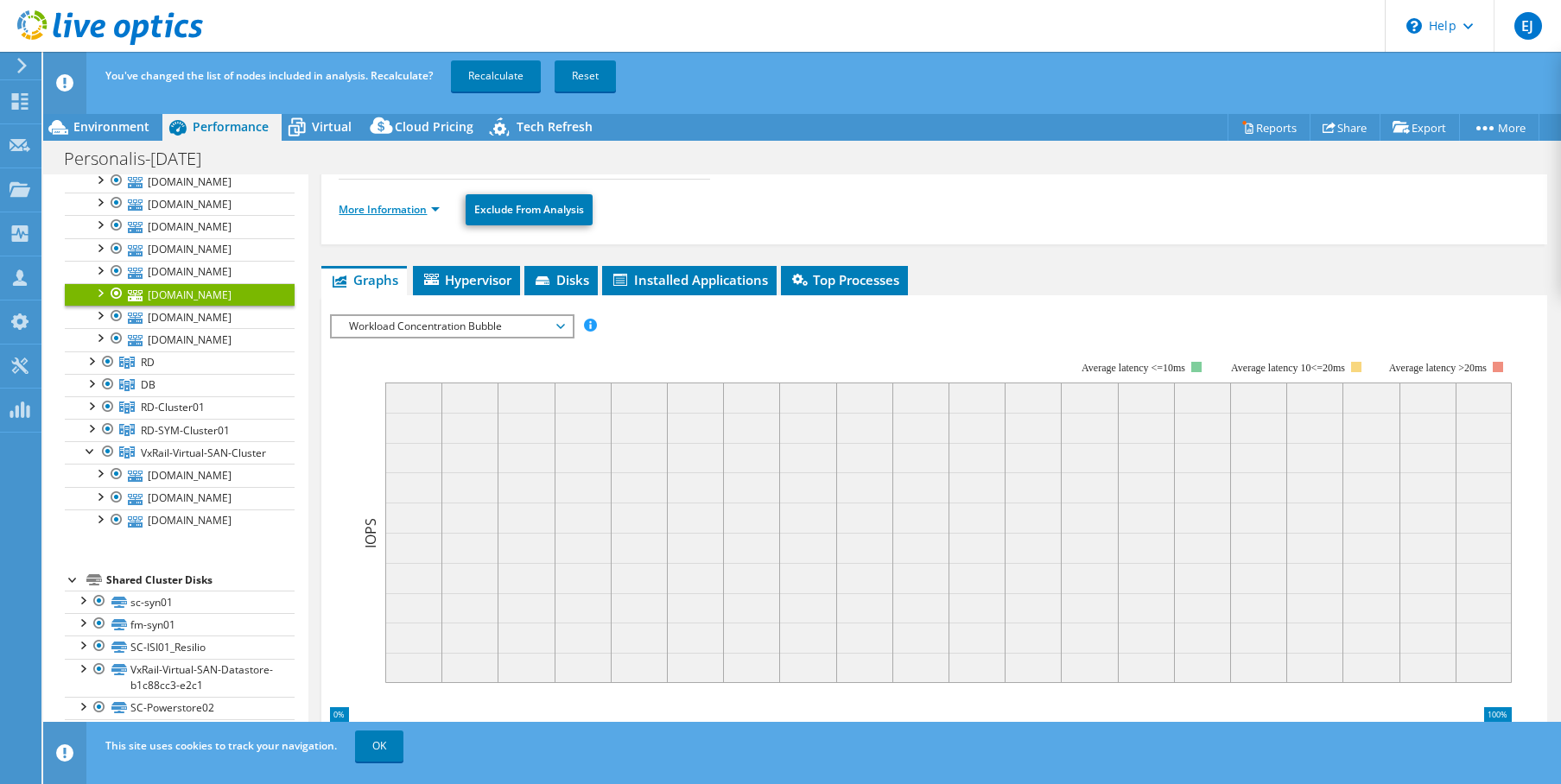
click at [372, 202] on link "More Information" at bounding box center [388, 209] width 101 height 14
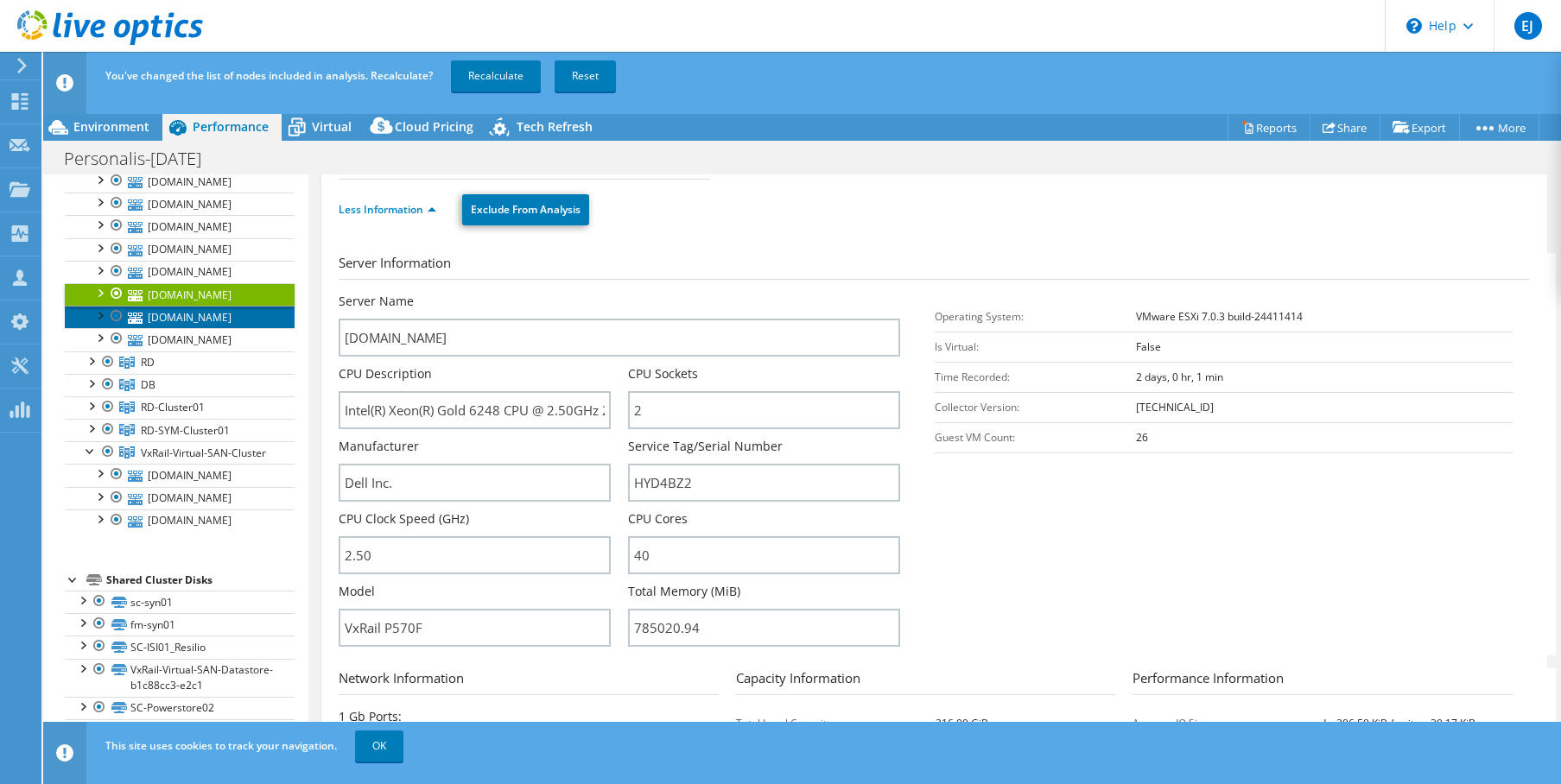
click at [222, 329] on link "[DOMAIN_NAME]" at bounding box center [179, 316] width 230 height 22
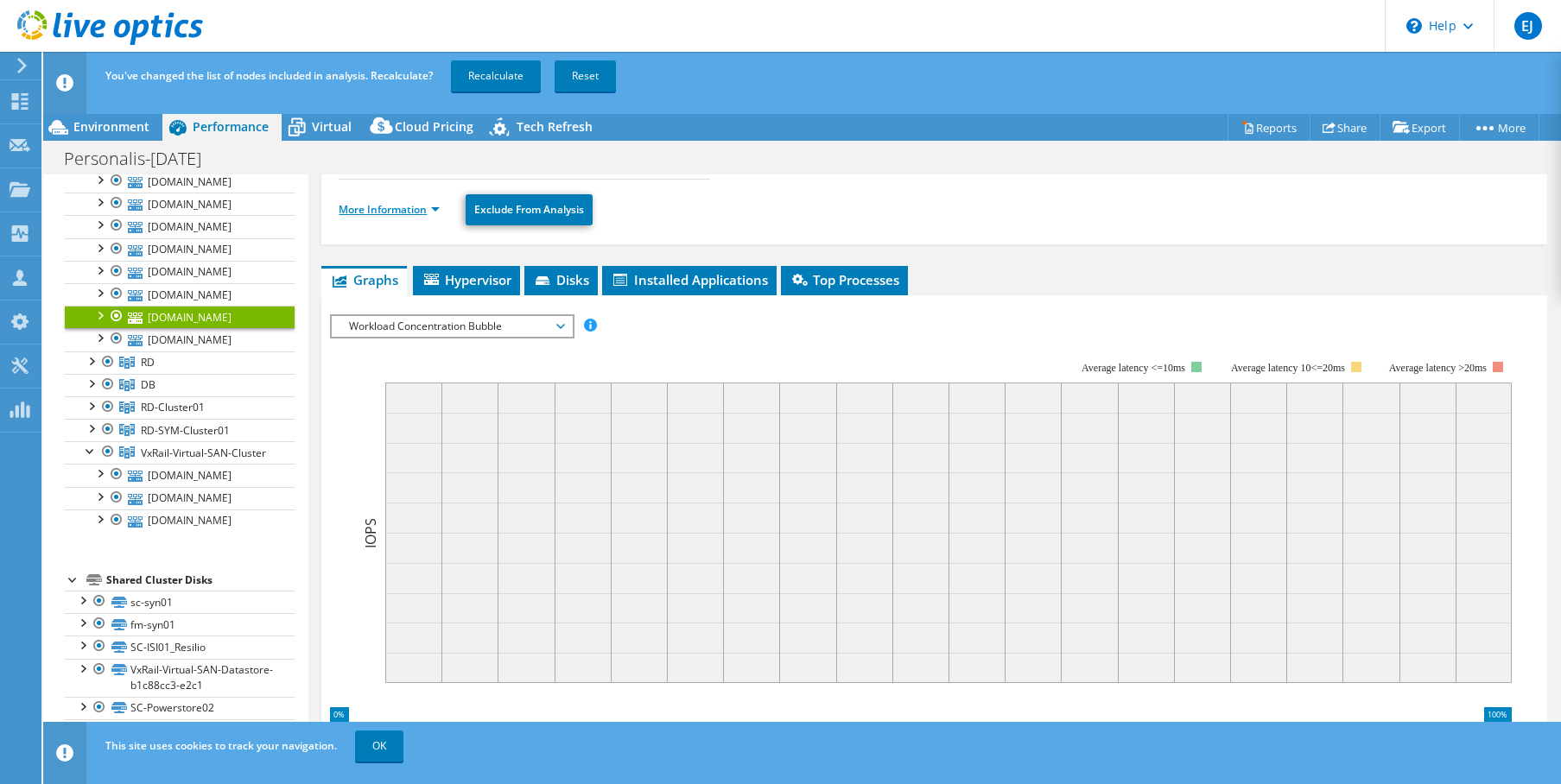
click at [408, 213] on link "More Information" at bounding box center [388, 209] width 101 height 14
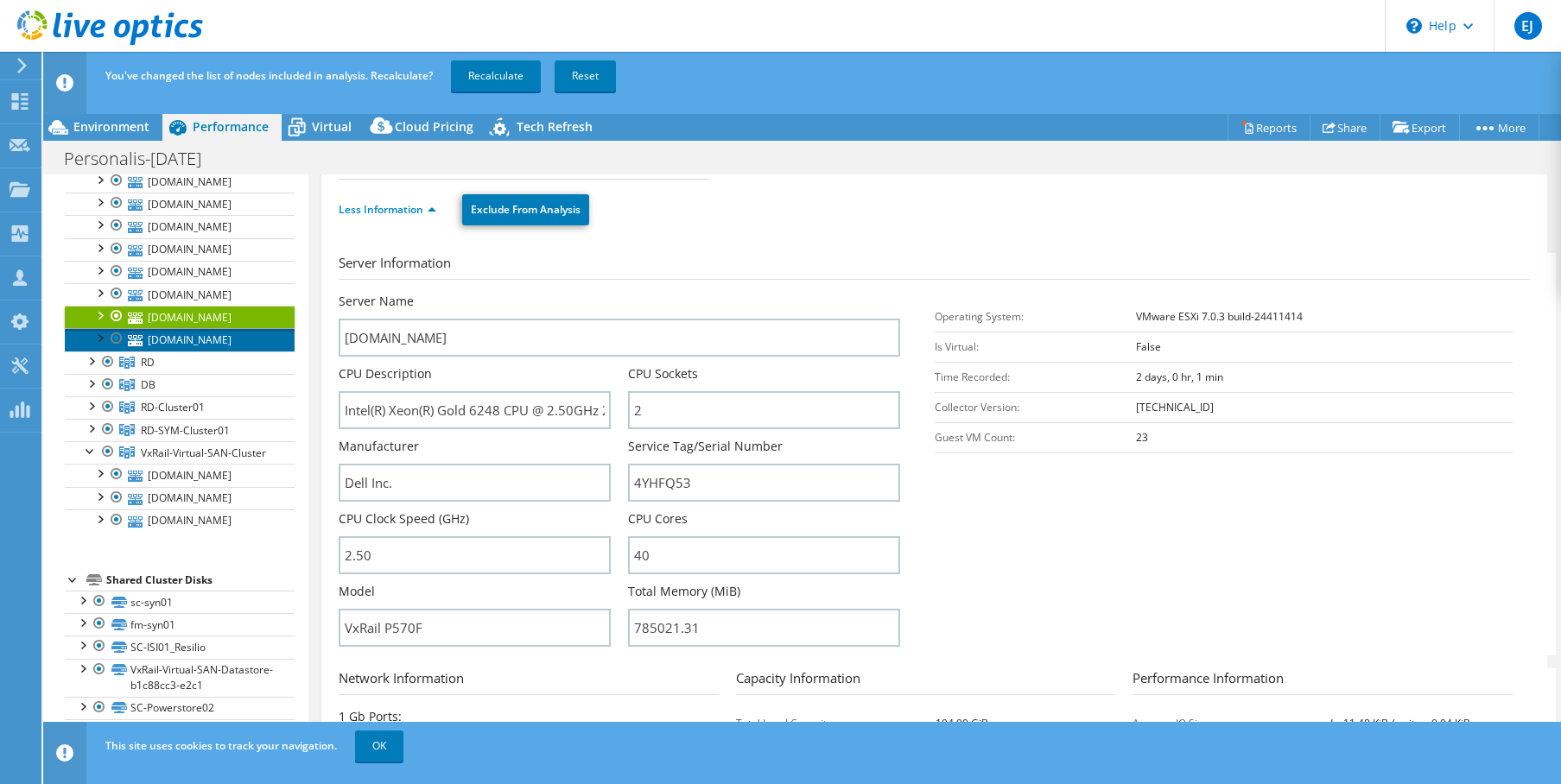
click at [219, 351] on link "[DOMAIN_NAME]" at bounding box center [179, 339] width 230 height 22
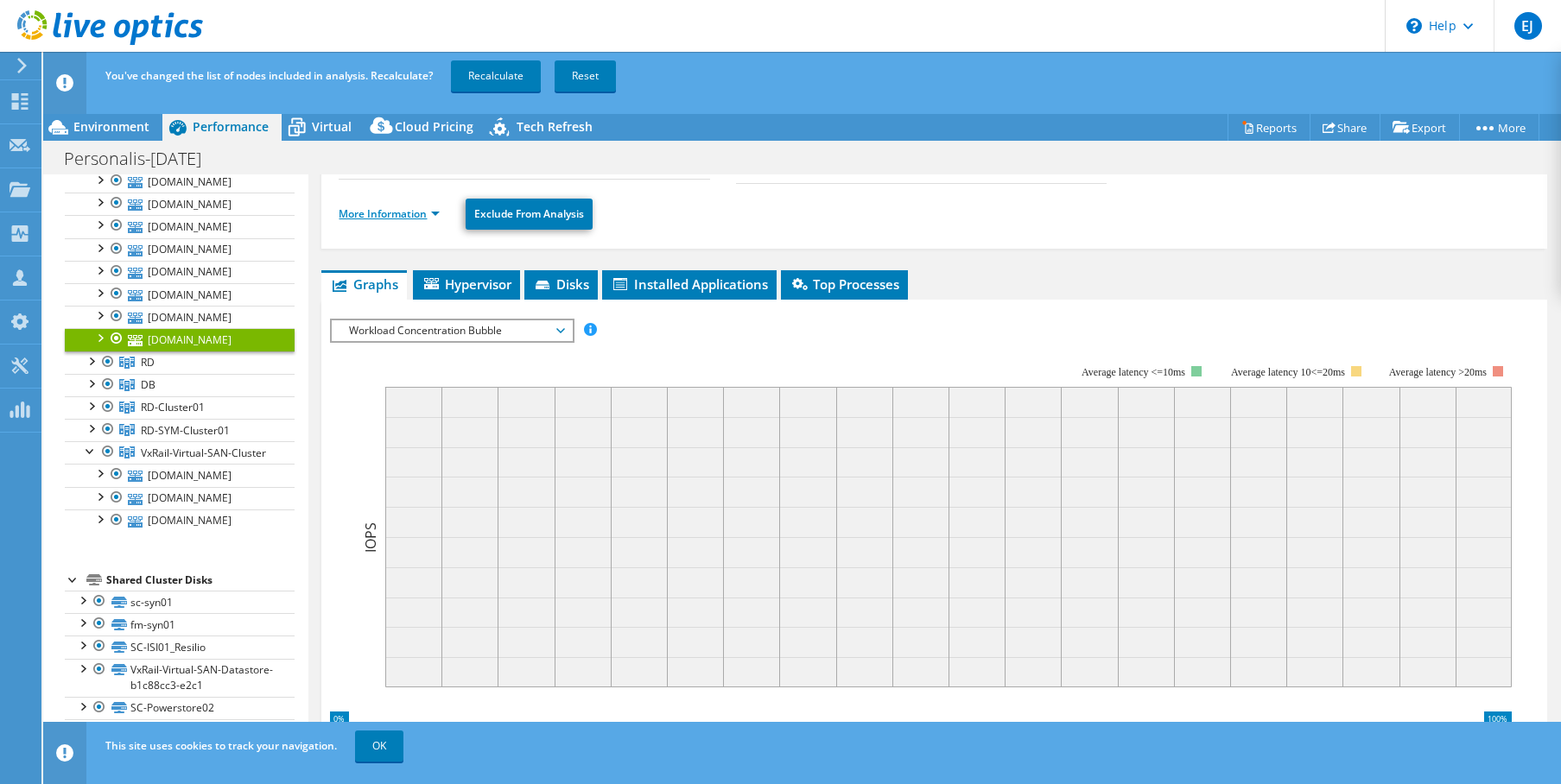
click at [397, 213] on link "More Information" at bounding box center [388, 213] width 101 height 14
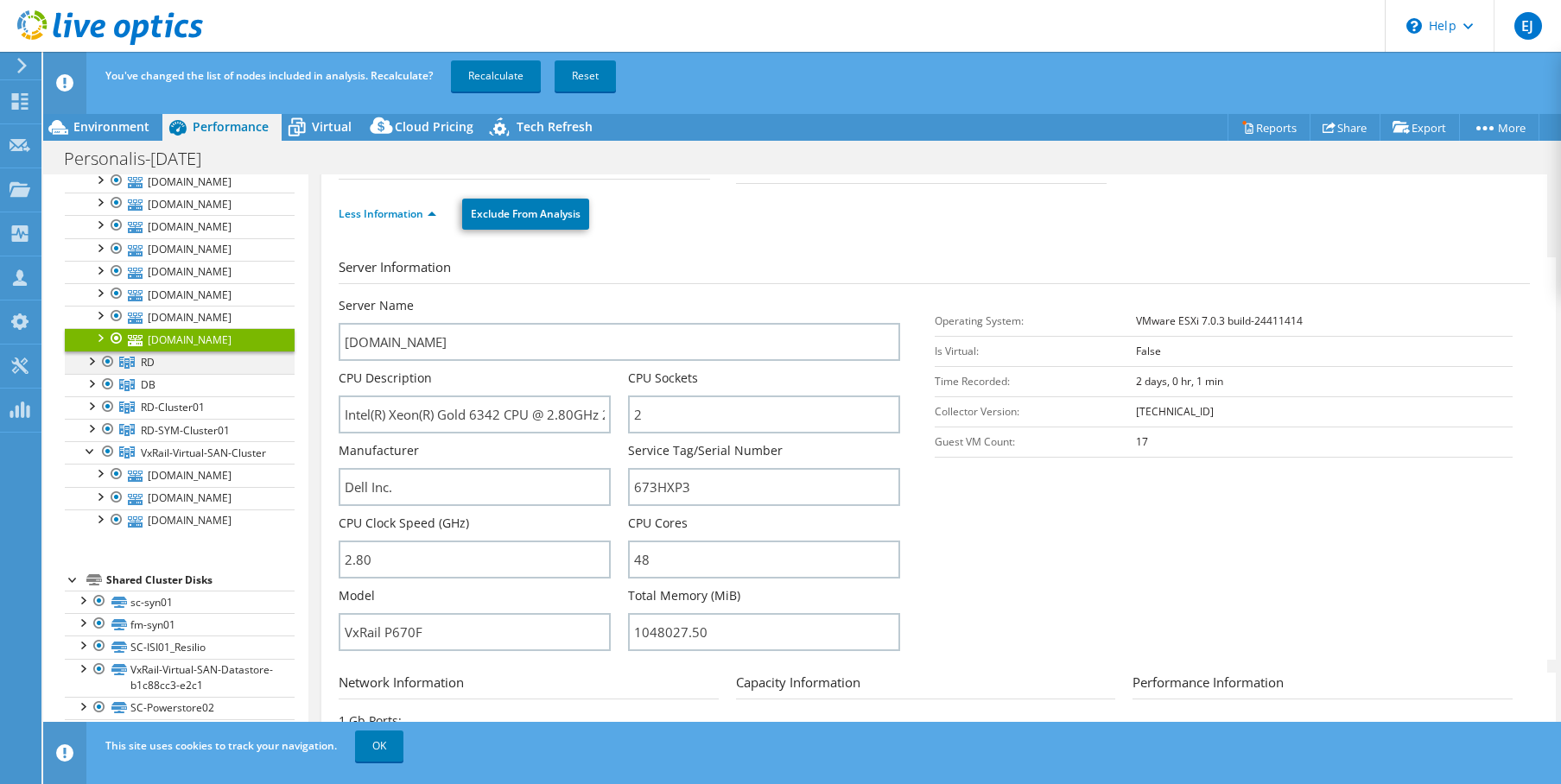
click at [90, 369] on div at bounding box center [90, 360] width 17 height 17
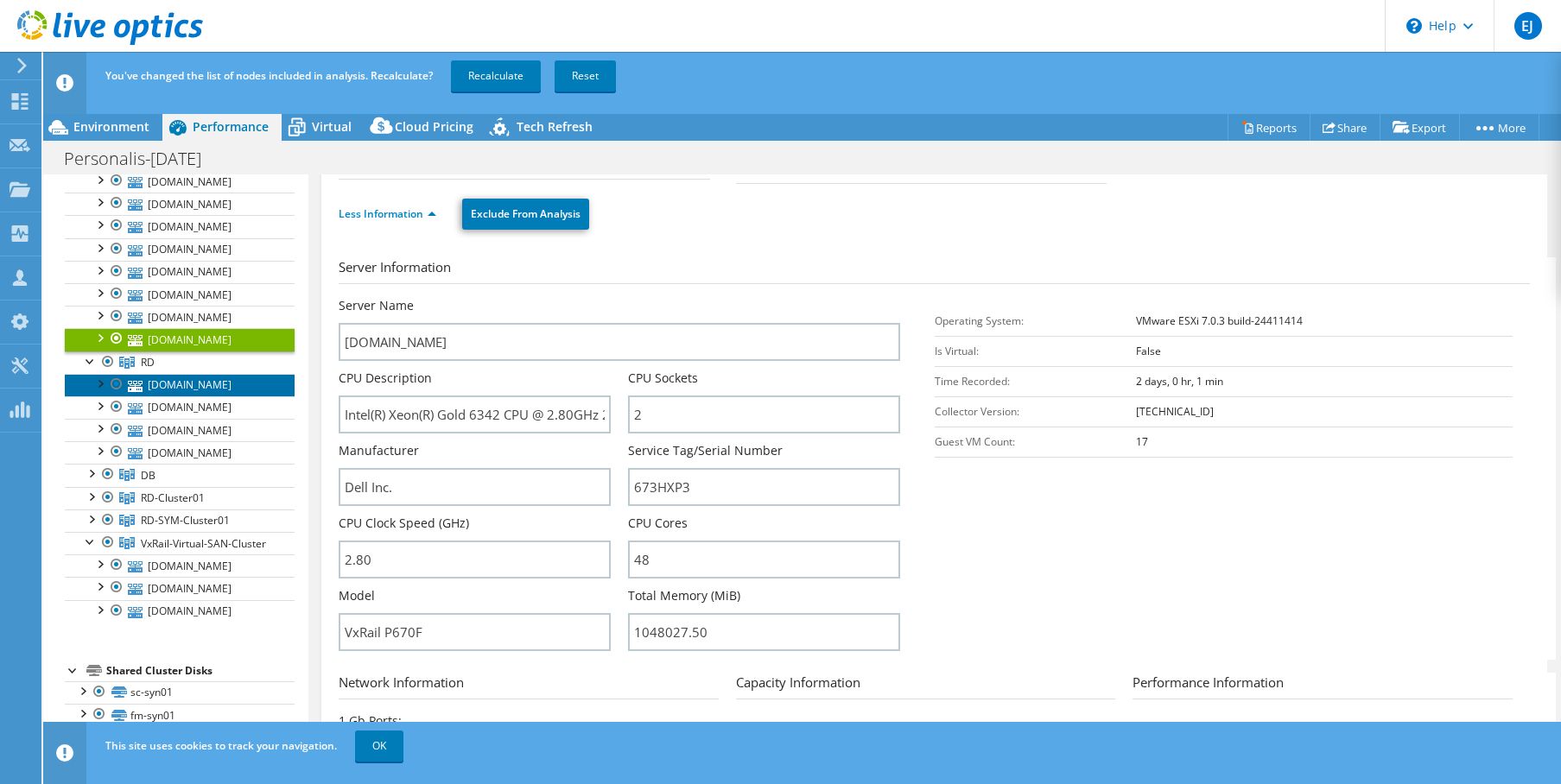
click at [209, 396] on link "[DOMAIN_NAME]" at bounding box center [179, 385] width 230 height 22
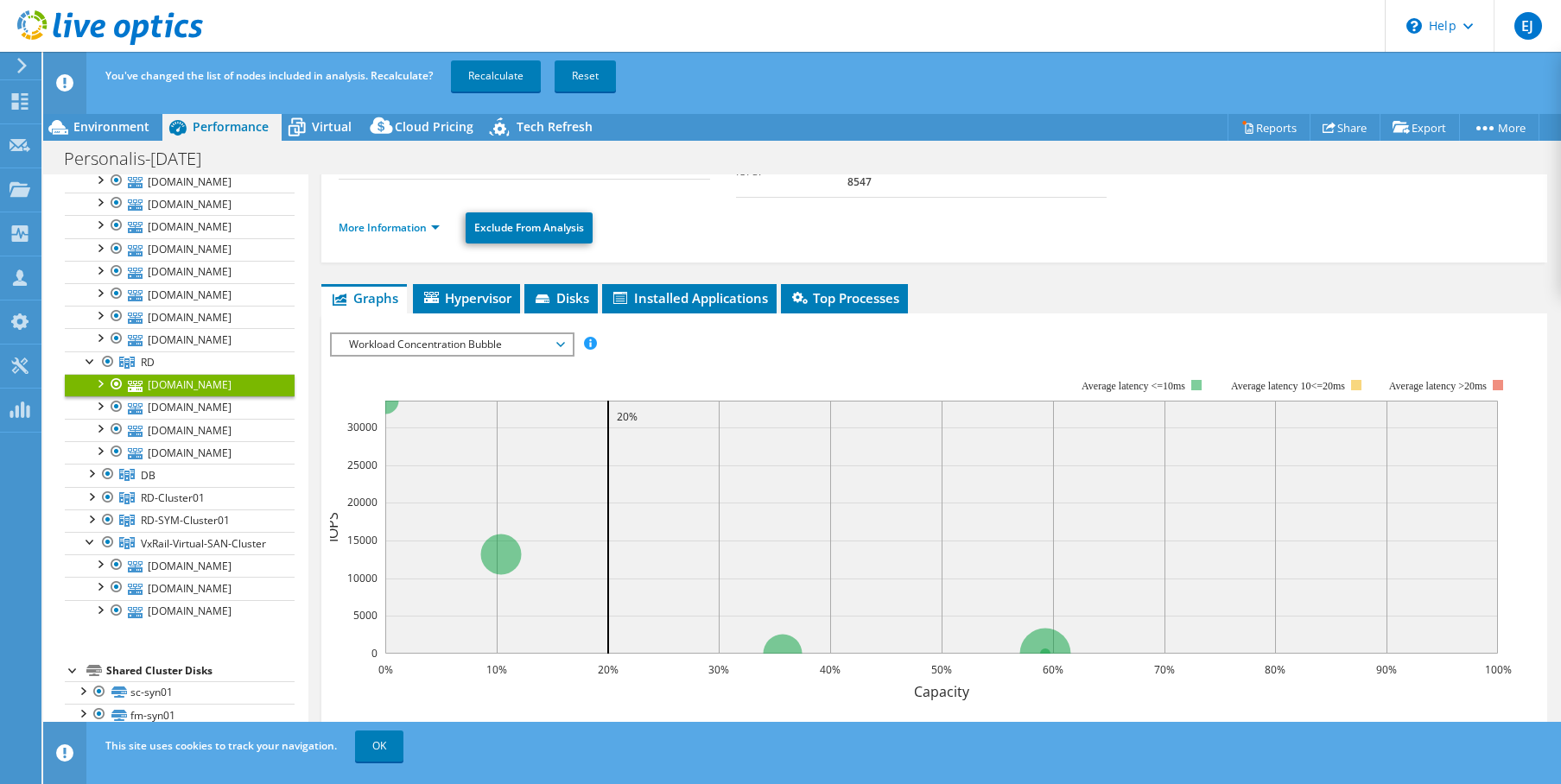
click at [412, 208] on ul "More Information Exclude From Analysis" at bounding box center [933, 226] width 1190 height 36
click at [413, 221] on link "More Information" at bounding box center [388, 228] width 101 height 14
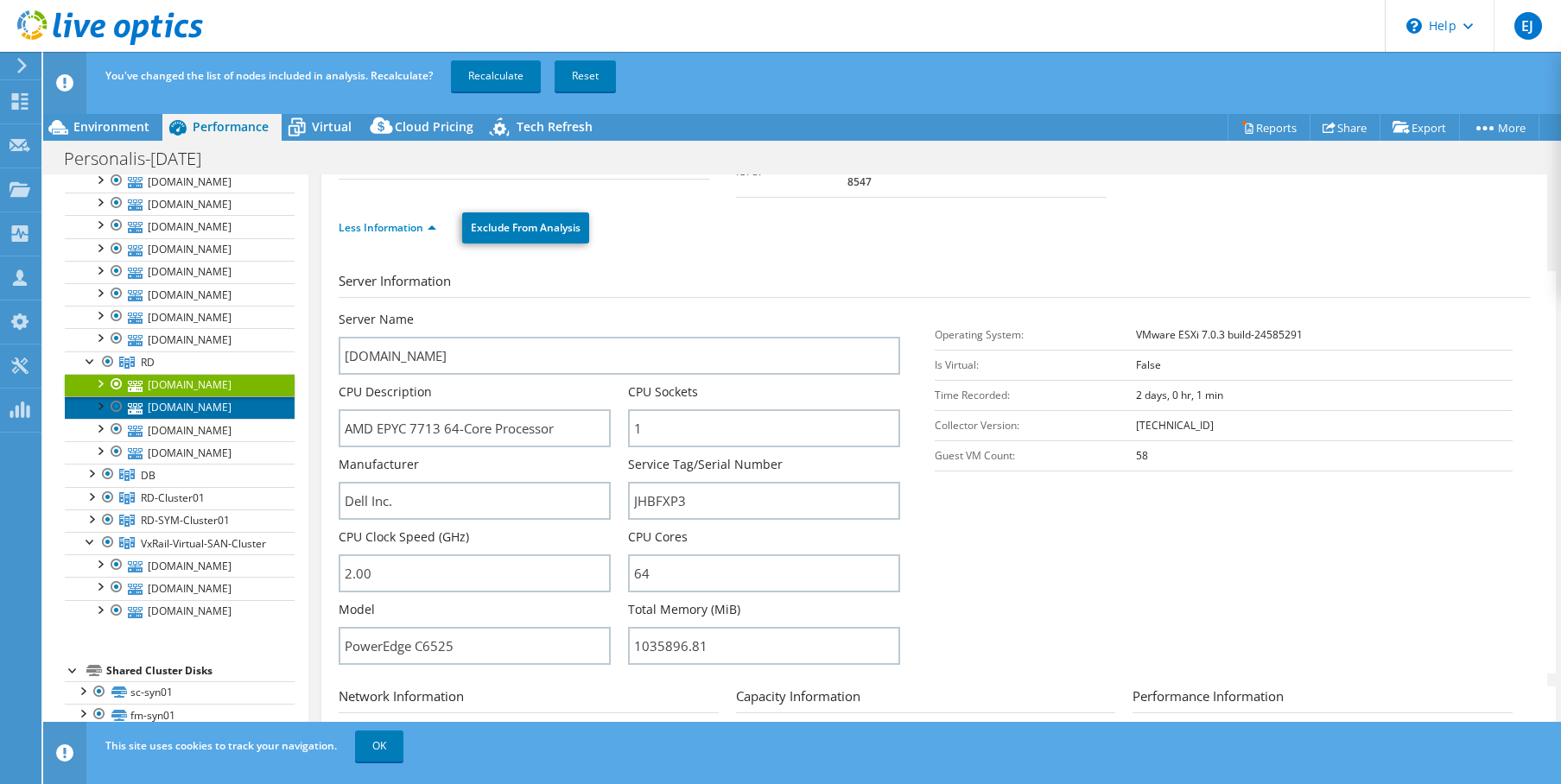
click at [179, 419] on link "[DOMAIN_NAME]" at bounding box center [179, 407] width 230 height 22
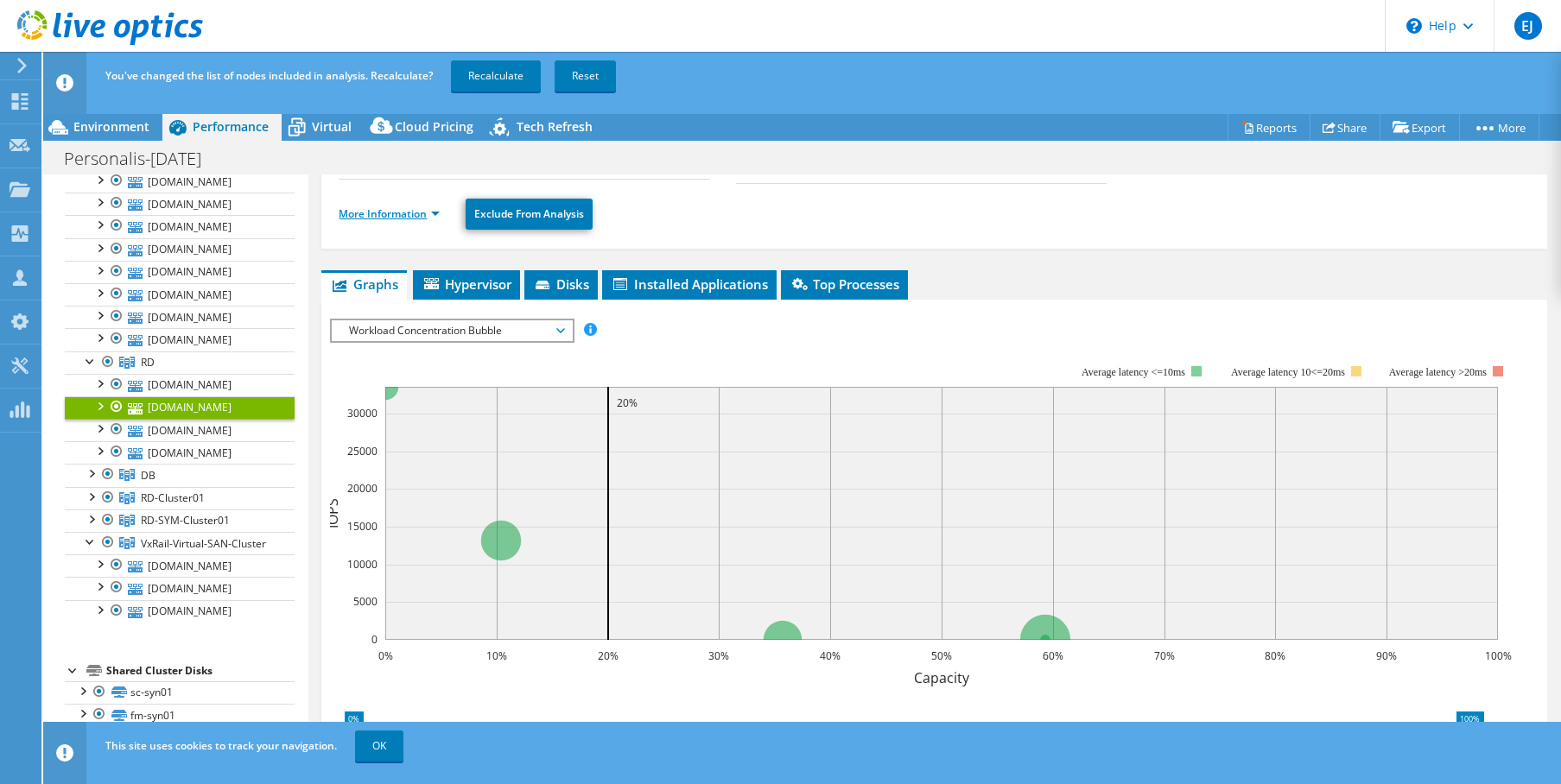
click at [405, 213] on link "More Information" at bounding box center [388, 213] width 101 height 14
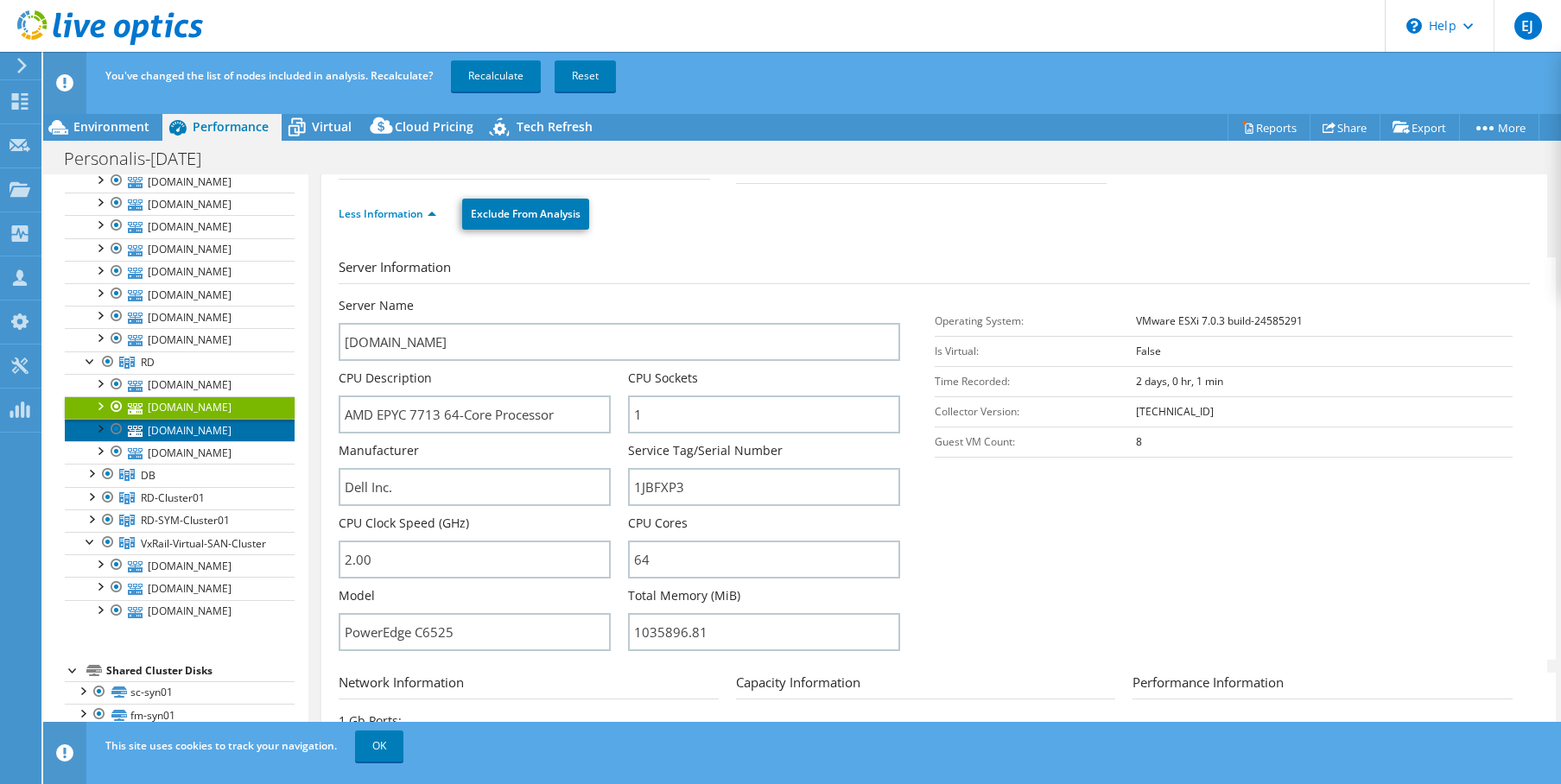
click at [185, 441] on link "[DOMAIN_NAME]" at bounding box center [179, 430] width 230 height 22
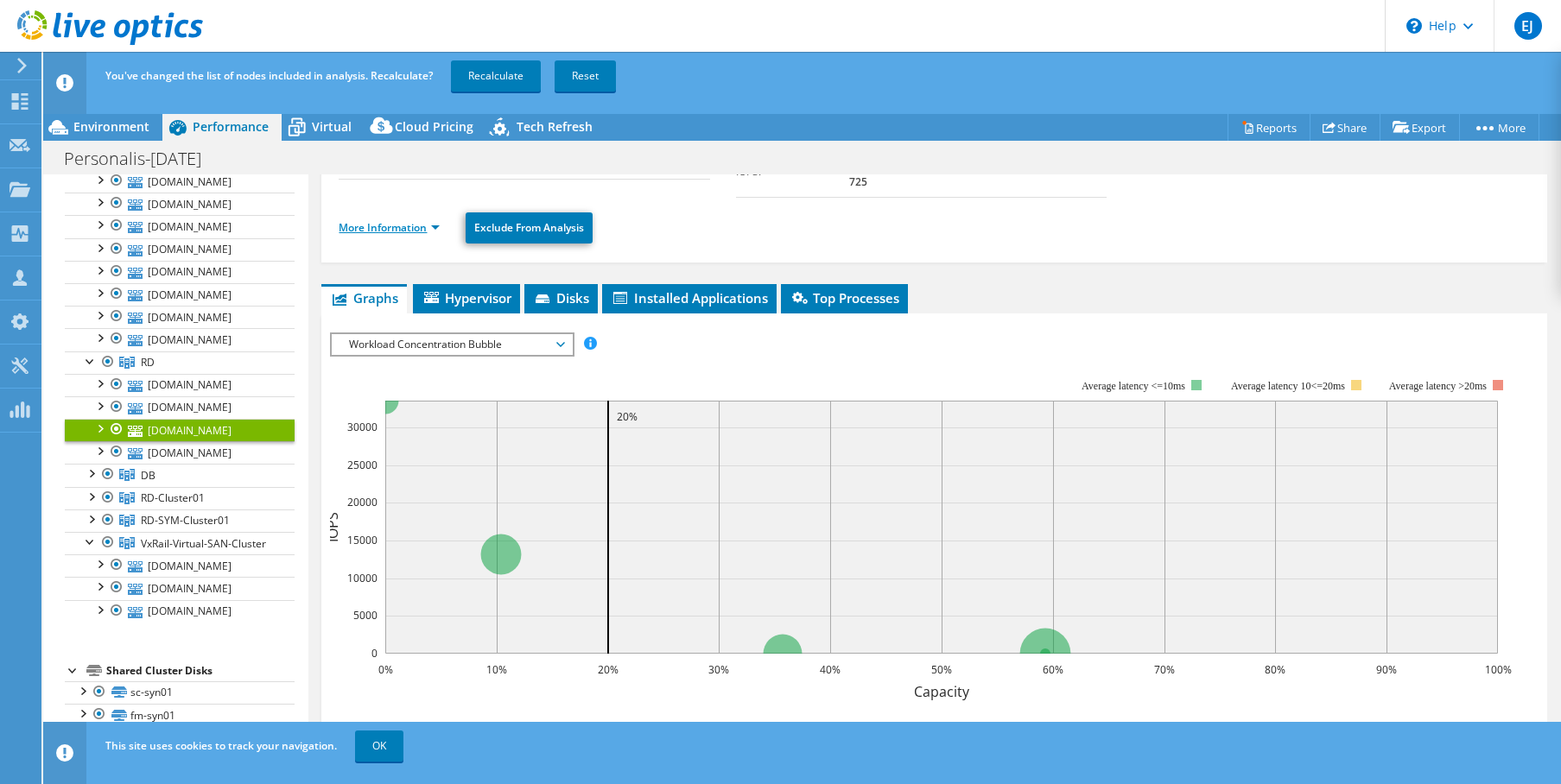
click at [386, 221] on link "More Information" at bounding box center [388, 228] width 101 height 14
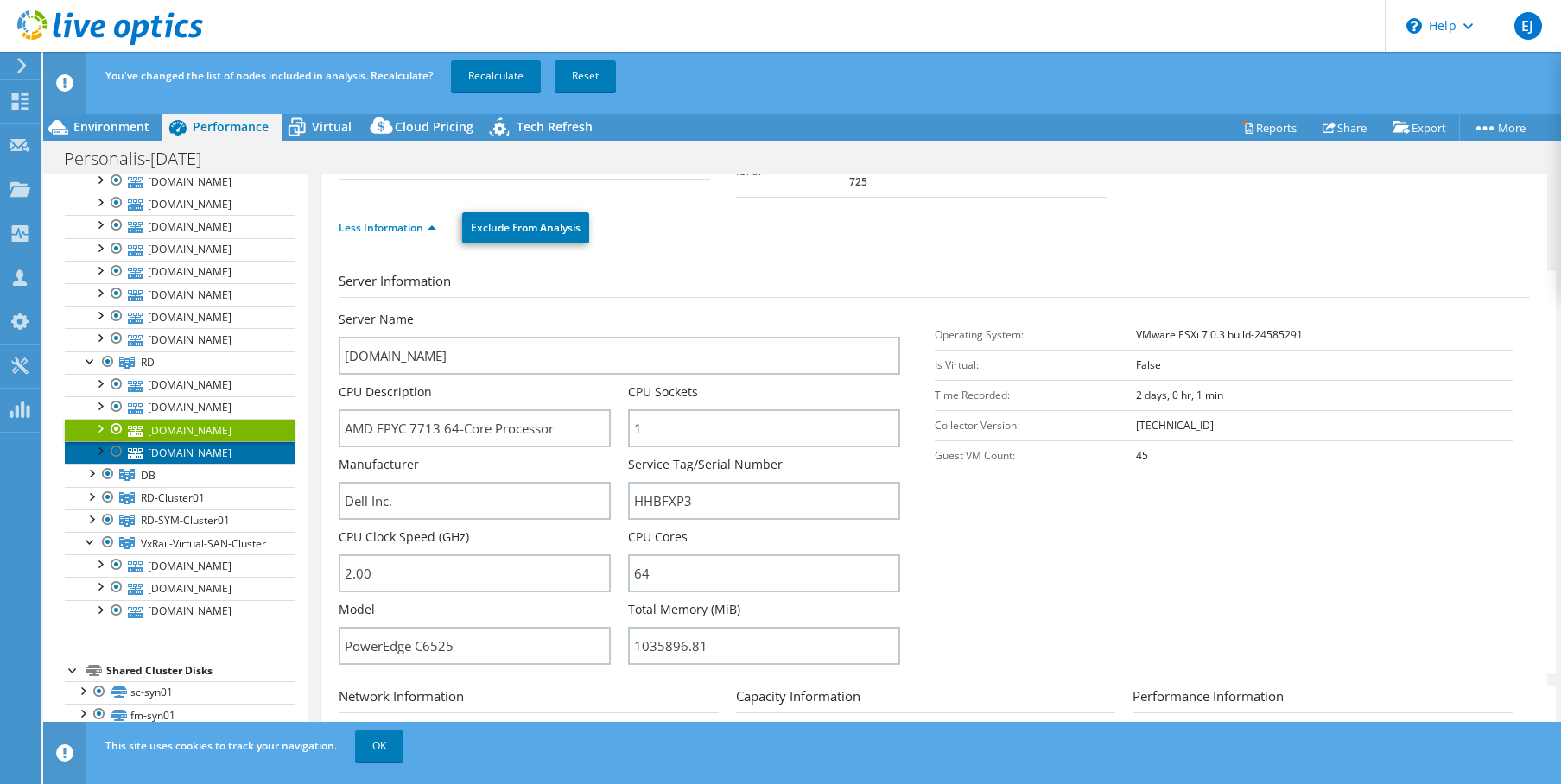
click at [219, 463] on link "[DOMAIN_NAME]" at bounding box center [179, 452] width 230 height 22
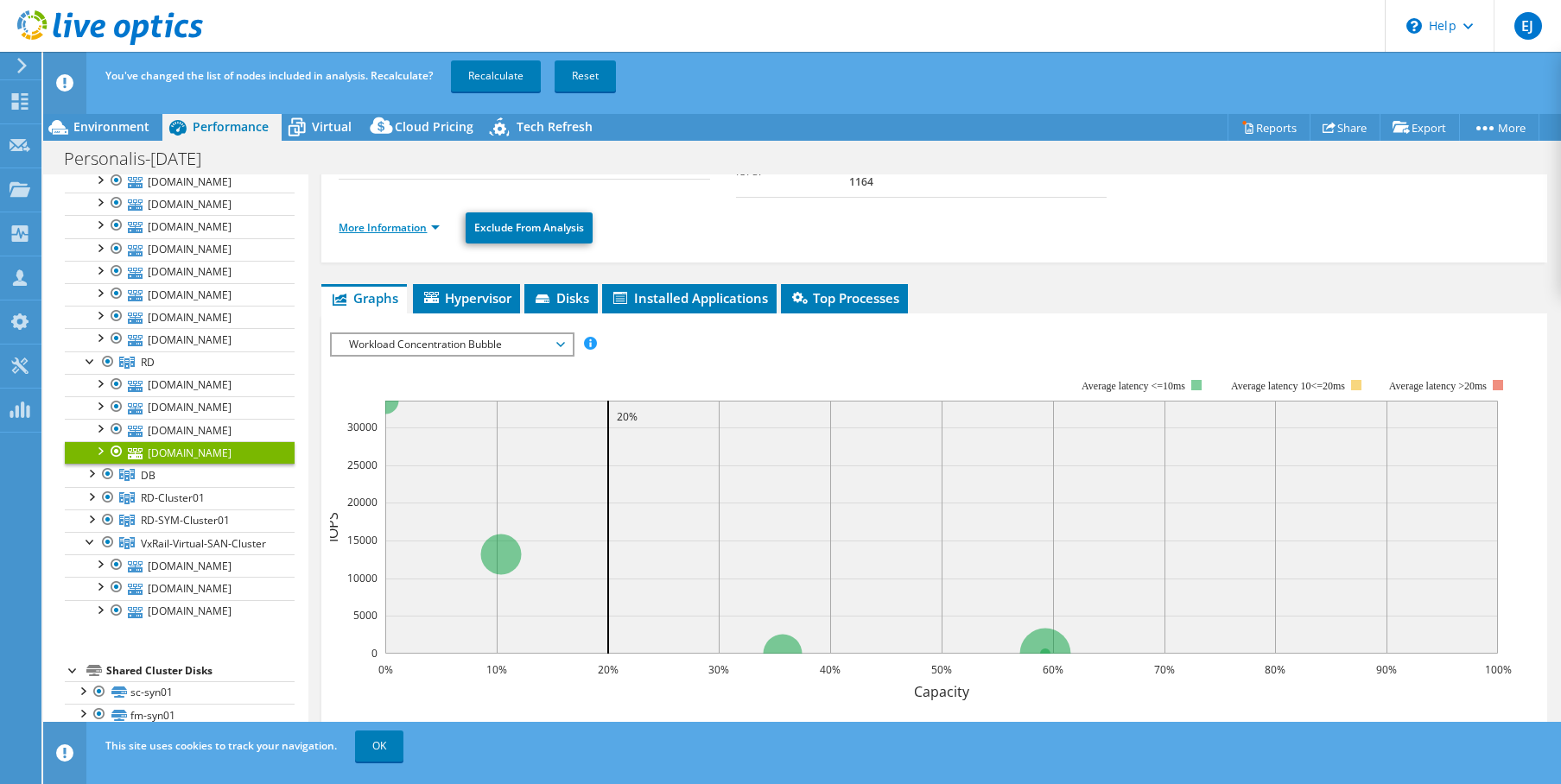
click at [434, 221] on link "More Information" at bounding box center [388, 228] width 101 height 14
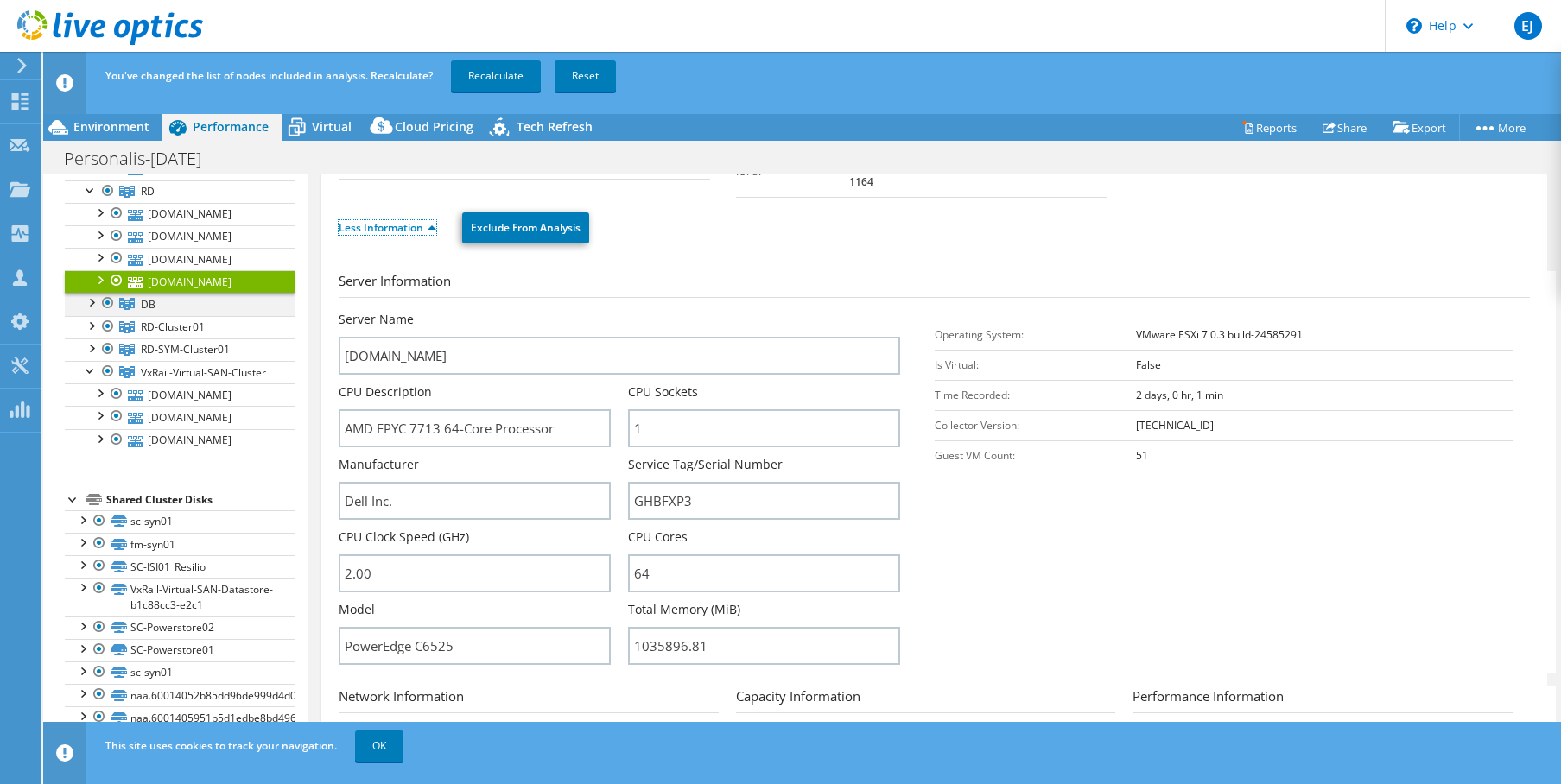
scroll to position [431, 0]
click at [91, 309] on div at bounding box center [90, 300] width 17 height 17
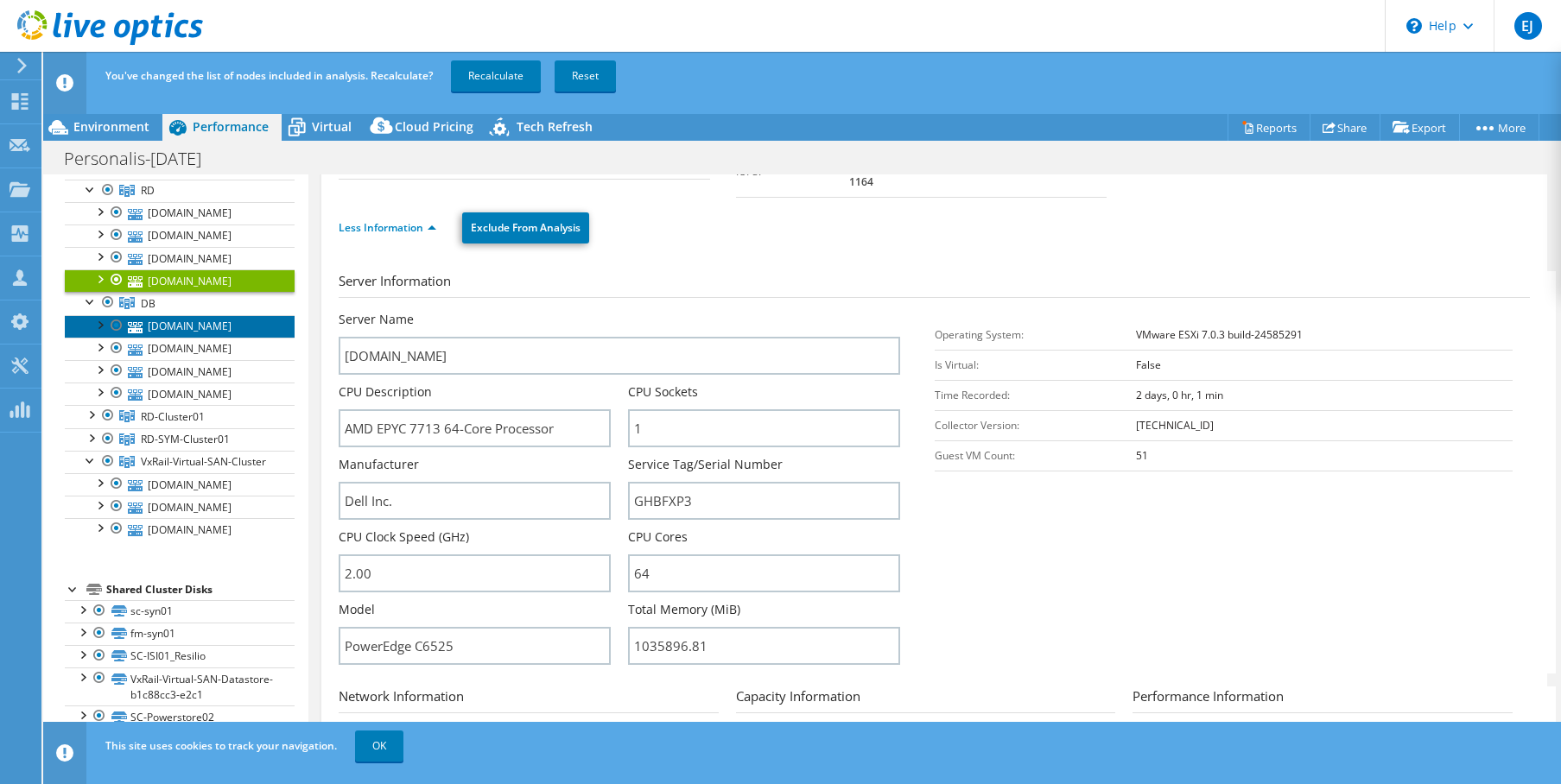
click at [181, 338] on link "[DOMAIN_NAME]" at bounding box center [179, 326] width 230 height 22
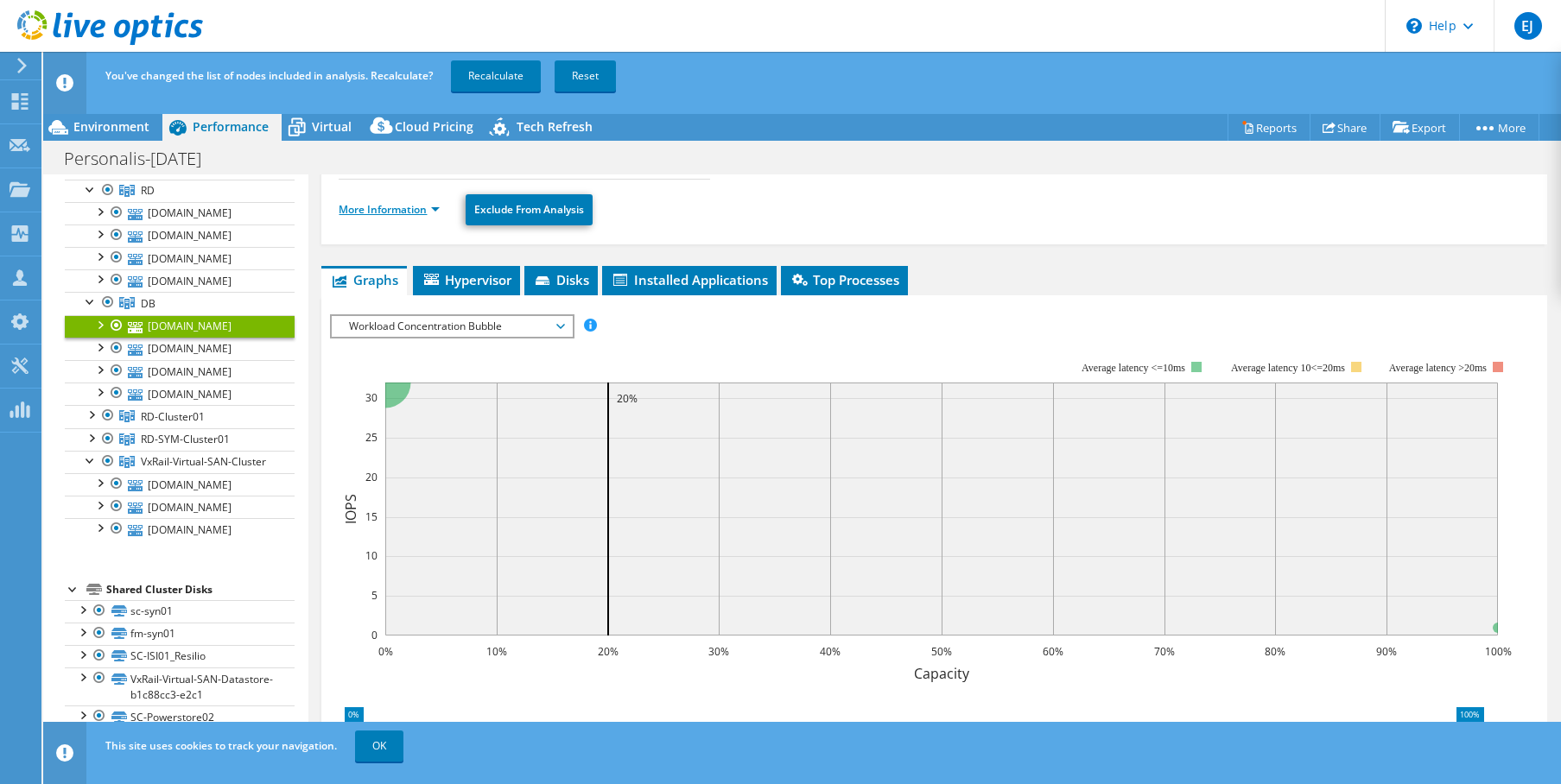
click at [408, 206] on link "More Information" at bounding box center [388, 209] width 101 height 14
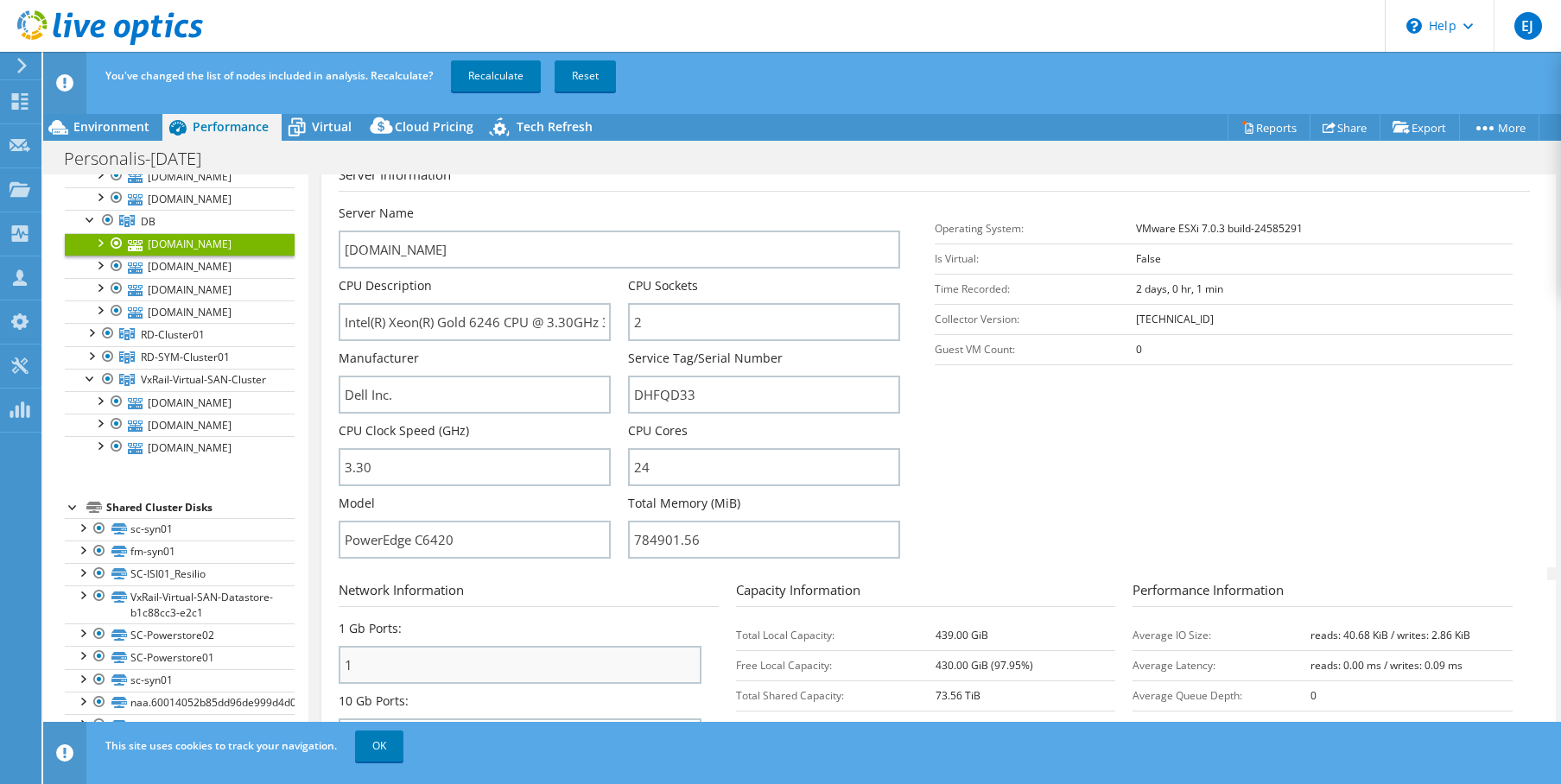
scroll to position [254, 0]
click at [493, 324] on input "Intel(R) Xeon(R) Gold 6246 CPU @ 3.30GHz 3.29 GHz" at bounding box center [474, 322] width 272 height 38
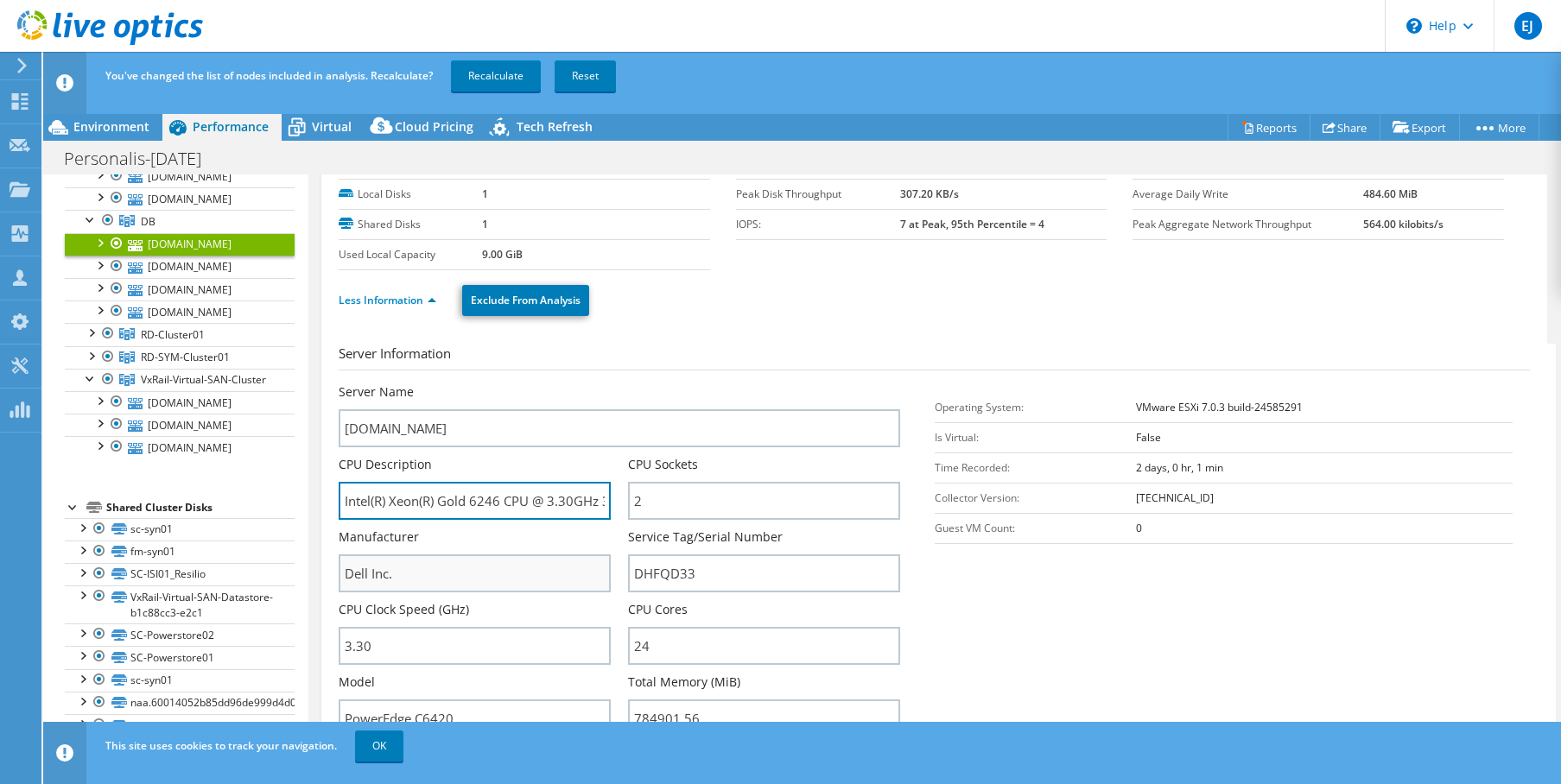
scroll to position [76, 0]
